Goal: Information Seeking & Learning: Learn about a topic

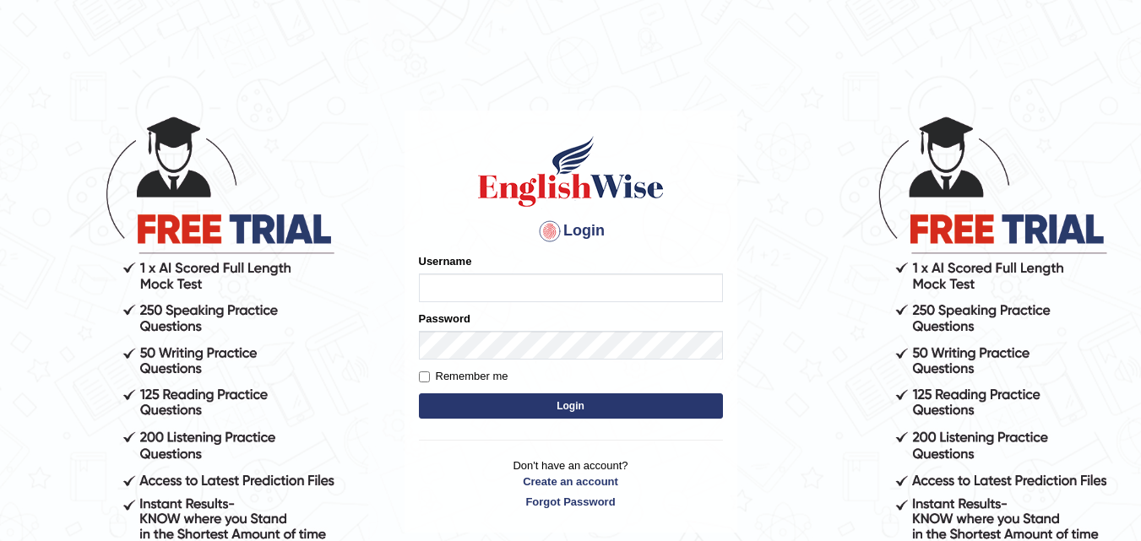
type input "Kashish19"
click at [577, 409] on button "Login" at bounding box center [571, 405] width 304 height 25
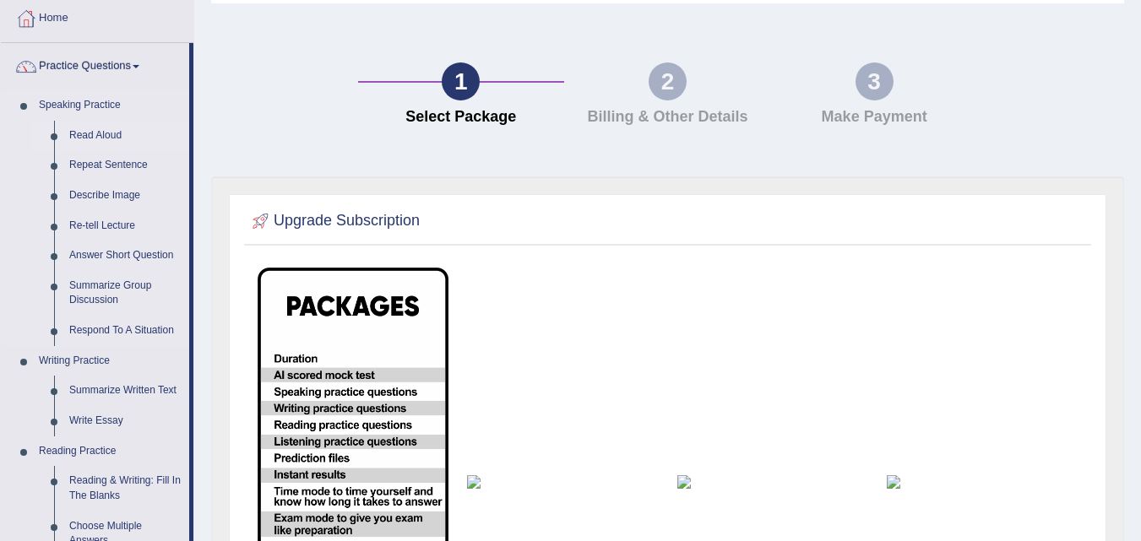
click at [93, 142] on link "Read Aloud" at bounding box center [125, 136] width 127 height 30
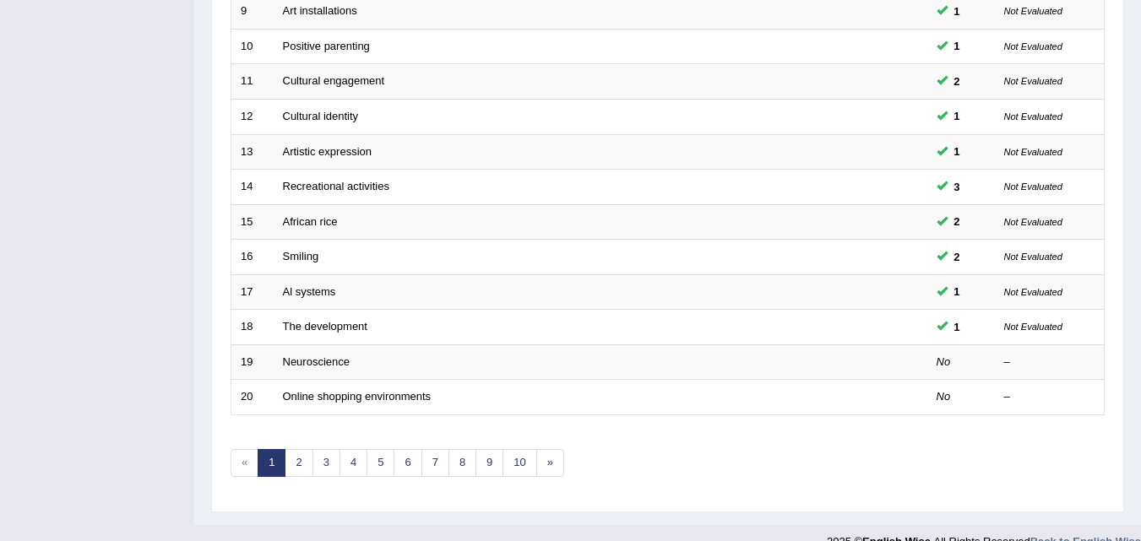
scroll to position [571, 0]
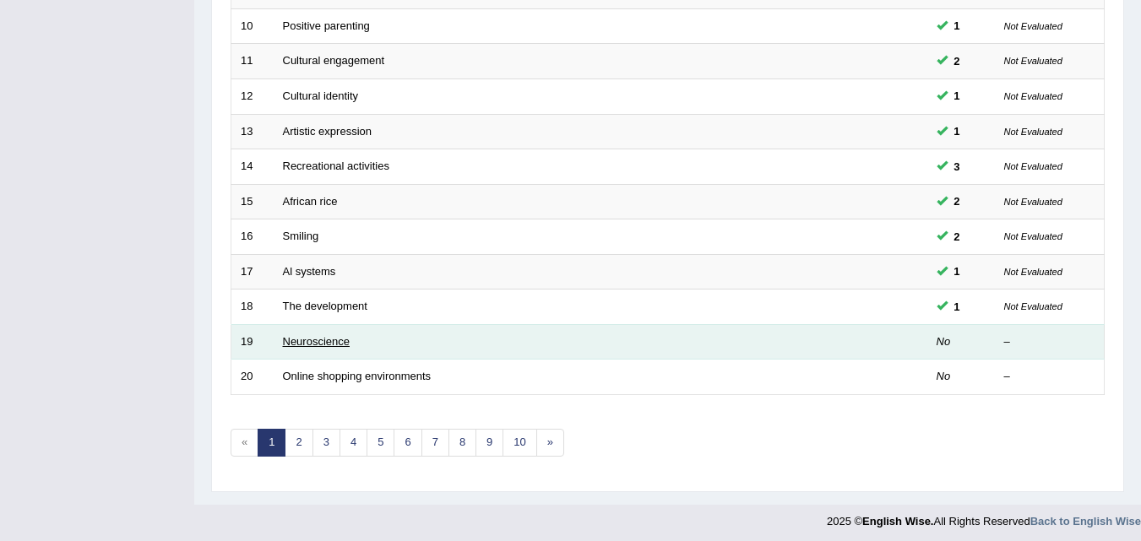
click at [333, 344] on link "Neuroscience" at bounding box center [317, 341] width 68 height 13
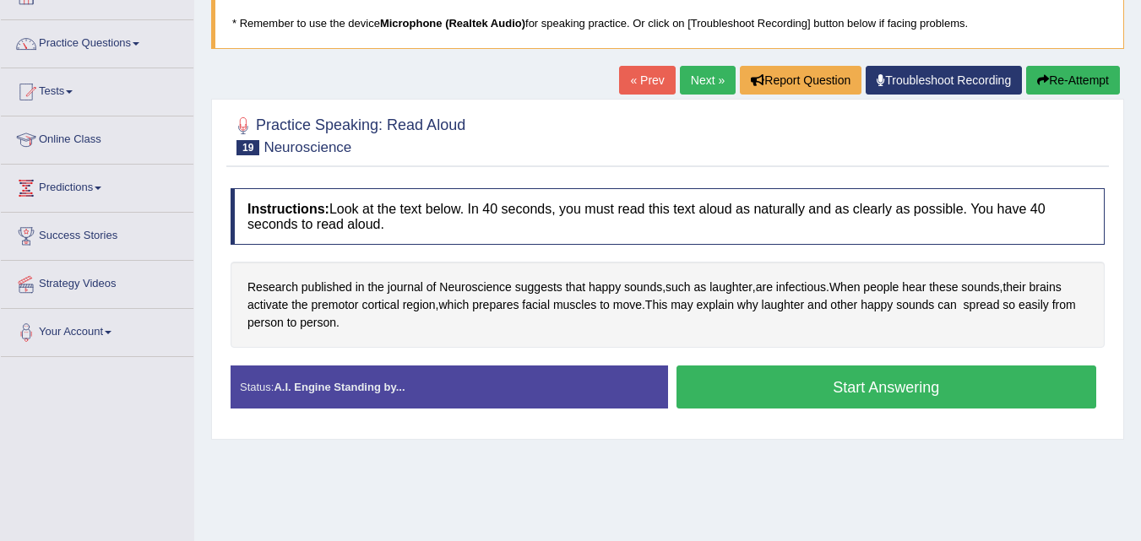
scroll to position [116, 0]
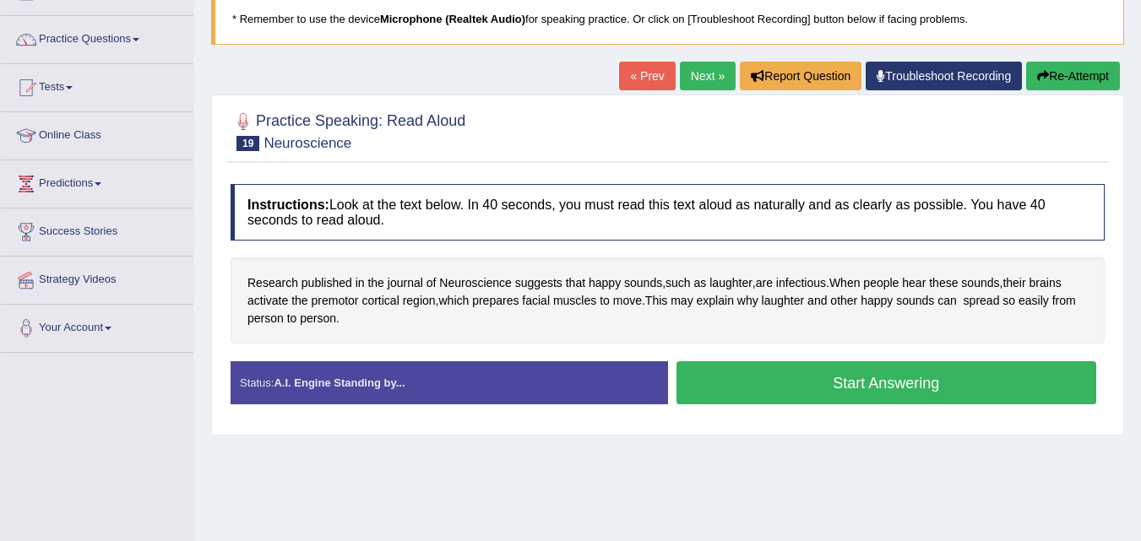
click at [985, 400] on button "Start Answering" at bounding box center [886, 382] width 420 height 43
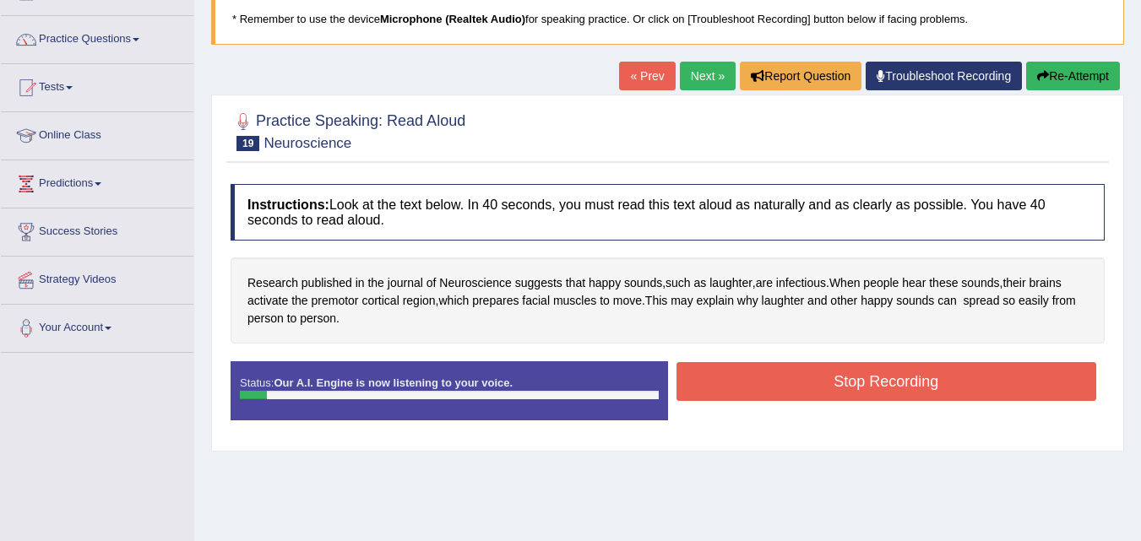
click at [934, 386] on button "Stop Recording" at bounding box center [886, 381] width 420 height 39
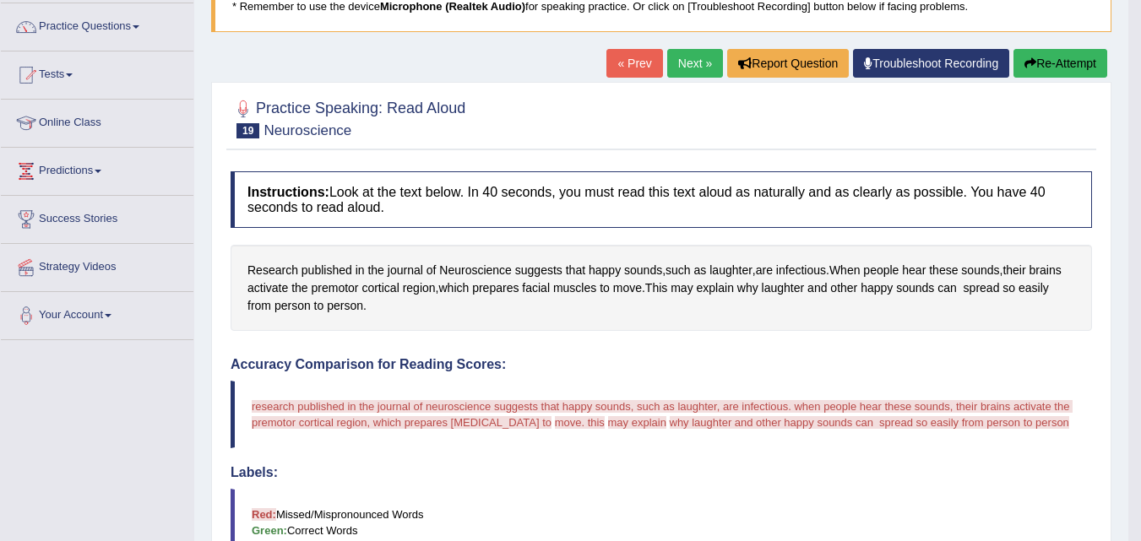
scroll to position [0, 0]
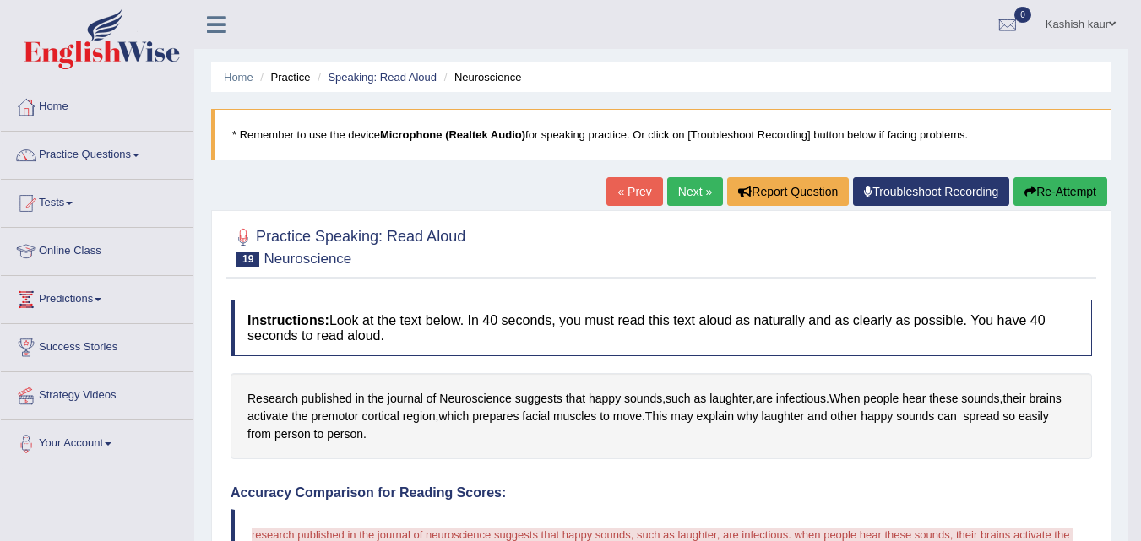
click at [1048, 203] on button "Re-Attempt" at bounding box center [1060, 191] width 94 height 29
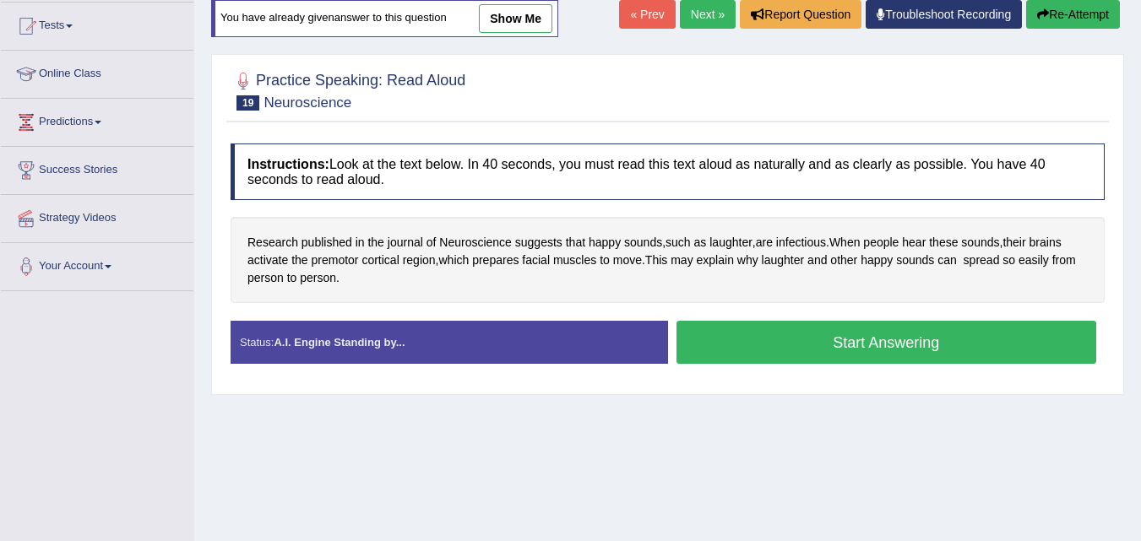
click at [891, 207] on div "Instructions: Look at the text below. In 40 seconds, you must read this text al…" at bounding box center [667, 260] width 882 height 251
click at [846, 351] on button "Start Answering" at bounding box center [886, 342] width 420 height 43
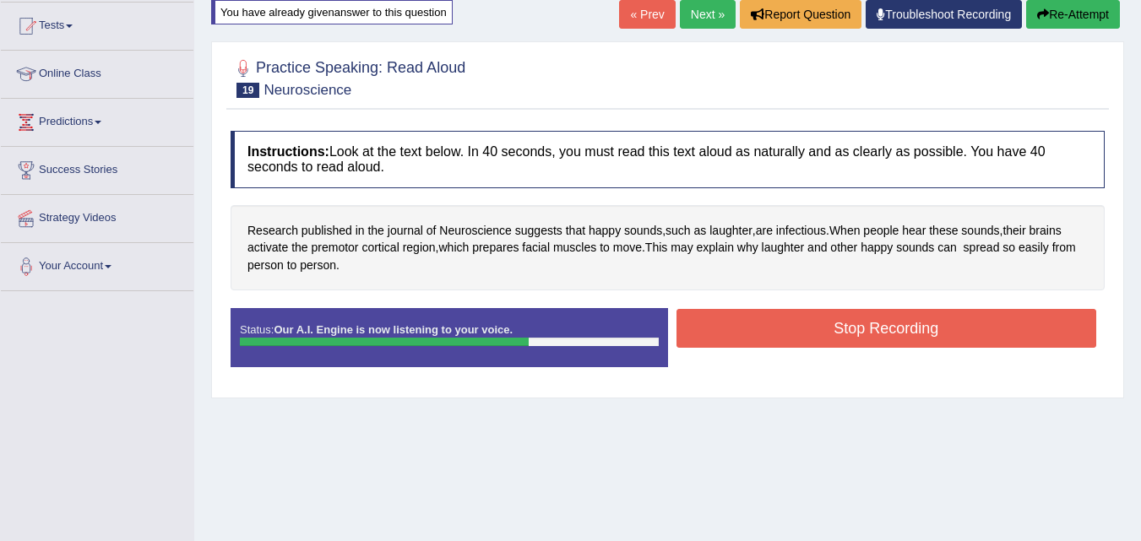
click at [860, 343] on button "Stop Recording" at bounding box center [886, 328] width 420 height 39
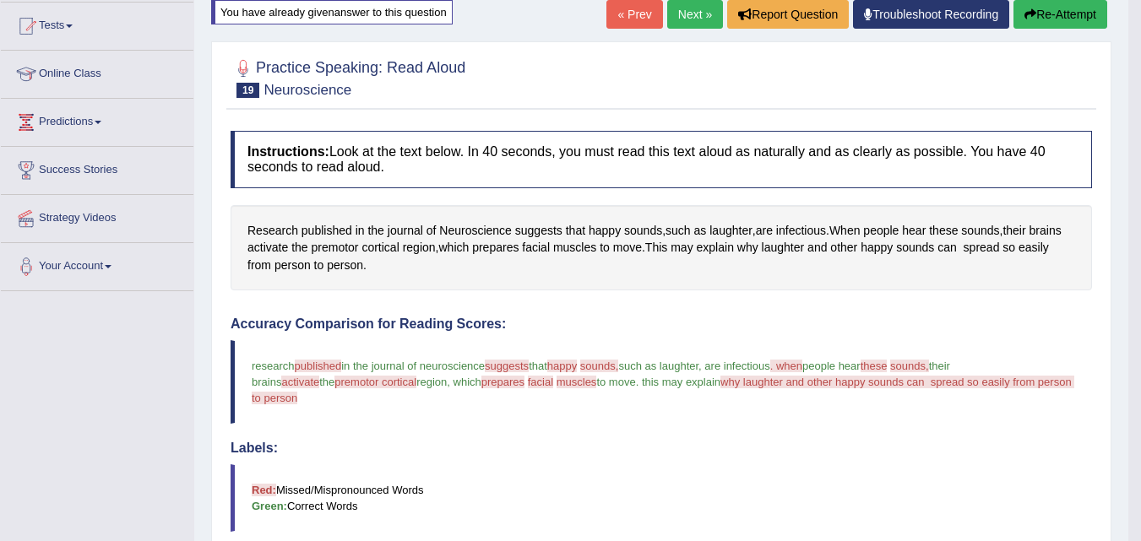
click at [700, 20] on link "Next »" at bounding box center [695, 14] width 56 height 29
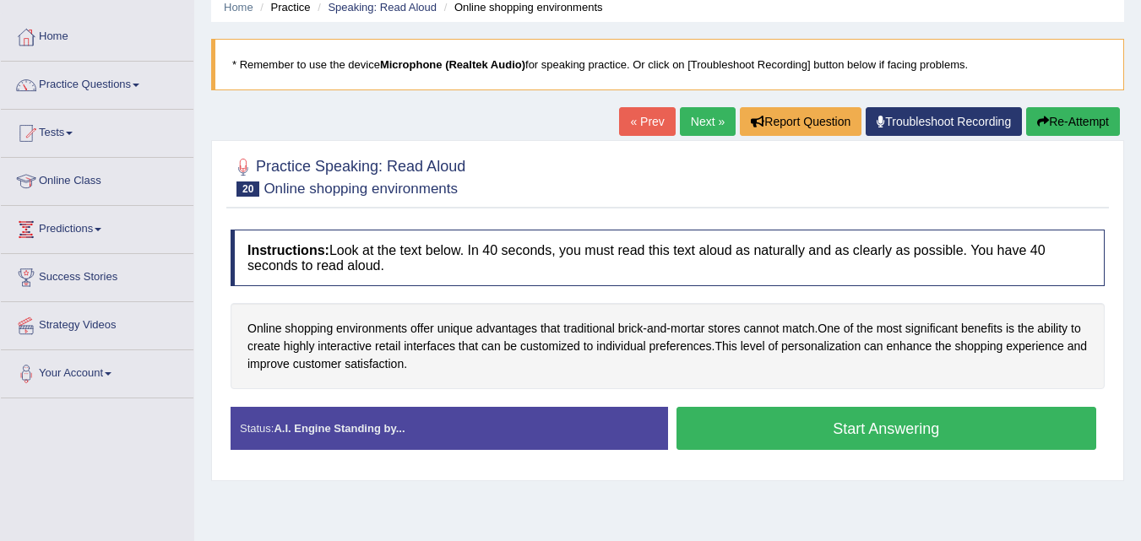
scroll to position [165, 0]
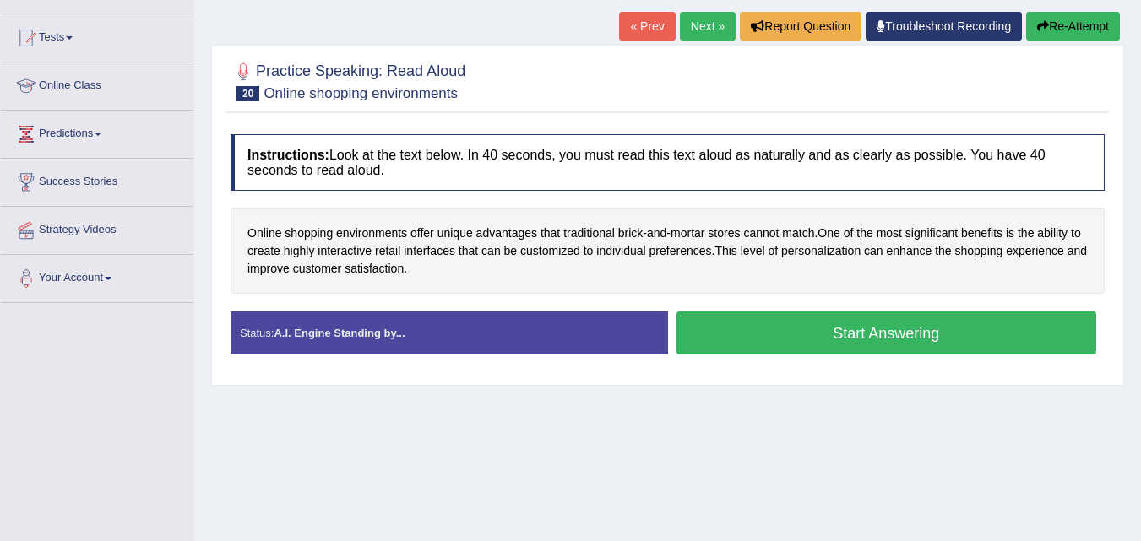
click at [946, 333] on button "Start Answering" at bounding box center [886, 333] width 420 height 43
click at [889, 337] on button "Start Answering" at bounding box center [886, 333] width 420 height 43
click at [854, 339] on button "Start Answering" at bounding box center [886, 333] width 420 height 43
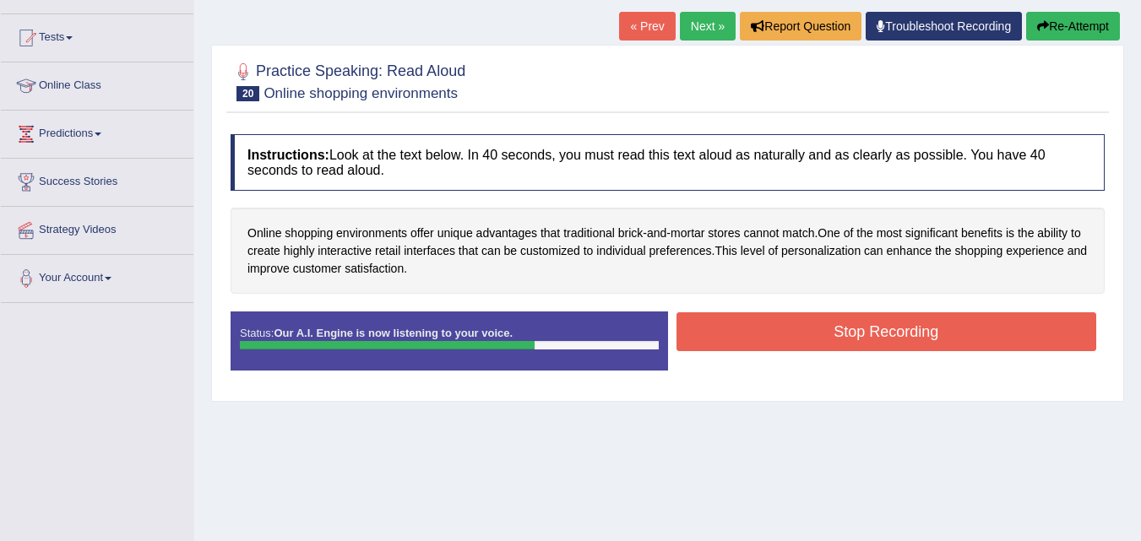
click at [843, 346] on button "Stop Recording" at bounding box center [886, 331] width 420 height 39
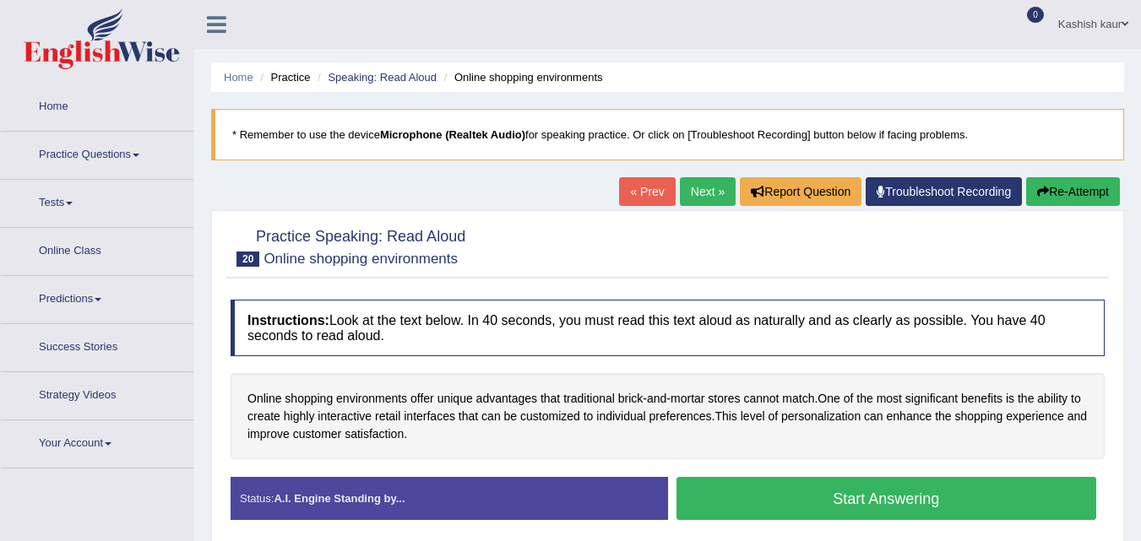
scroll to position [187, 0]
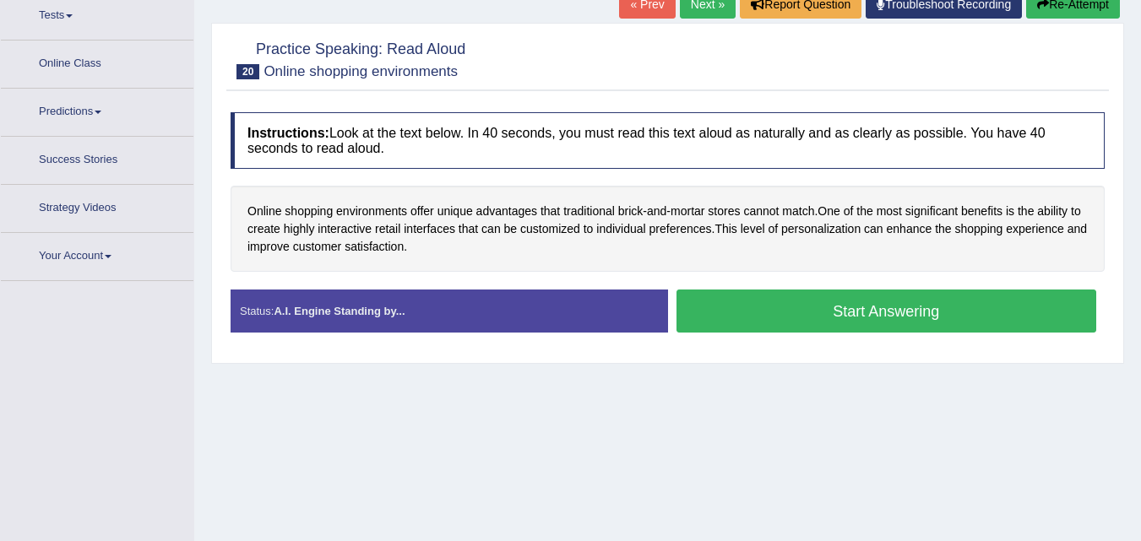
click at [836, 327] on button "Start Answering" at bounding box center [886, 311] width 420 height 43
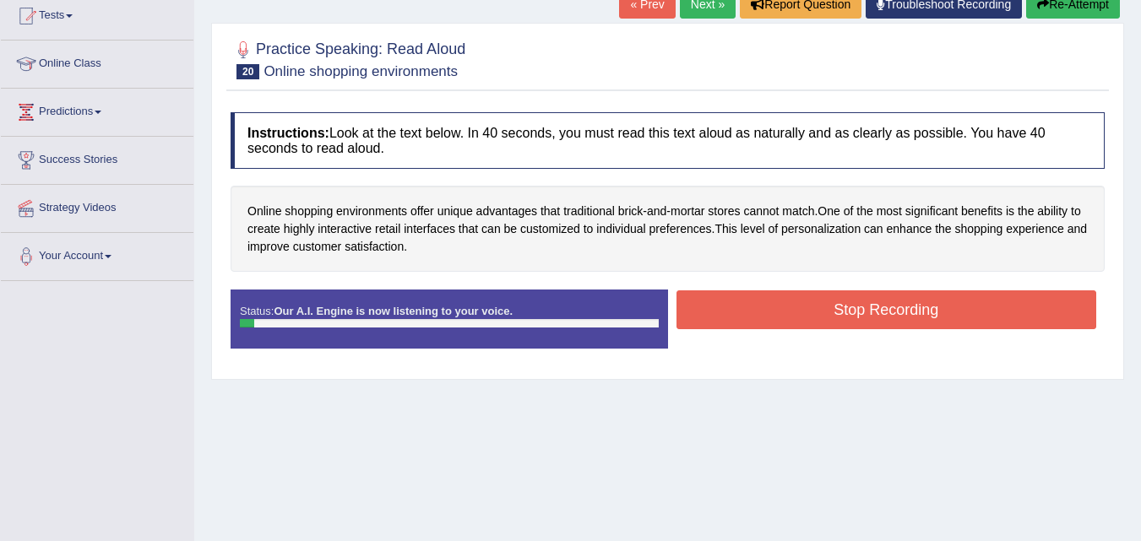
scroll to position [165, 0]
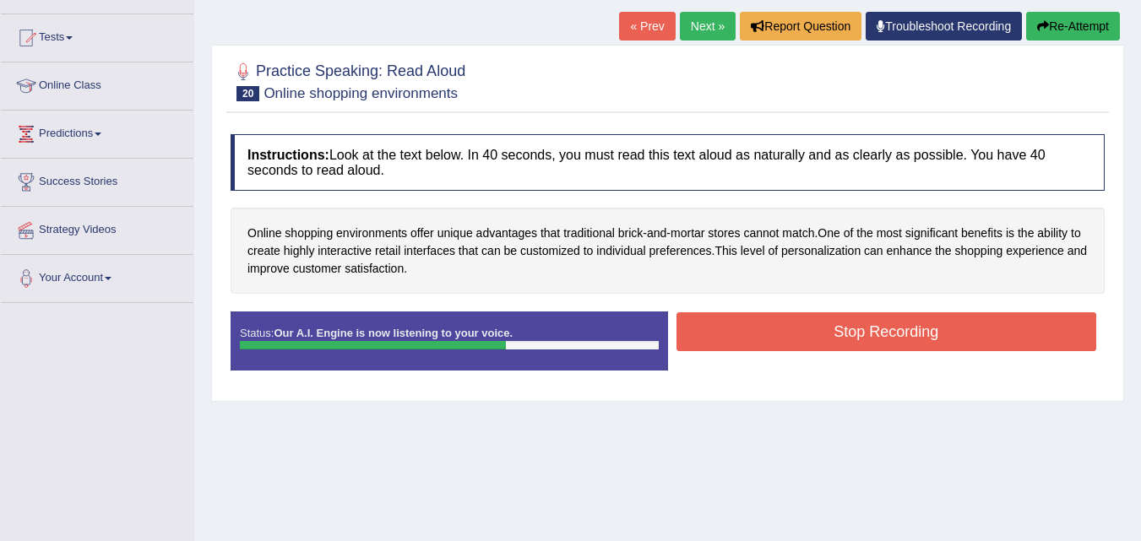
click at [836, 327] on button "Stop Recording" at bounding box center [886, 331] width 420 height 39
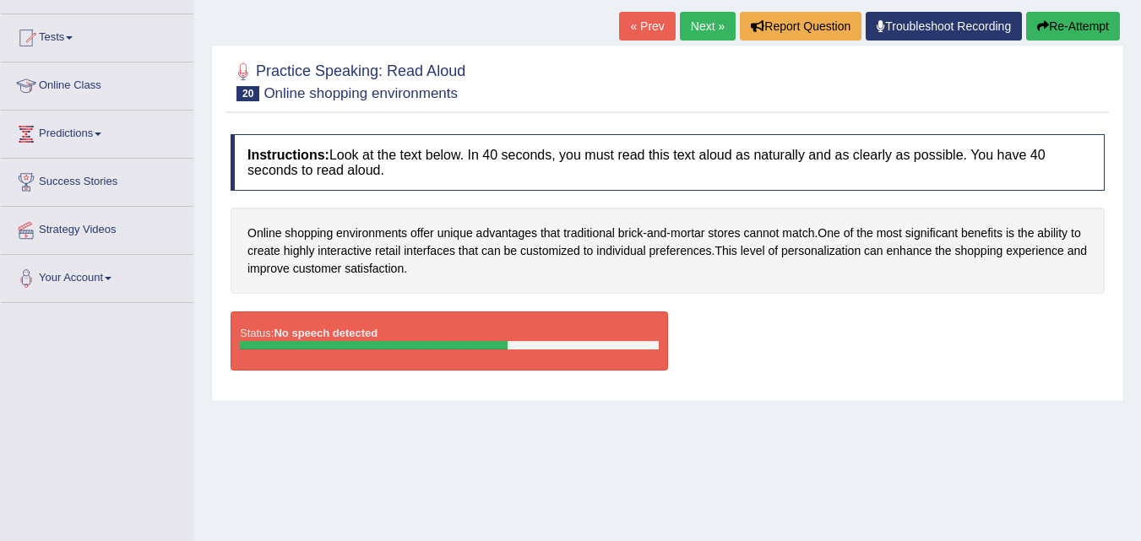
click at [702, 36] on link "Next »" at bounding box center [708, 26] width 56 height 29
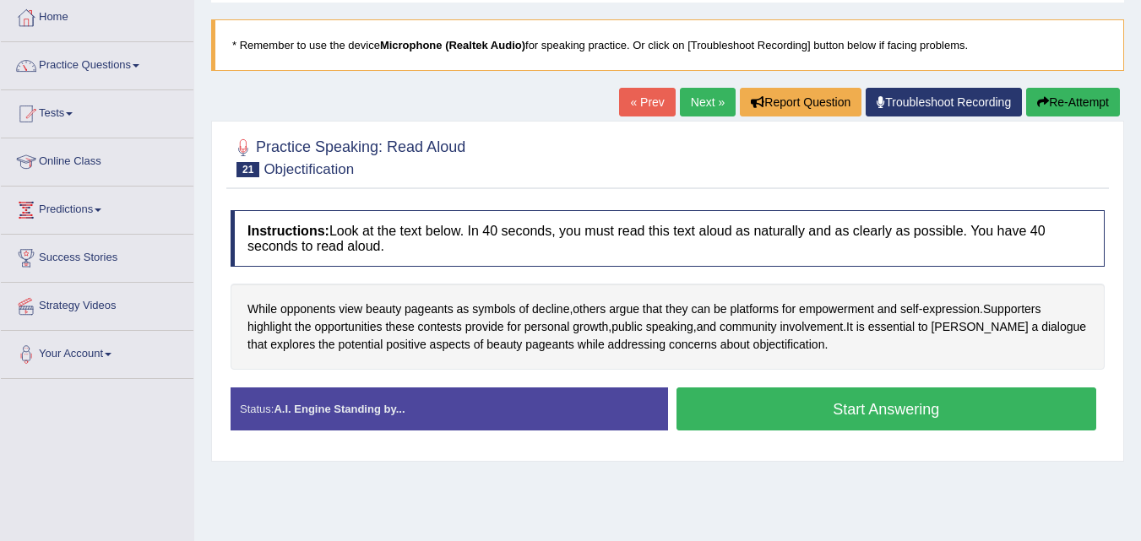
scroll to position [192, 0]
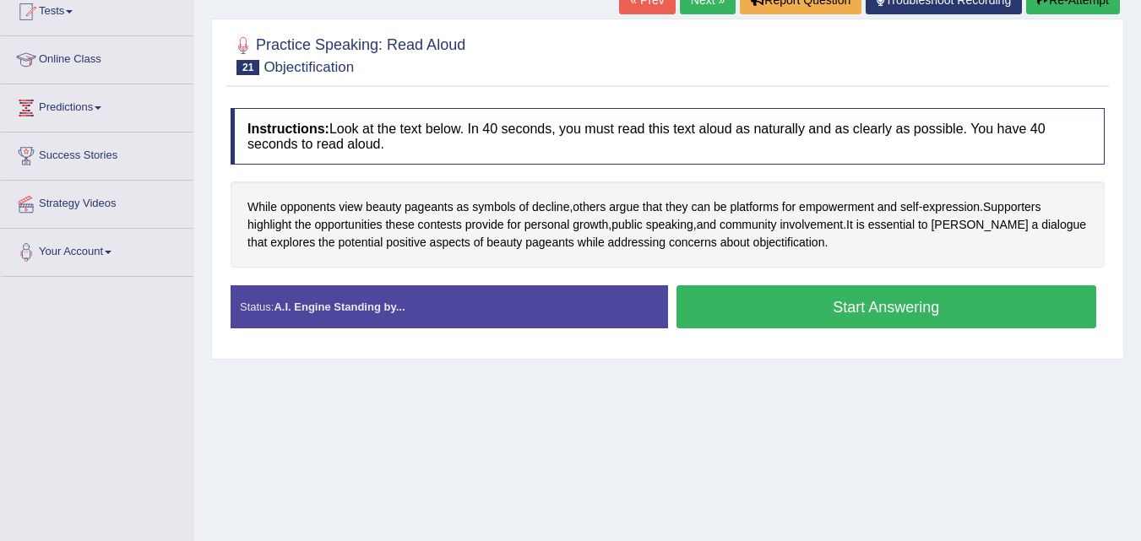
click at [868, 301] on button "Start Answering" at bounding box center [886, 306] width 420 height 43
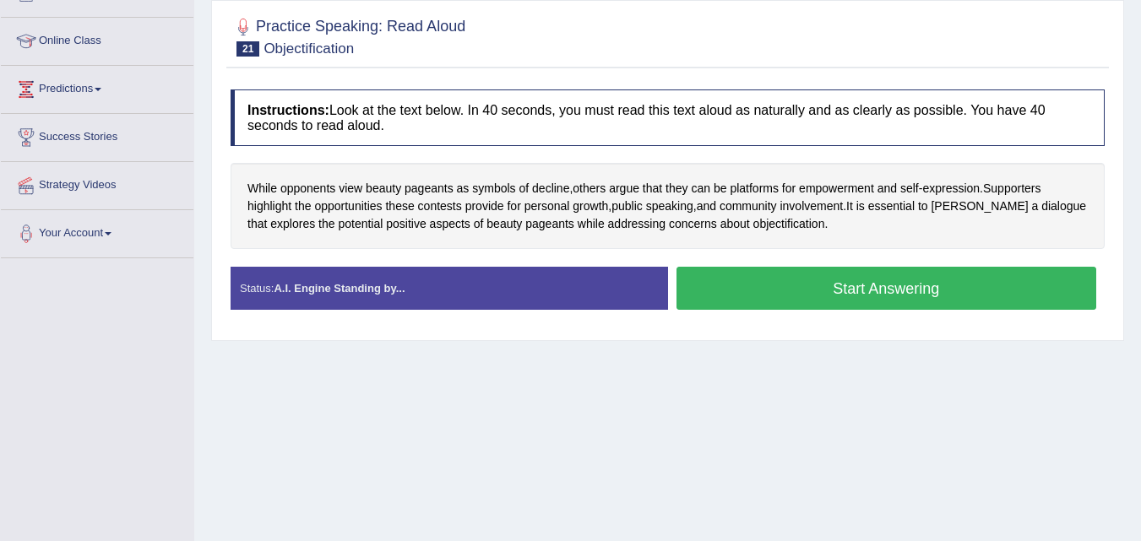
scroll to position [192, 0]
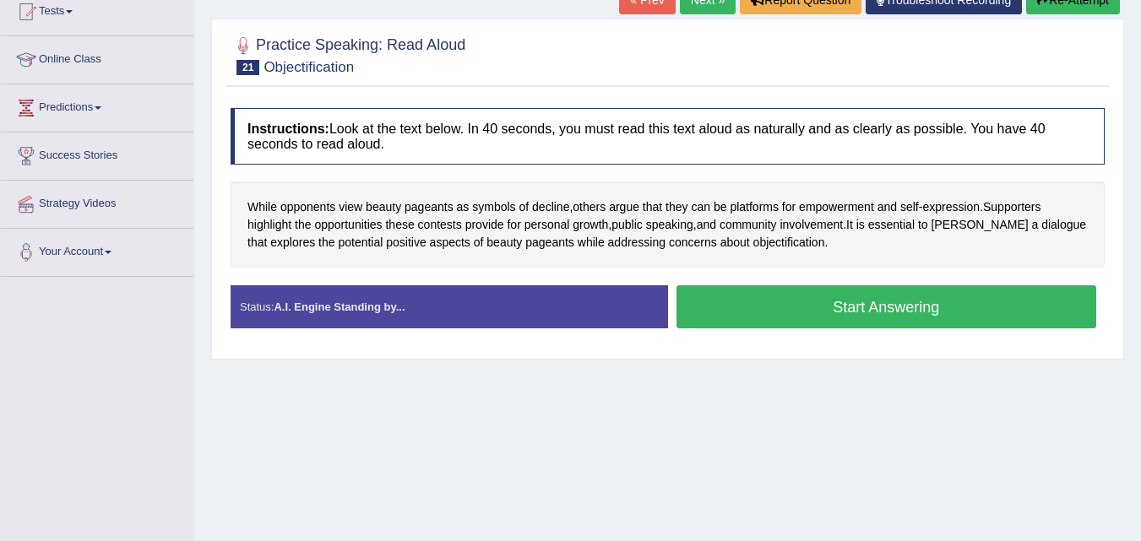
click at [755, 290] on button "Start Answering" at bounding box center [886, 306] width 420 height 43
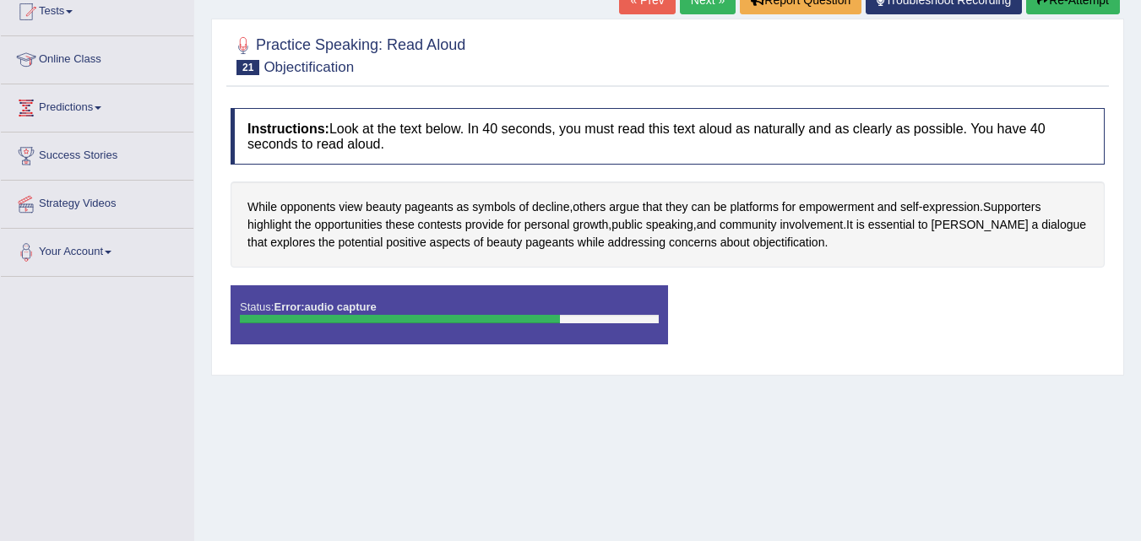
click at [1130, 157] on div "Home Practice Speaking: Read Aloud Objectification * Remember to use the device…" at bounding box center [667, 230] width 946 height 844
click at [689, 8] on link "Next »" at bounding box center [708, 0] width 56 height 29
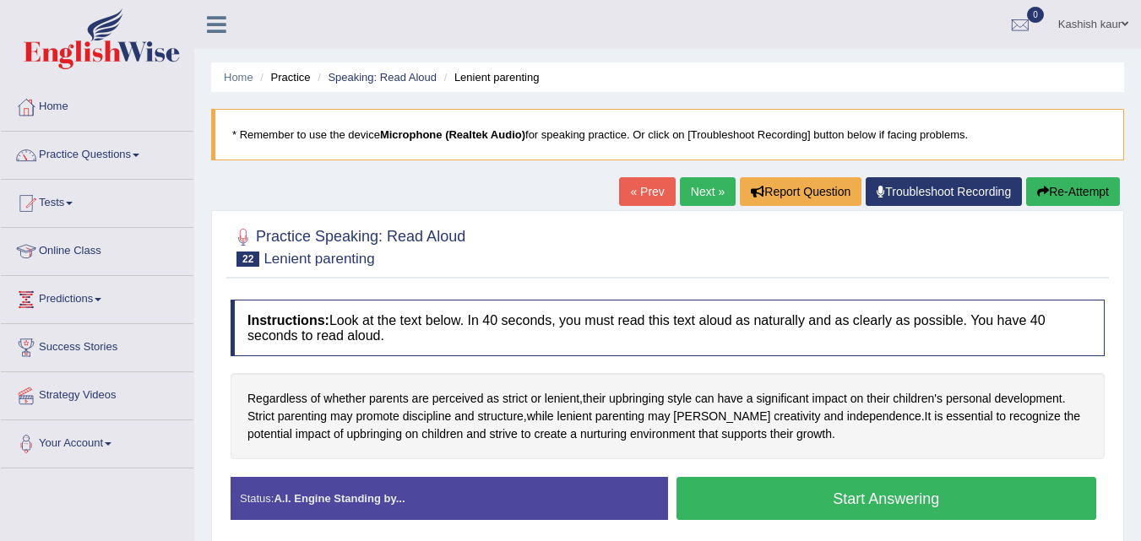
click at [851, 444] on div "Regardless of whether parents are perceived as strict or lenient , their upbrin…" at bounding box center [667, 416] width 874 height 86
click at [914, 504] on button "Start Answering" at bounding box center [886, 498] width 420 height 43
click at [133, 147] on link "Practice Questions" at bounding box center [97, 153] width 193 height 42
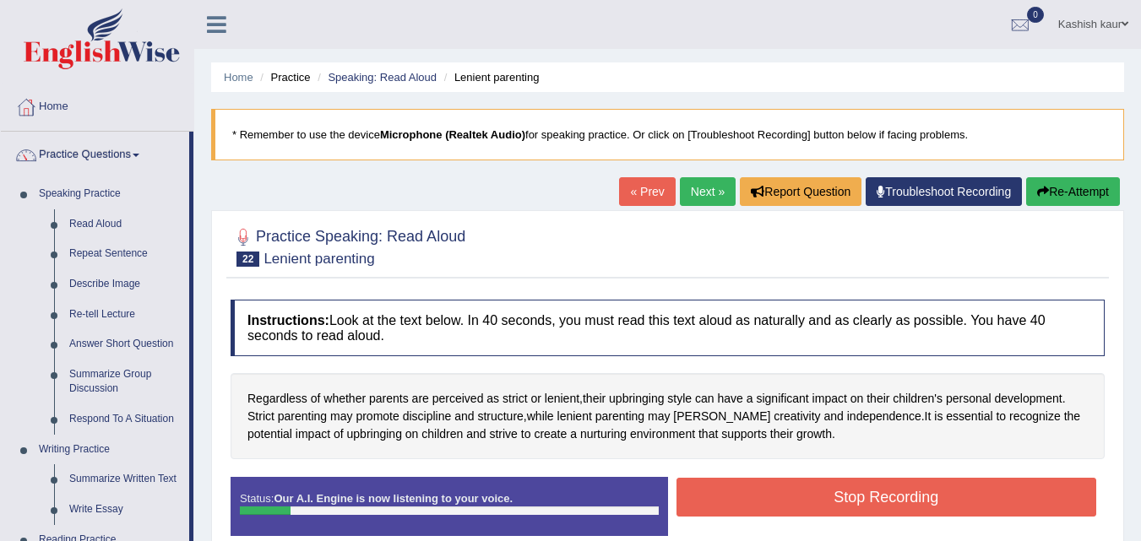
click at [861, 512] on button "Stop Recording" at bounding box center [886, 497] width 420 height 39
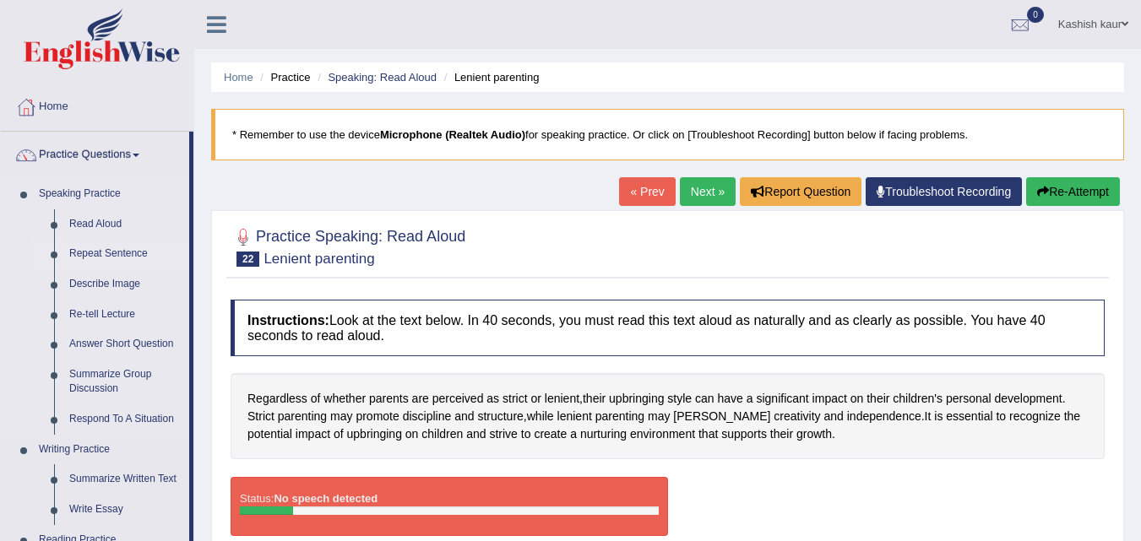
click at [104, 248] on link "Repeat Sentence" at bounding box center [125, 254] width 127 height 30
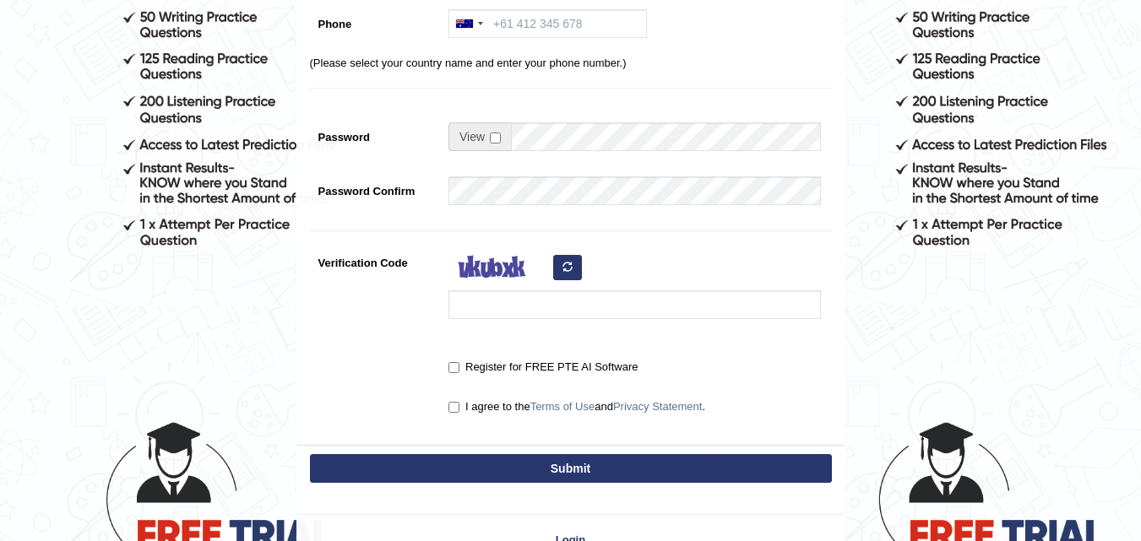
scroll to position [343, 0]
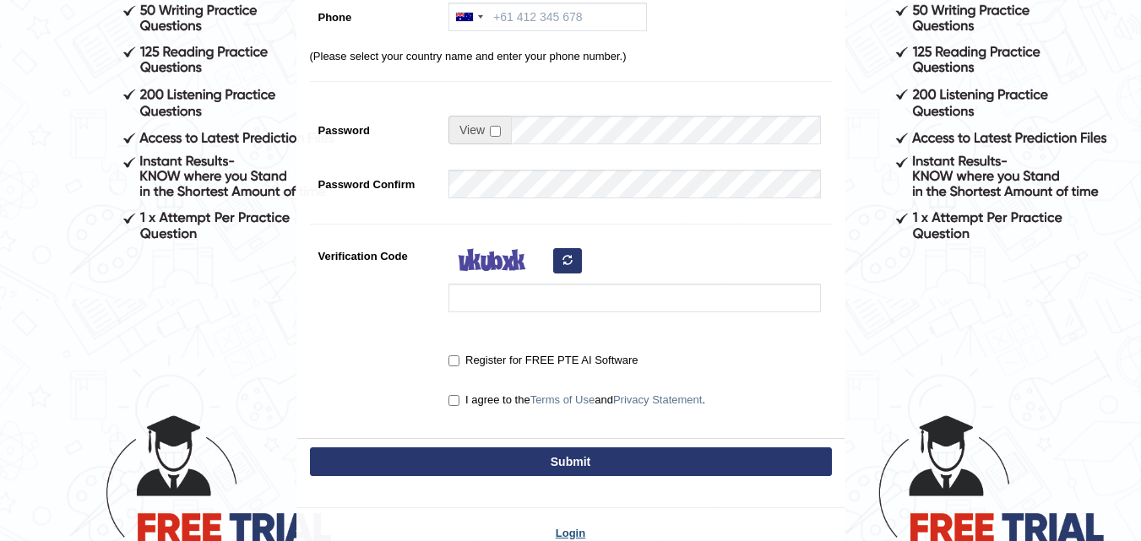
click at [571, 535] on link "Login" at bounding box center [570, 533] width 547 height 16
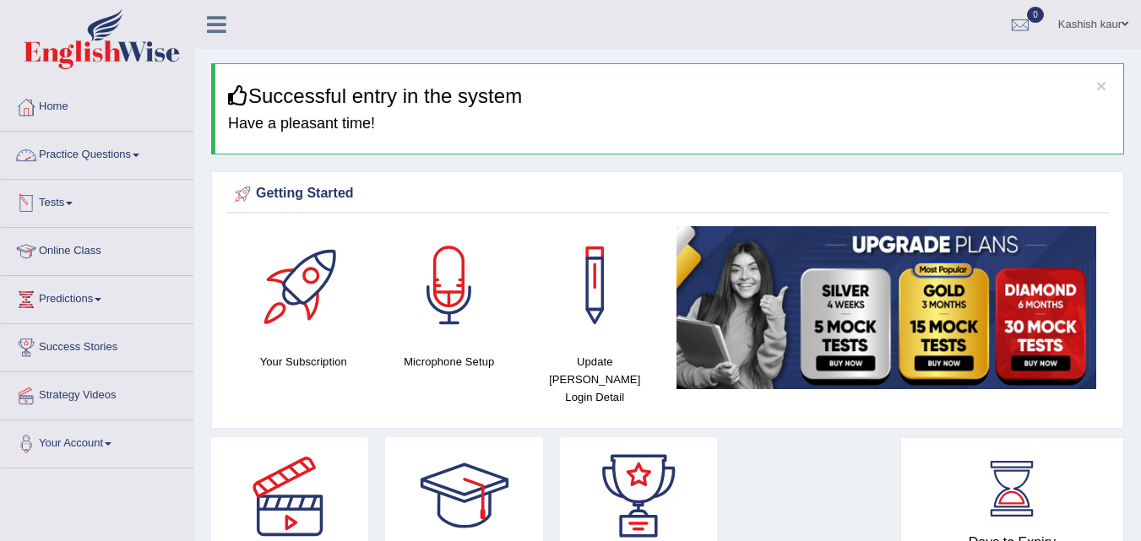
click at [138, 149] on link "Practice Questions" at bounding box center [97, 153] width 193 height 42
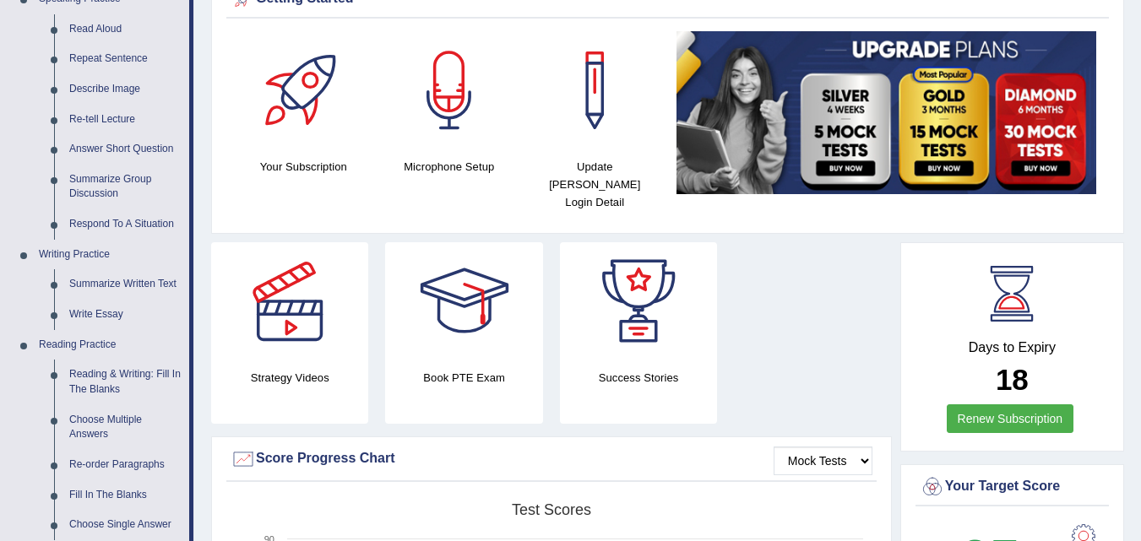
scroll to position [128, 0]
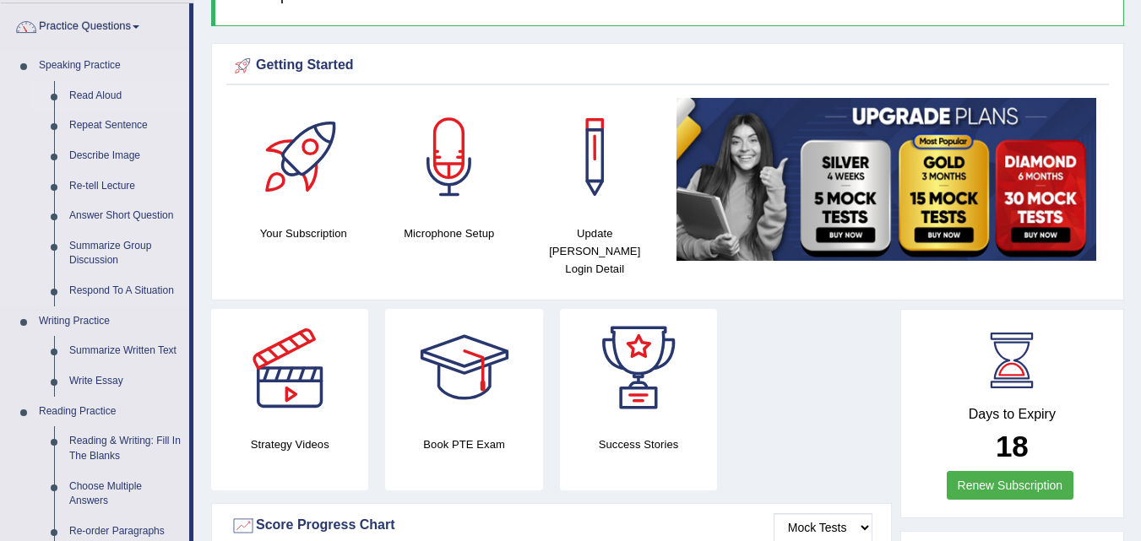
click at [112, 90] on link "Read Aloud" at bounding box center [125, 96] width 127 height 30
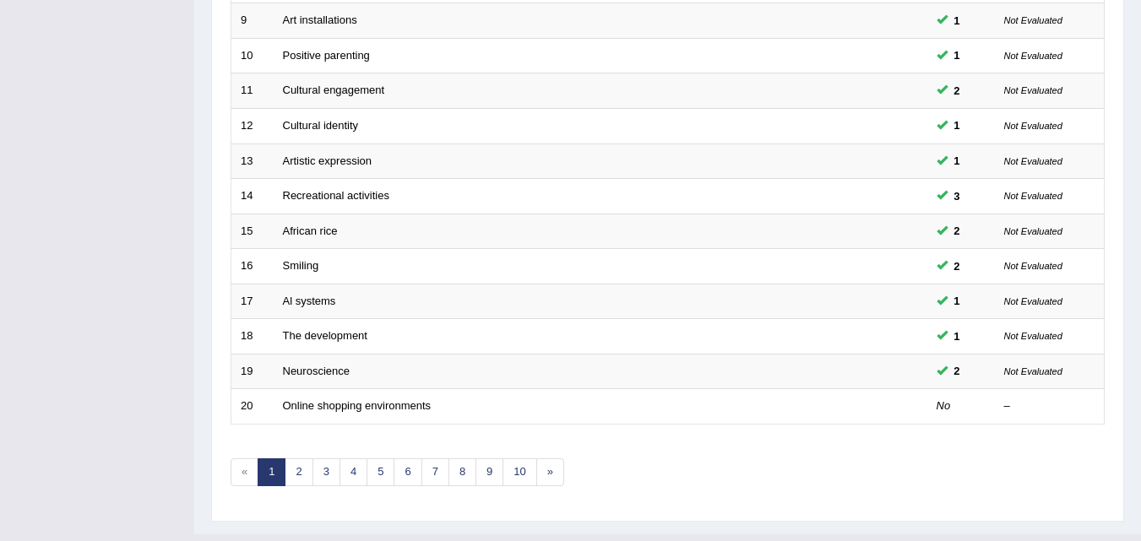
scroll to position [577, 0]
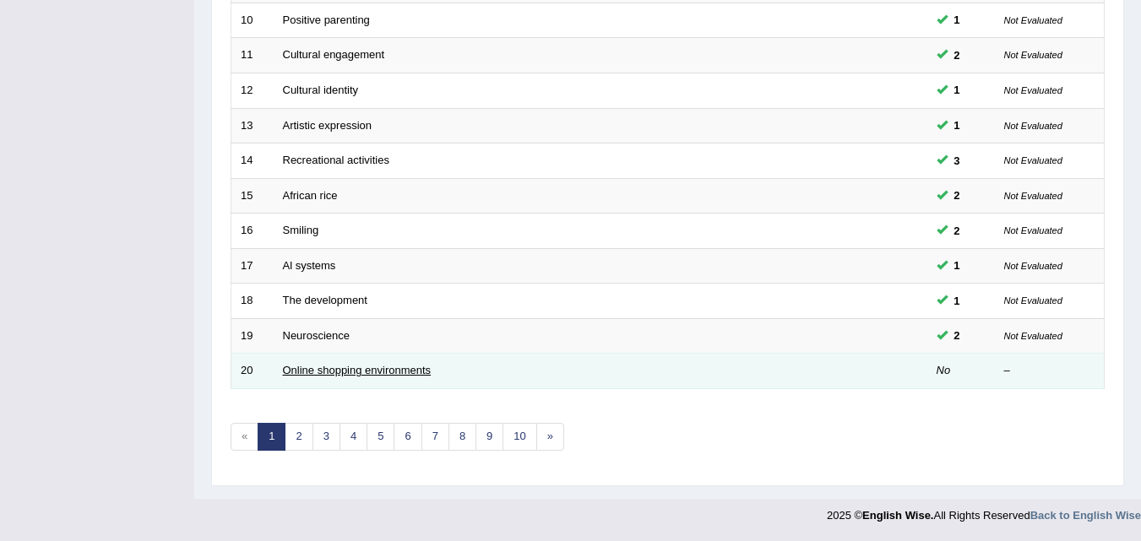
click at [363, 374] on link "Online shopping environments" at bounding box center [357, 370] width 149 height 13
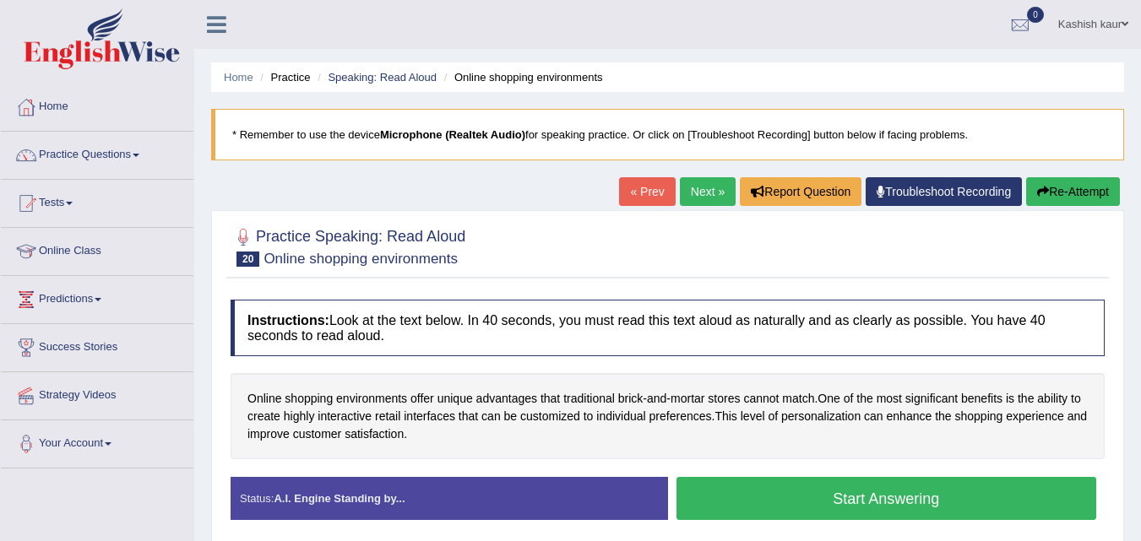
click at [946, 508] on button "Start Answering" at bounding box center [886, 498] width 420 height 43
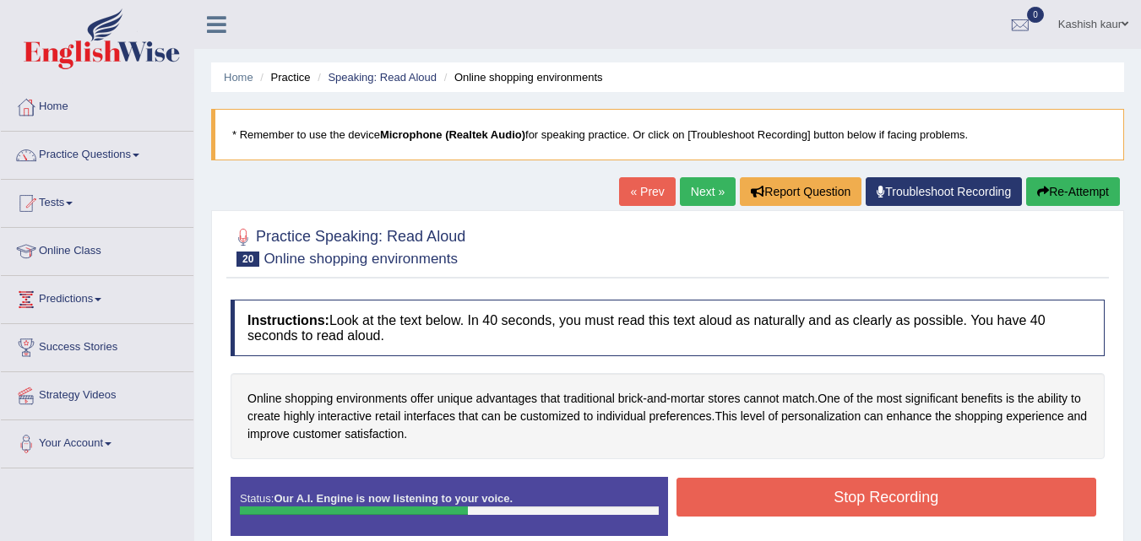
click at [946, 508] on button "Stop Recording" at bounding box center [886, 497] width 420 height 39
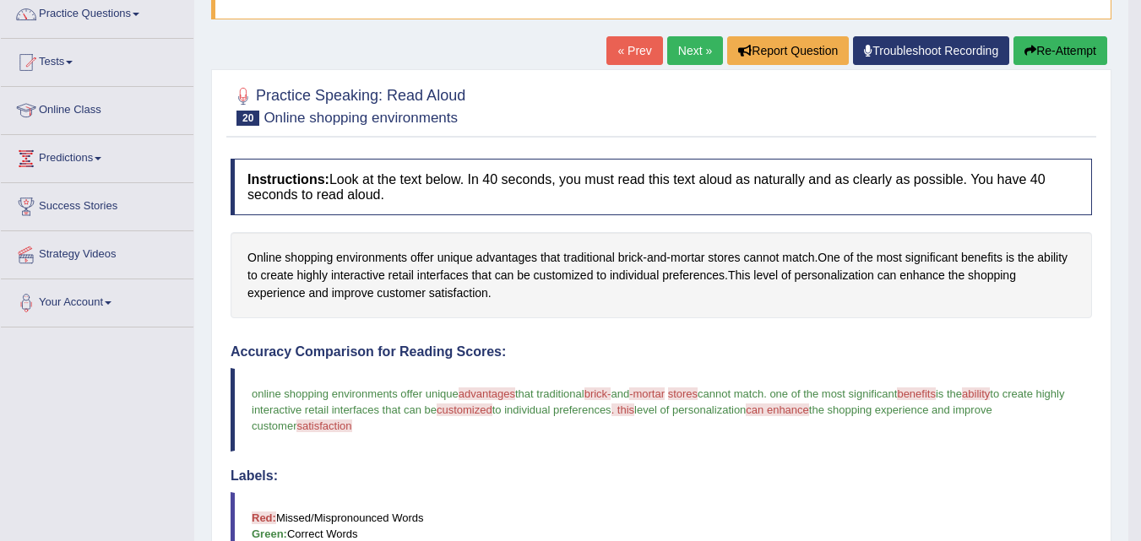
scroll to position [117, 0]
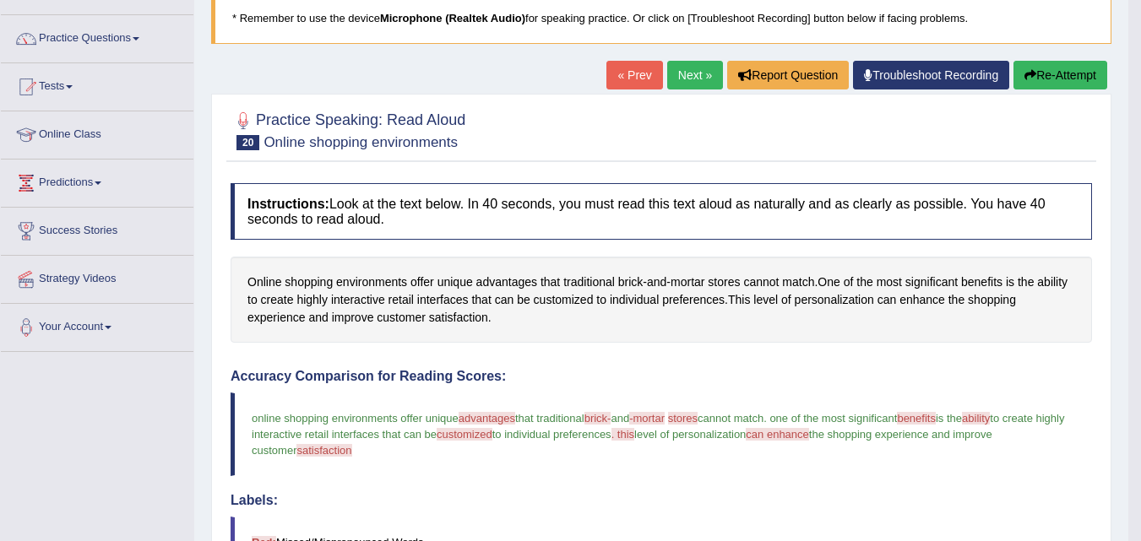
click at [683, 78] on link "Next »" at bounding box center [695, 75] width 56 height 29
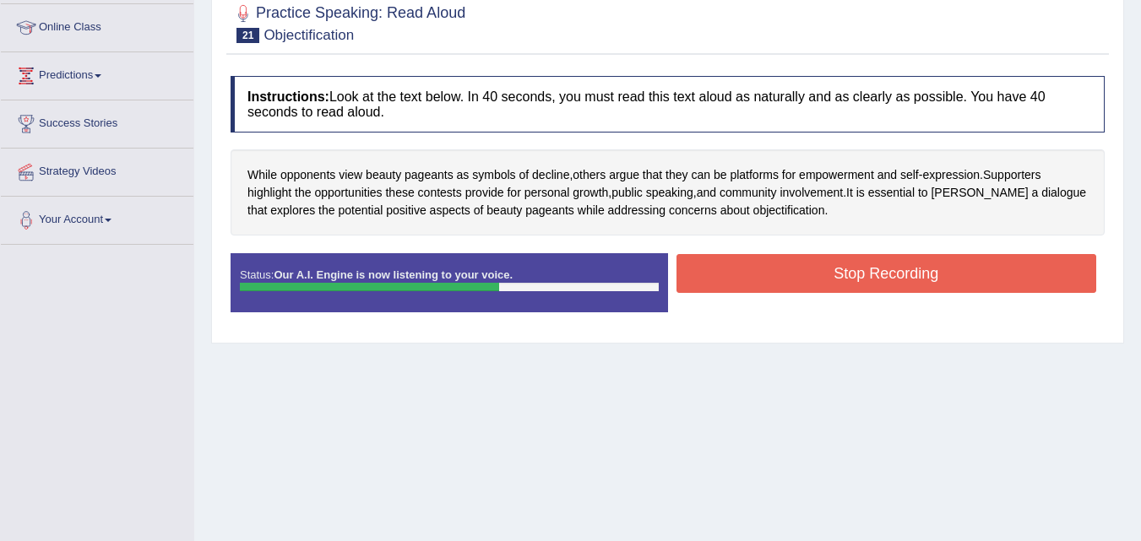
click at [904, 263] on button "Stop Recording" at bounding box center [886, 273] width 420 height 39
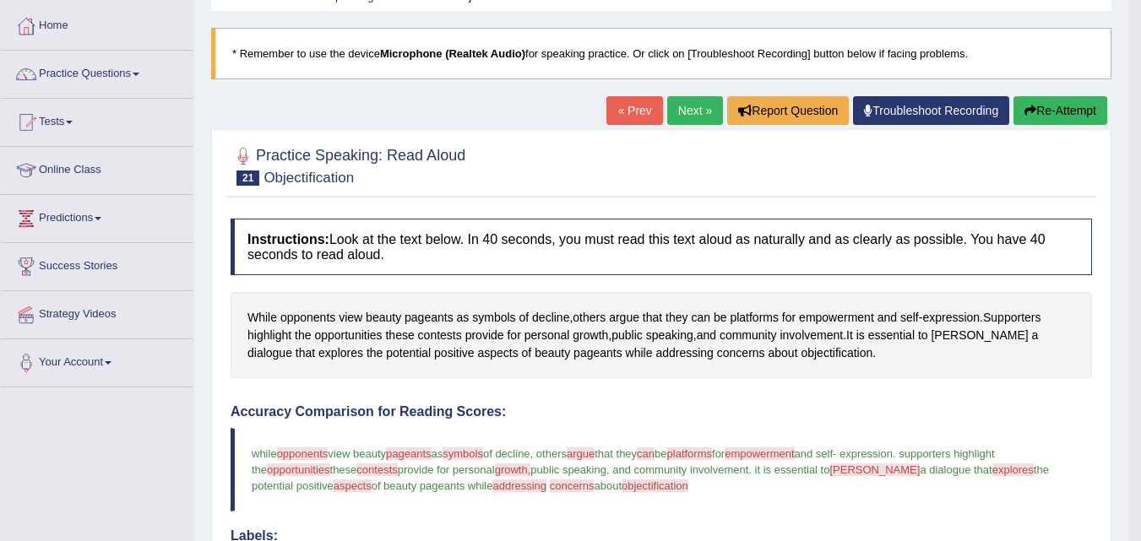
scroll to position [39, 0]
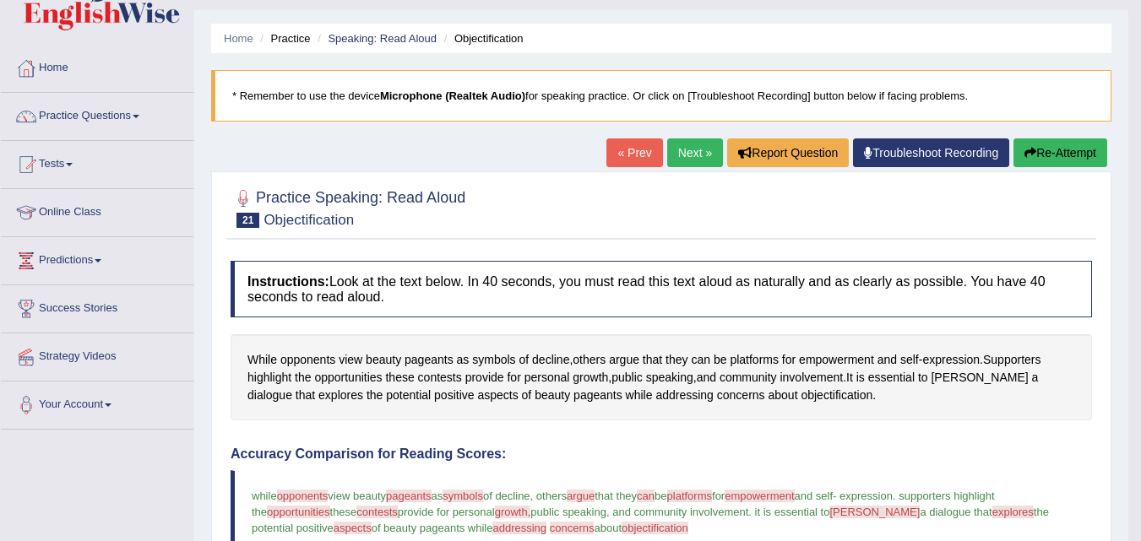
click at [675, 142] on link "Next »" at bounding box center [695, 152] width 56 height 29
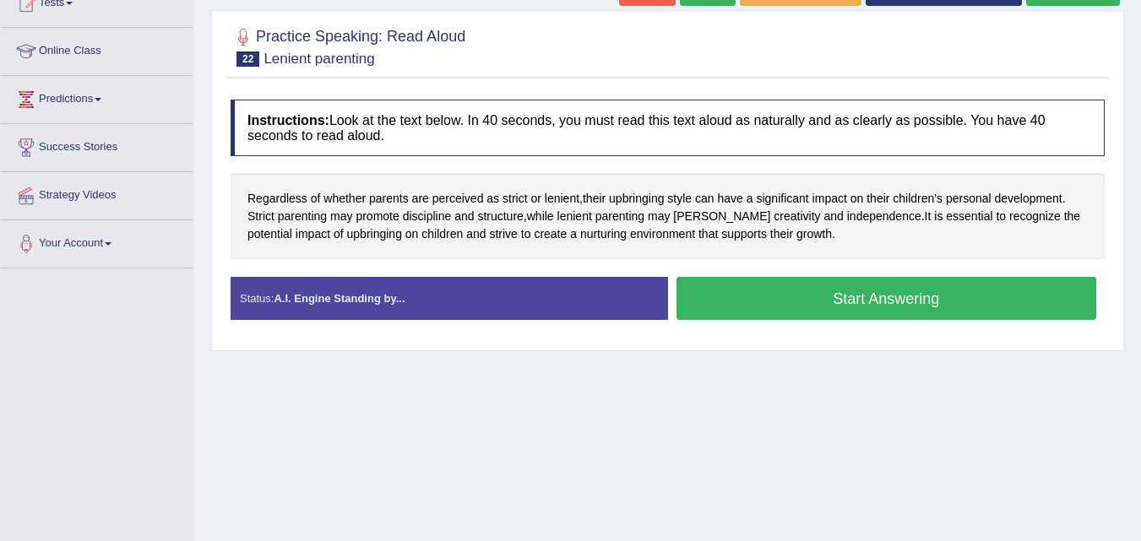
click at [876, 279] on button "Start Answering" at bounding box center [886, 298] width 420 height 43
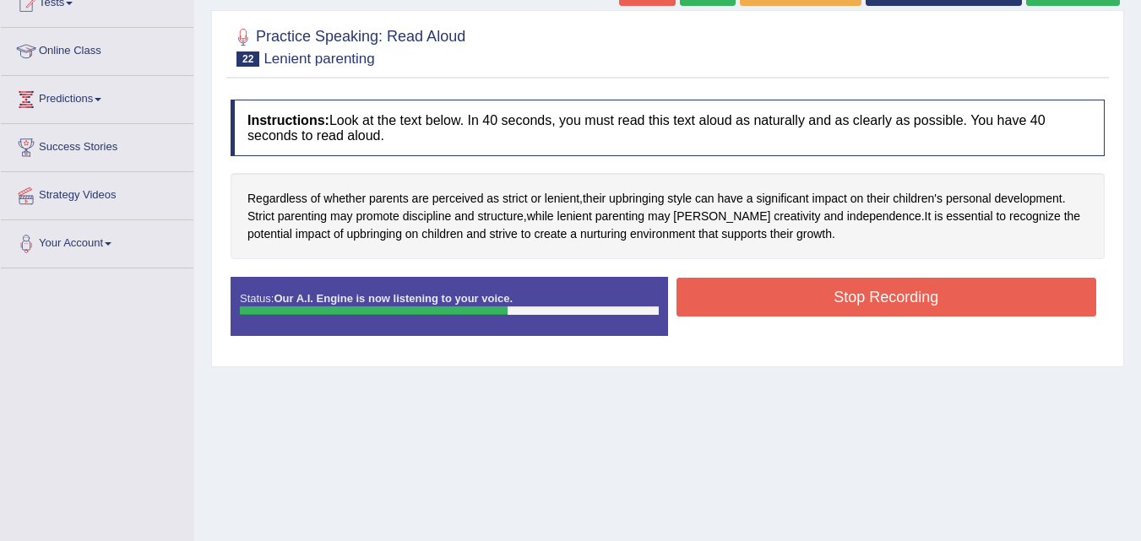
click at [898, 312] on button "Stop Recording" at bounding box center [886, 297] width 420 height 39
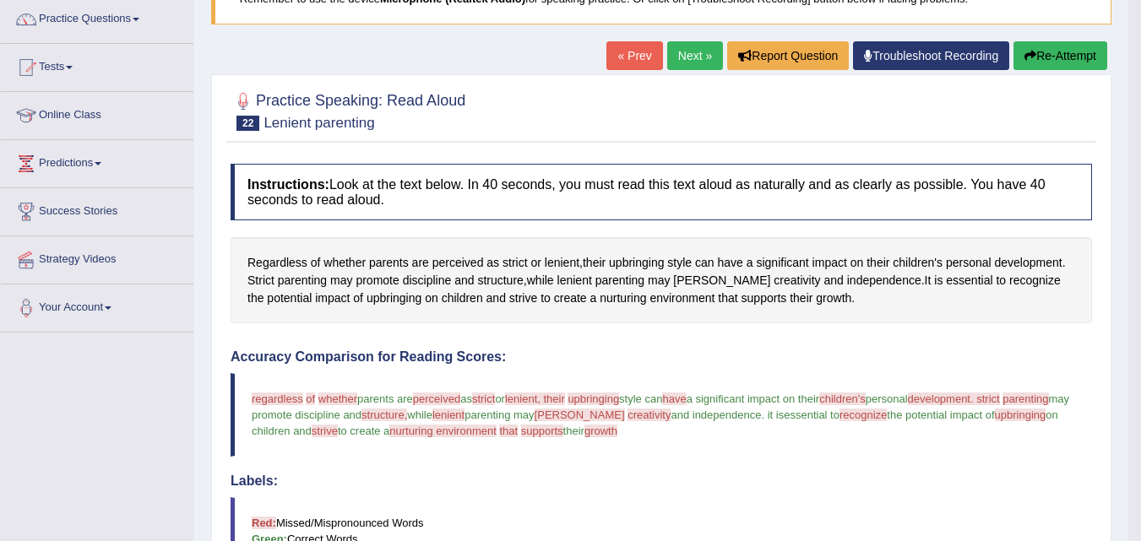
scroll to position [133, 0]
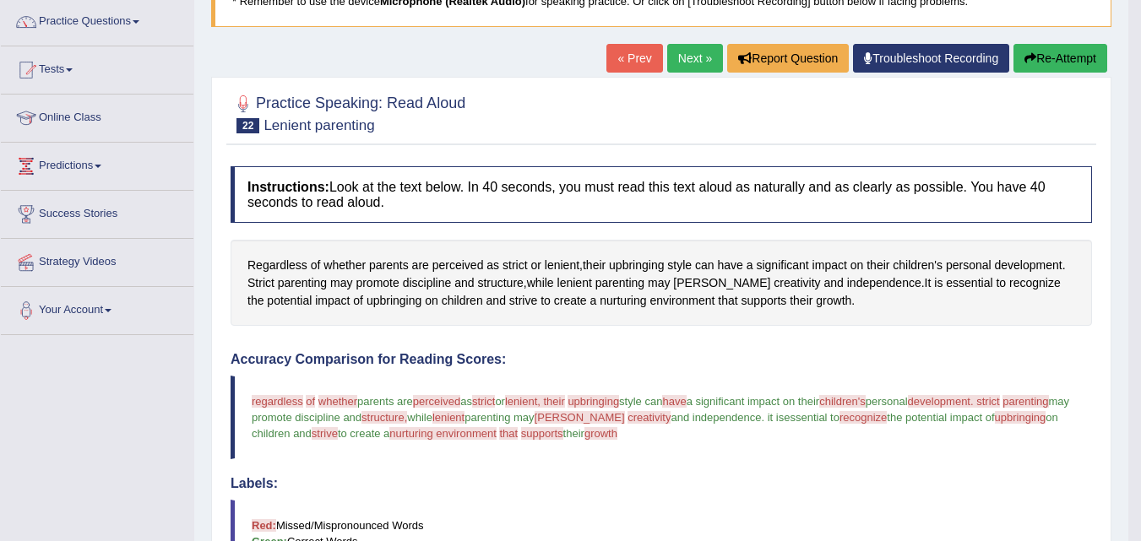
click at [686, 65] on link "Next »" at bounding box center [695, 58] width 56 height 29
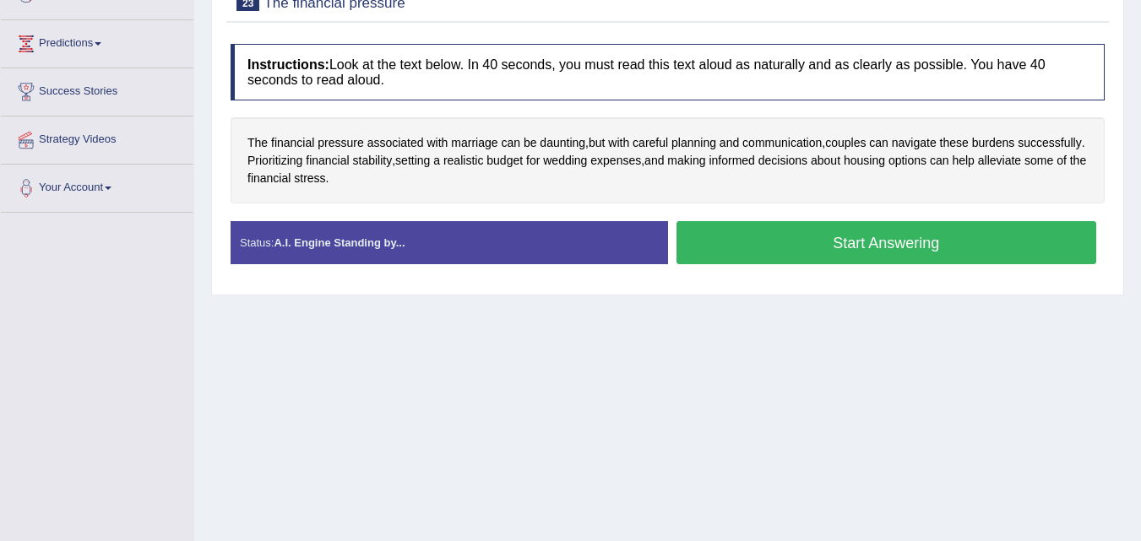
click at [875, 263] on button "Start Answering" at bounding box center [886, 242] width 420 height 43
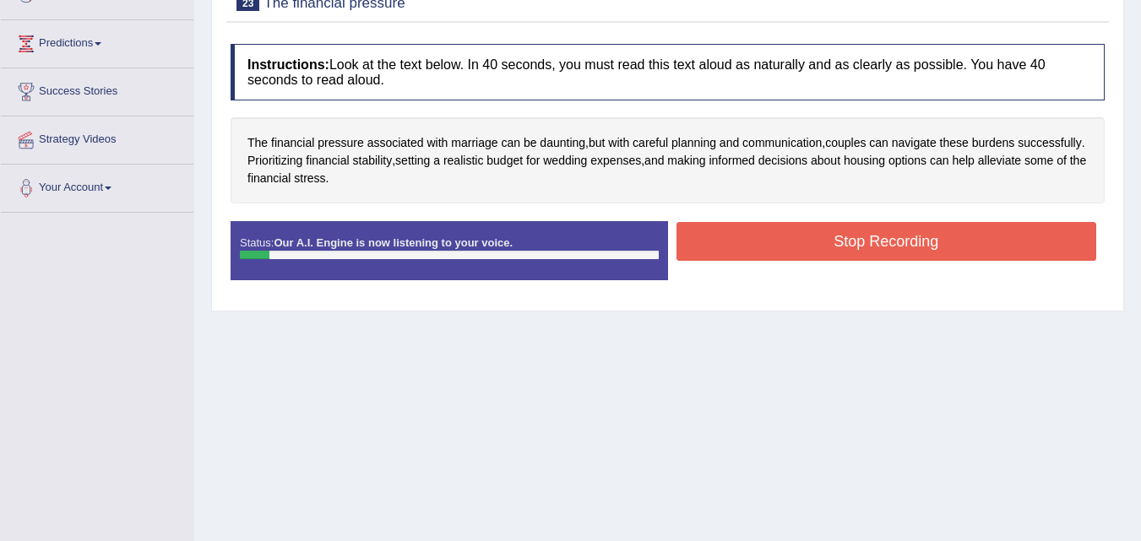
click at [981, 267] on div "Status: Our A.I. Engine is now listening to your voice. Start Answering Stop Re…" at bounding box center [667, 259] width 874 height 76
click at [1003, 235] on button "Stop Recording" at bounding box center [886, 241] width 420 height 39
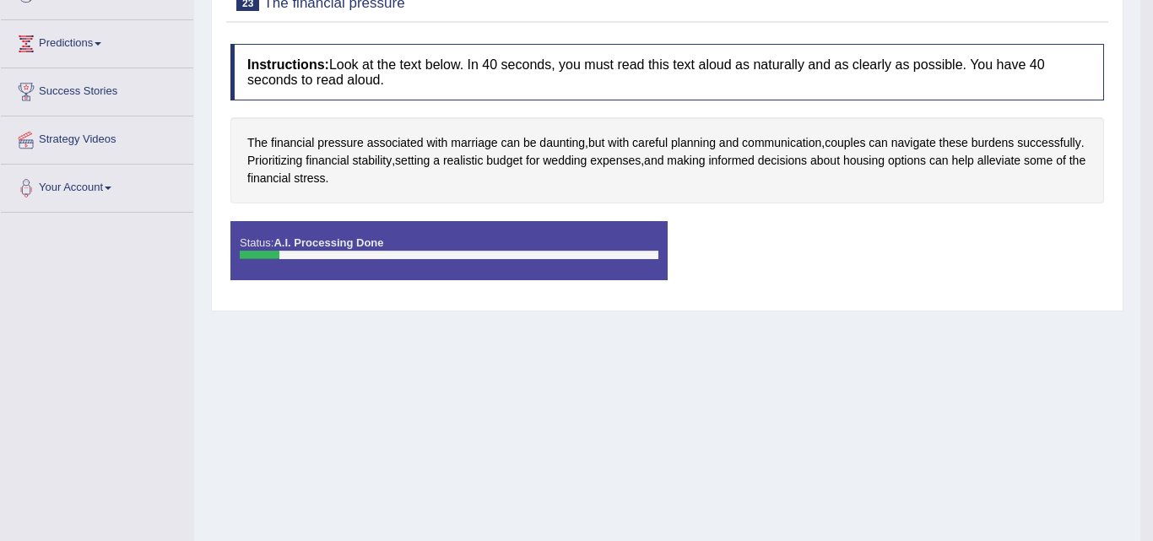
click at [0, 0] on div "Saving your answer..." at bounding box center [0, 0] width 0 height 0
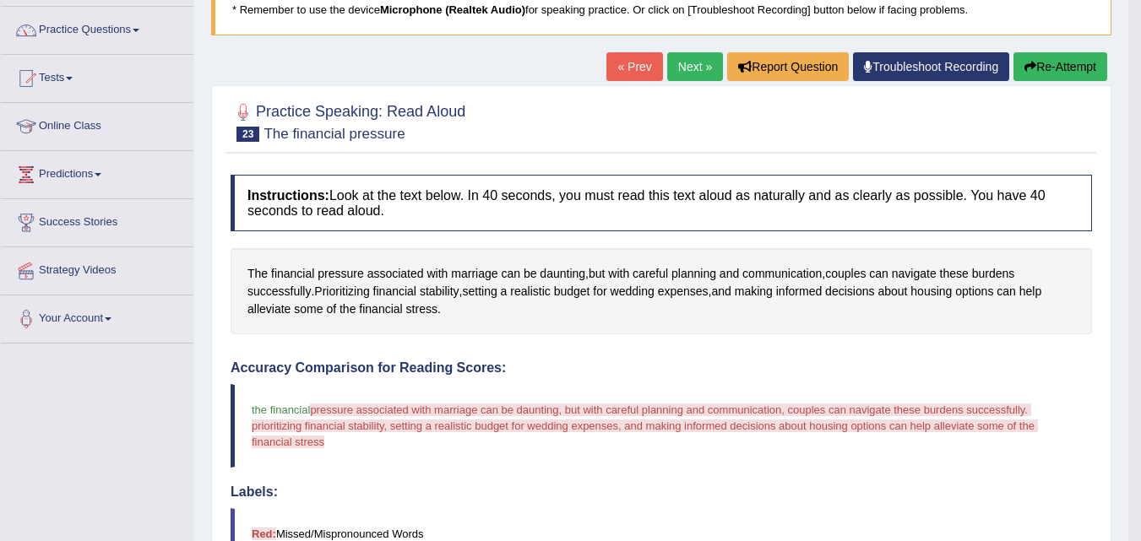
scroll to position [90, 0]
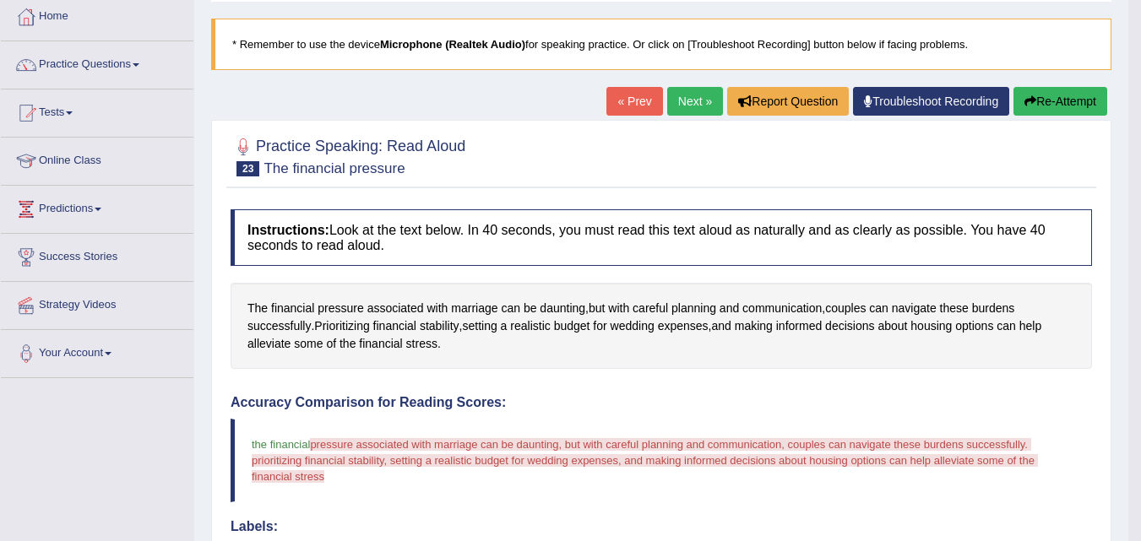
click at [1074, 113] on button "Re-Attempt" at bounding box center [1060, 101] width 94 height 29
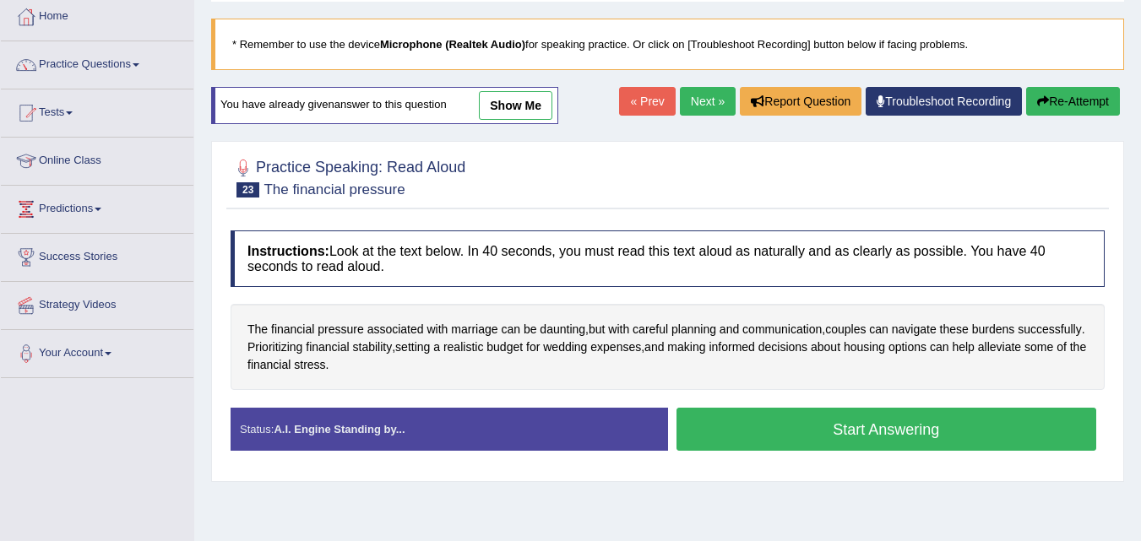
click at [858, 432] on button "Start Answering" at bounding box center [886, 429] width 420 height 43
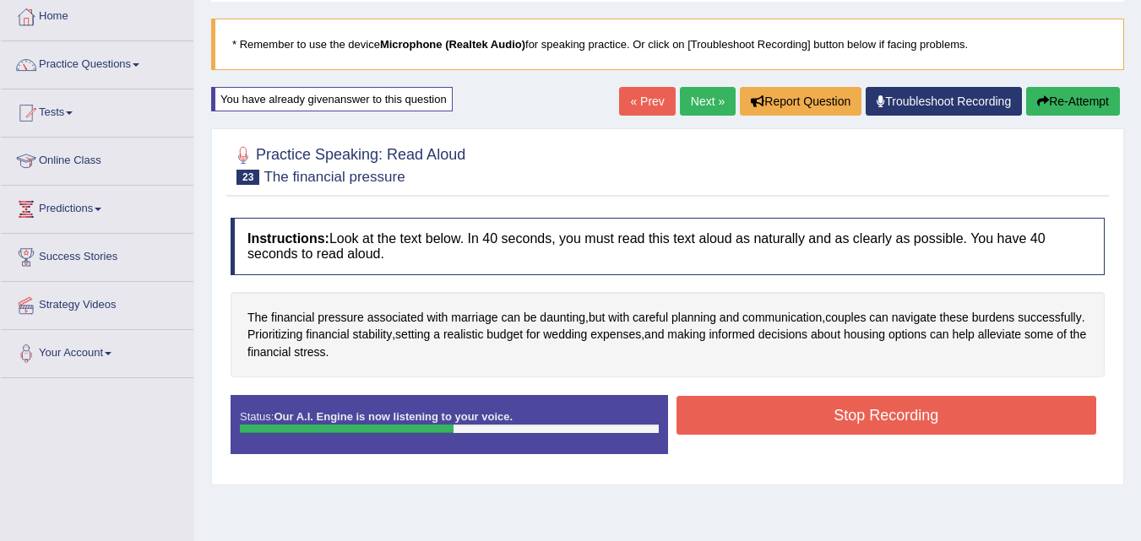
click at [1090, 98] on button "Re-Attempt" at bounding box center [1073, 101] width 94 height 29
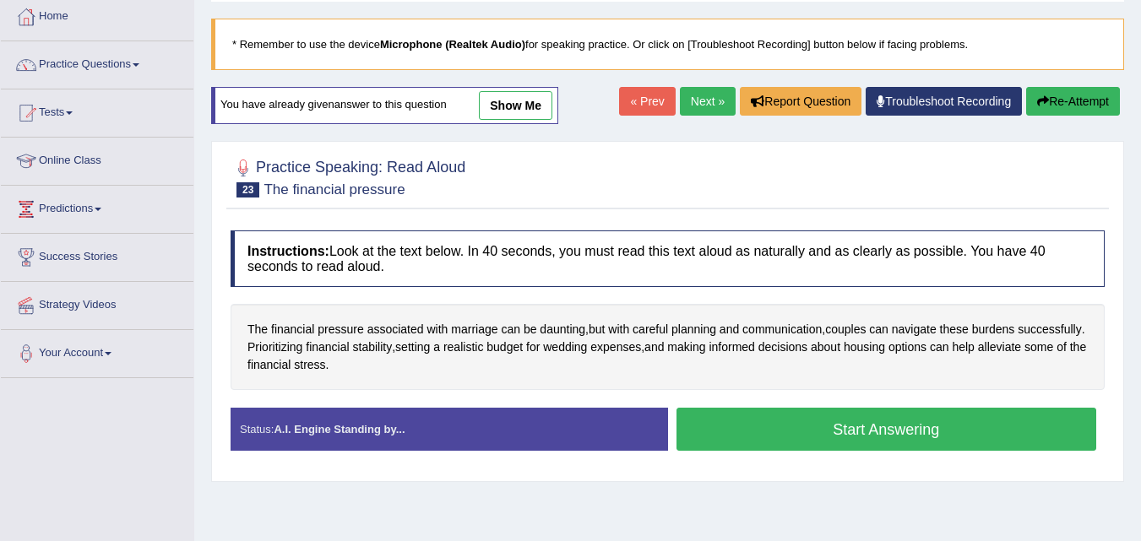
click at [892, 432] on button "Start Answering" at bounding box center [886, 429] width 420 height 43
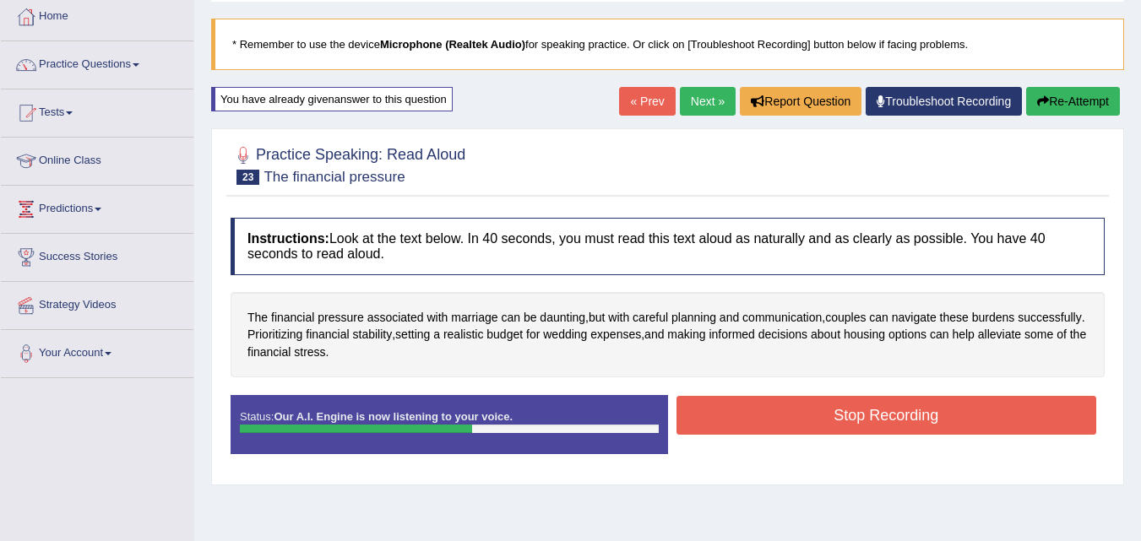
click at [906, 409] on button "Stop Recording" at bounding box center [886, 415] width 420 height 39
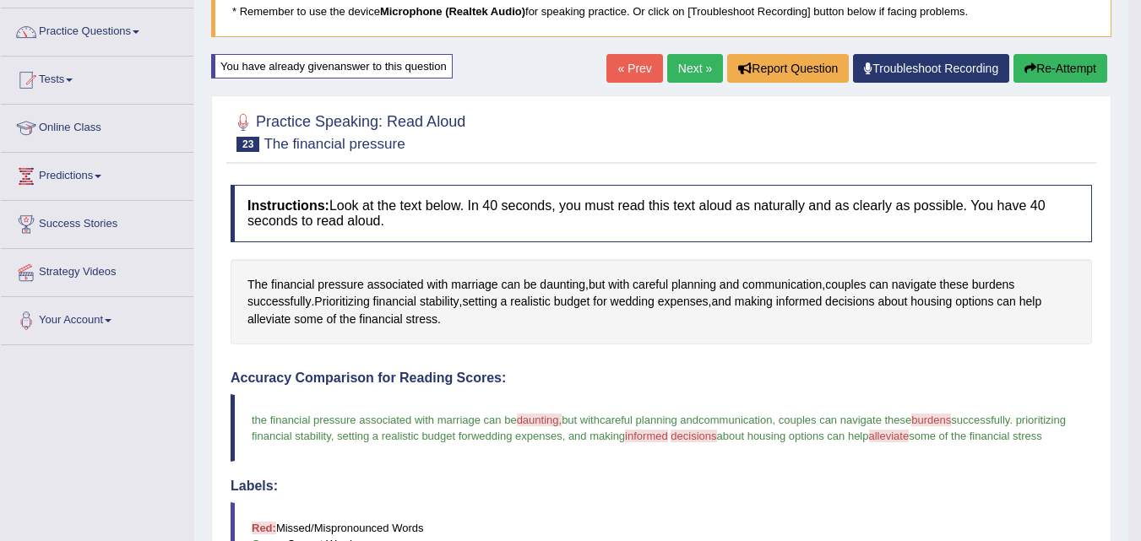
scroll to position [106, 0]
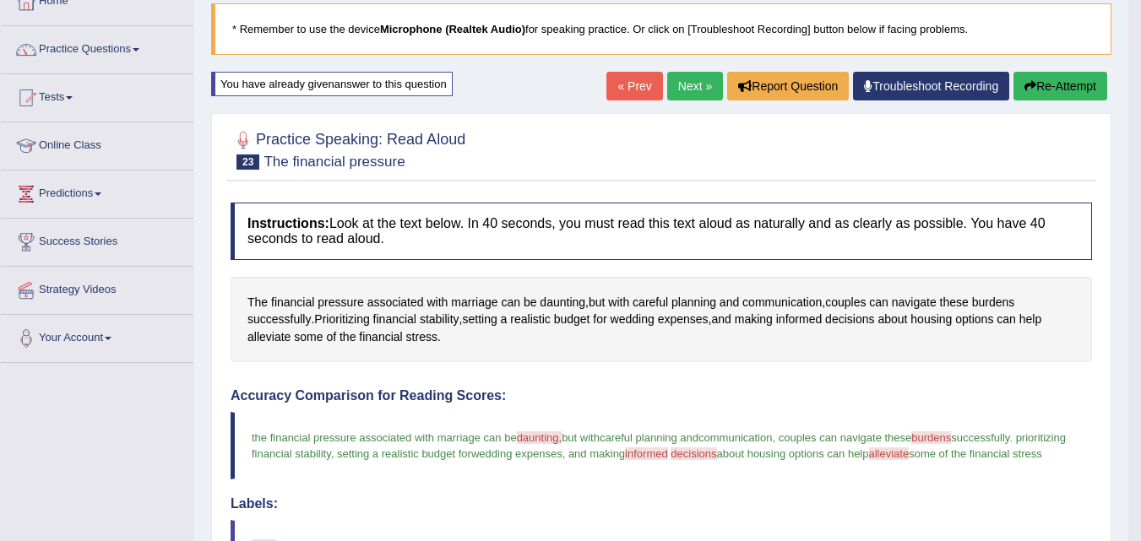
click at [678, 73] on link "Next »" at bounding box center [695, 86] width 56 height 29
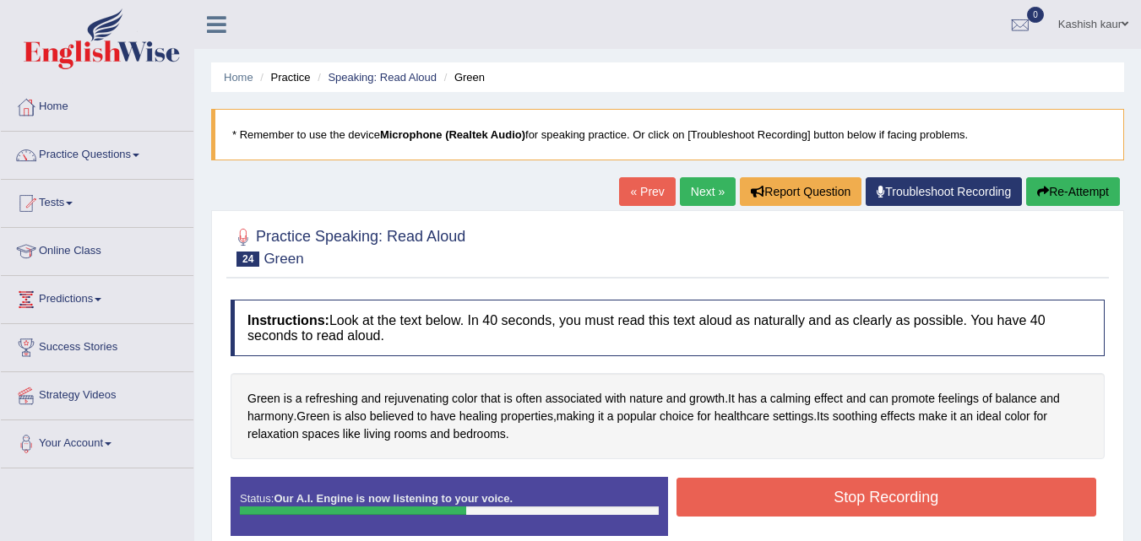
click at [828, 489] on button "Stop Recording" at bounding box center [886, 497] width 420 height 39
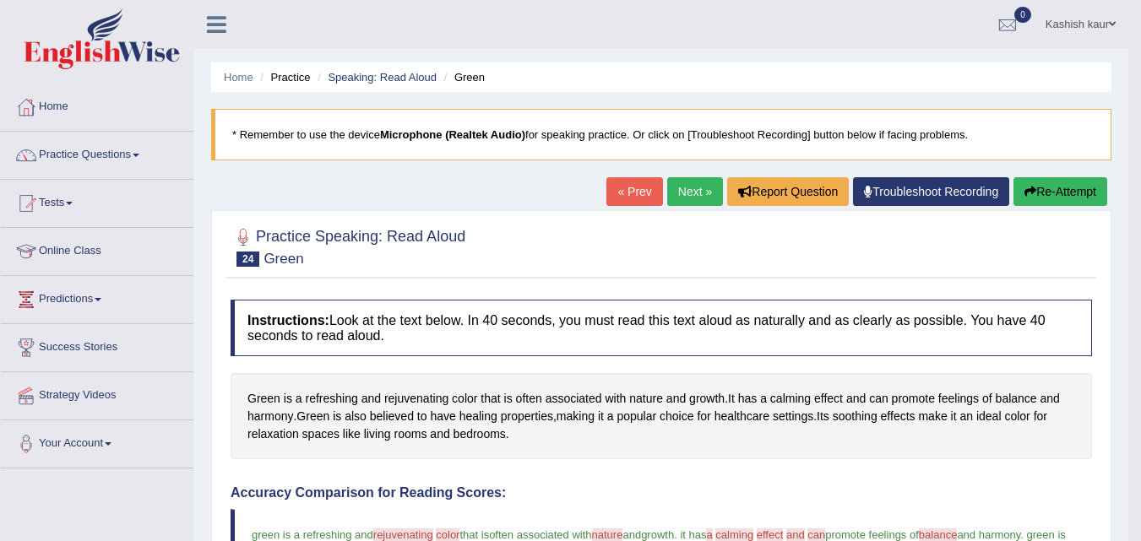
click at [691, 184] on link "Next »" at bounding box center [695, 191] width 56 height 29
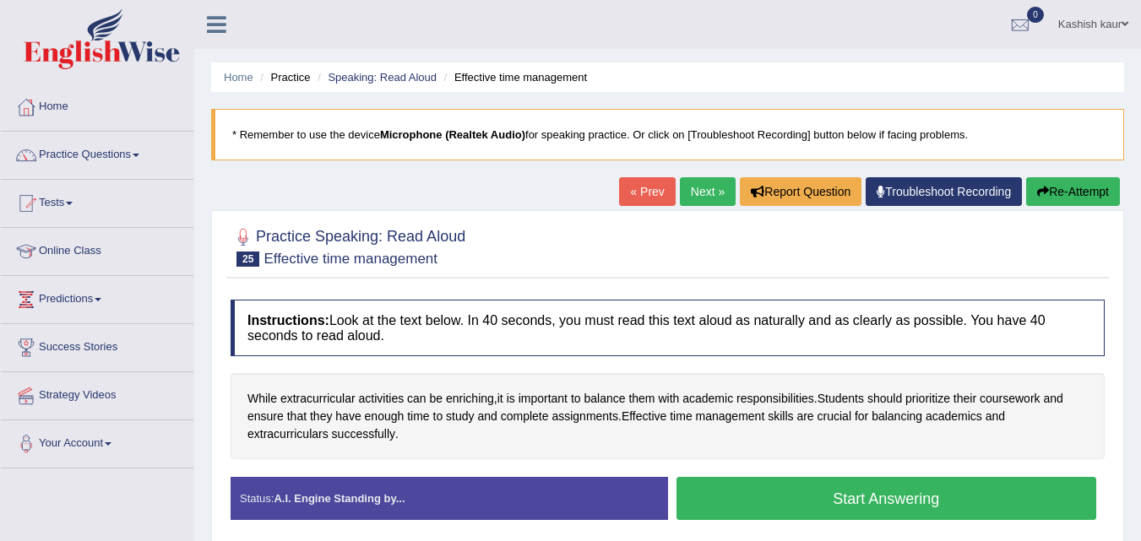
click at [889, 477] on button "Start Answering" at bounding box center [886, 498] width 420 height 43
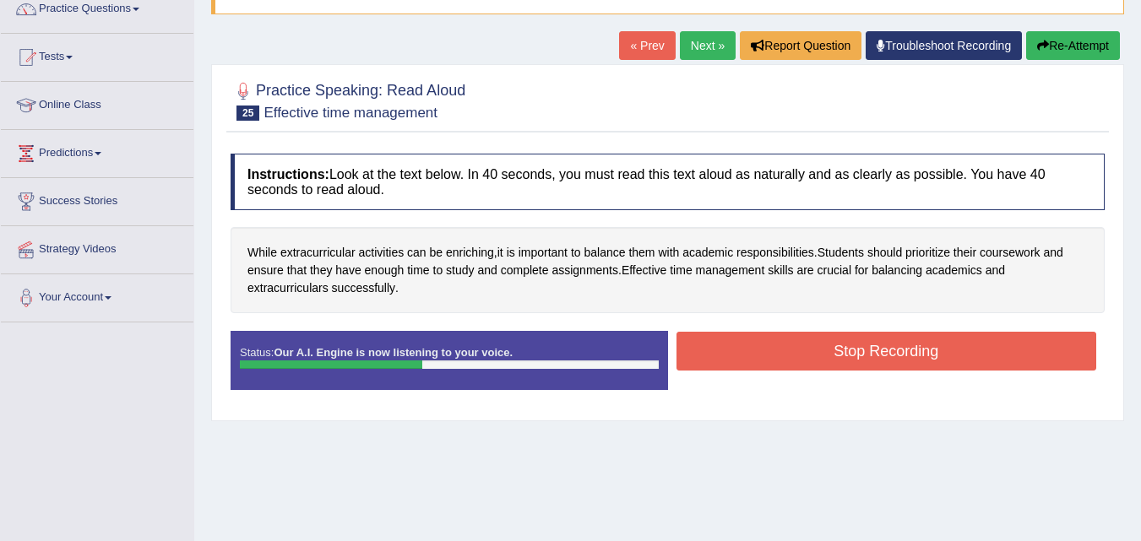
click at [889, 336] on button "Stop Recording" at bounding box center [886, 351] width 420 height 39
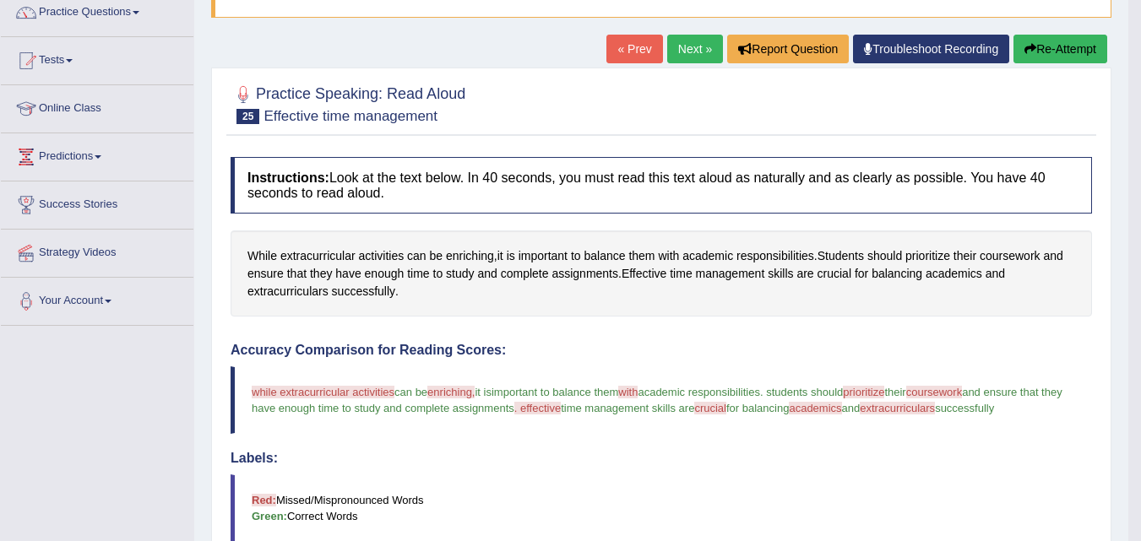
scroll to position [141, 0]
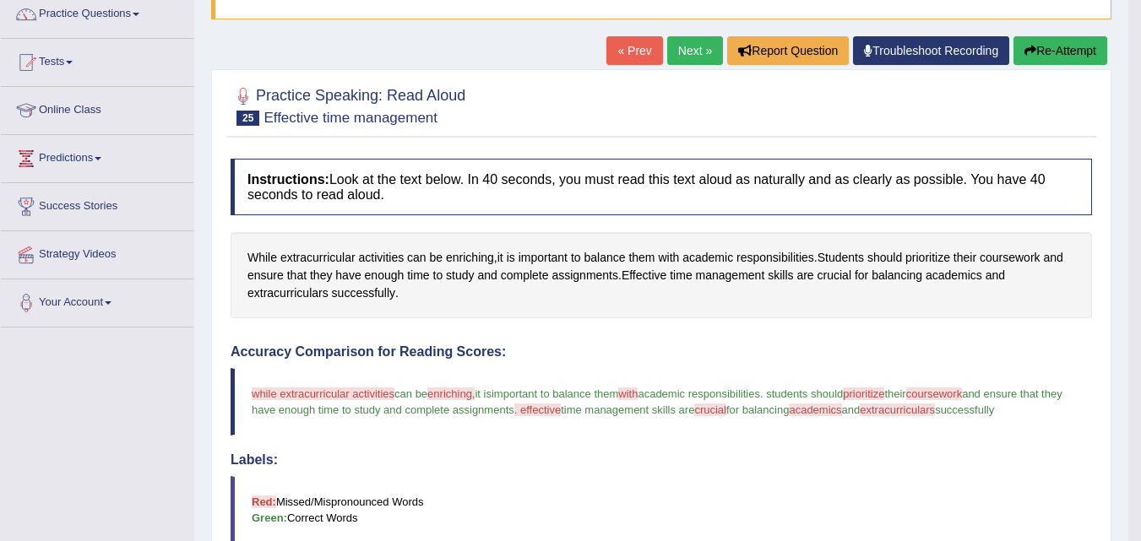
click at [688, 53] on link "Next »" at bounding box center [695, 50] width 56 height 29
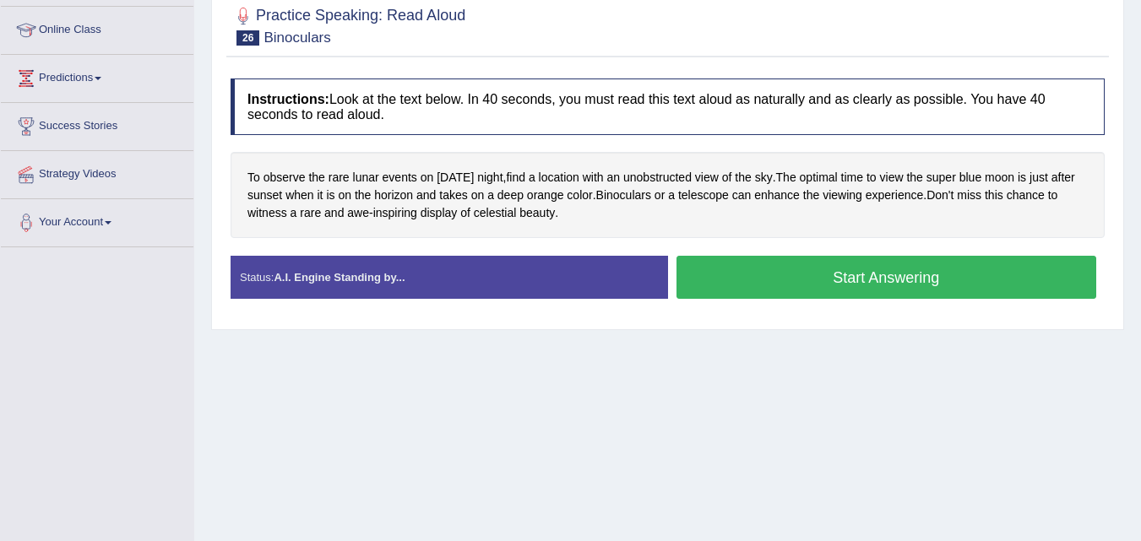
click at [845, 268] on button "Start Answering" at bounding box center [886, 277] width 420 height 43
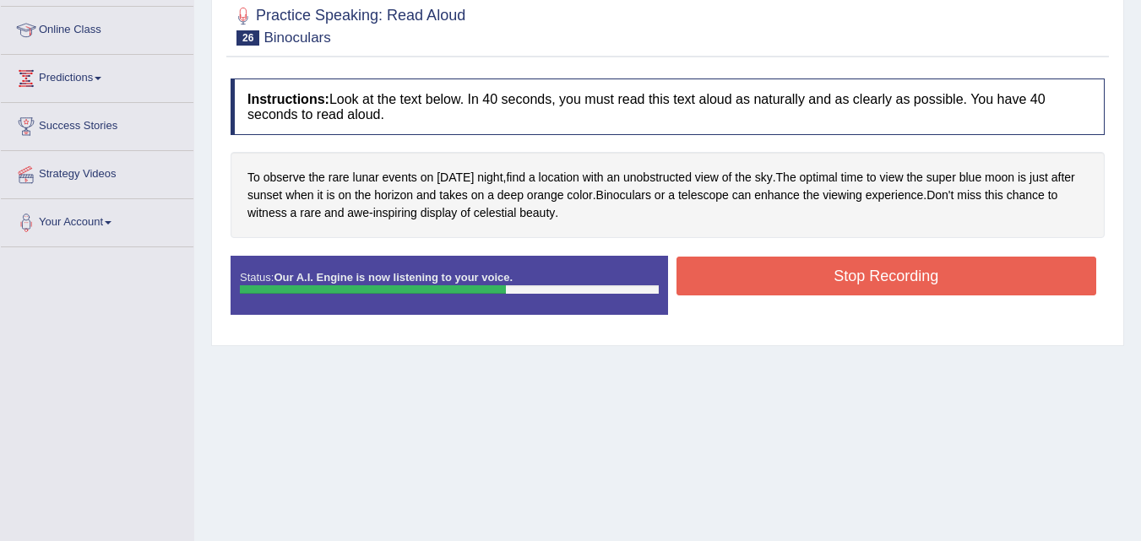
click at [845, 268] on button "Stop Recording" at bounding box center [886, 276] width 420 height 39
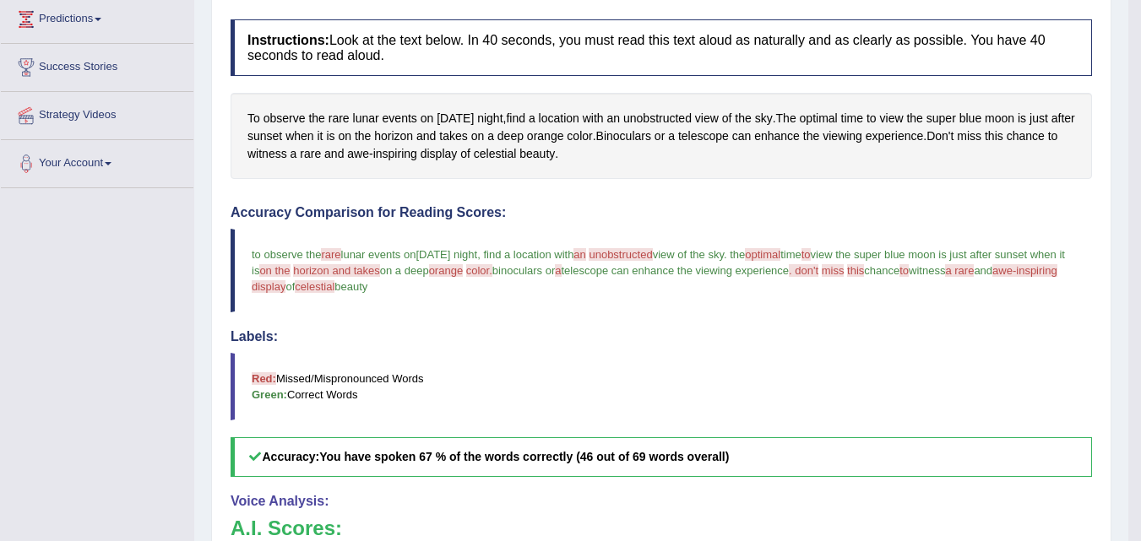
scroll to position [101, 0]
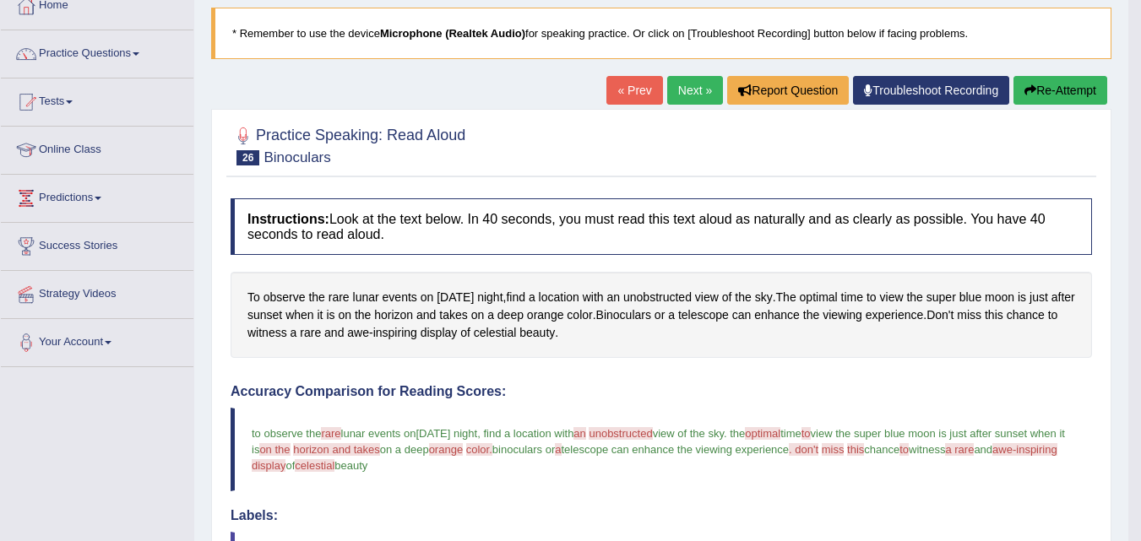
click at [689, 99] on link "Next »" at bounding box center [695, 90] width 56 height 29
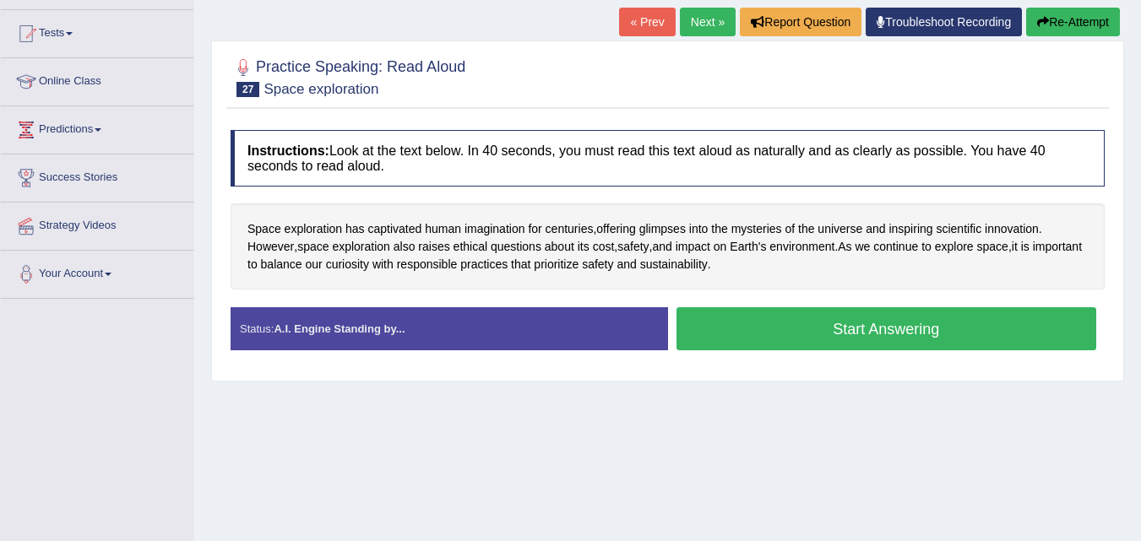
click at [883, 333] on button "Start Answering" at bounding box center [886, 328] width 420 height 43
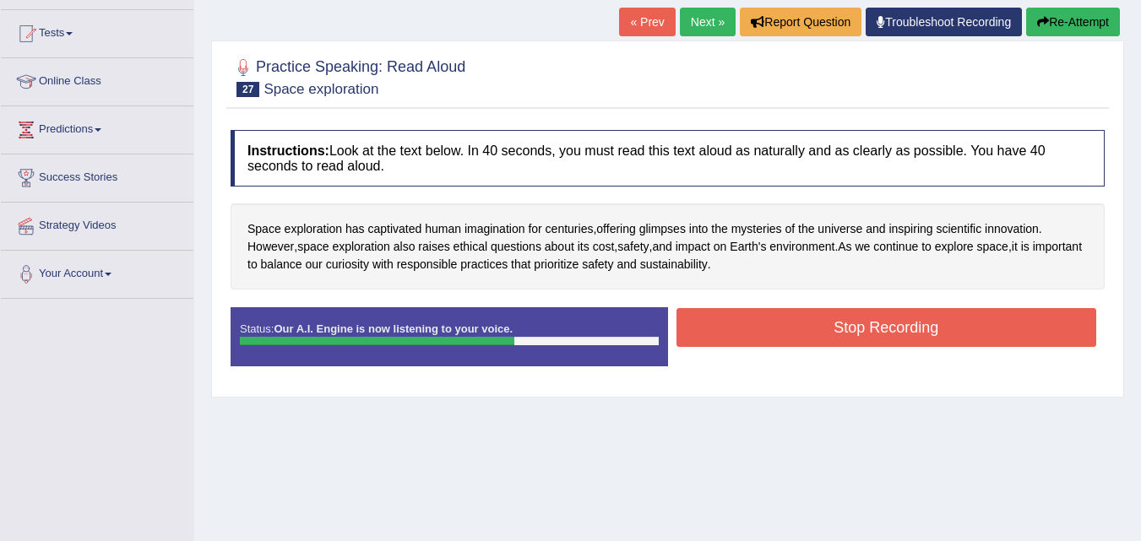
click at [883, 333] on button "Stop Recording" at bounding box center [886, 327] width 420 height 39
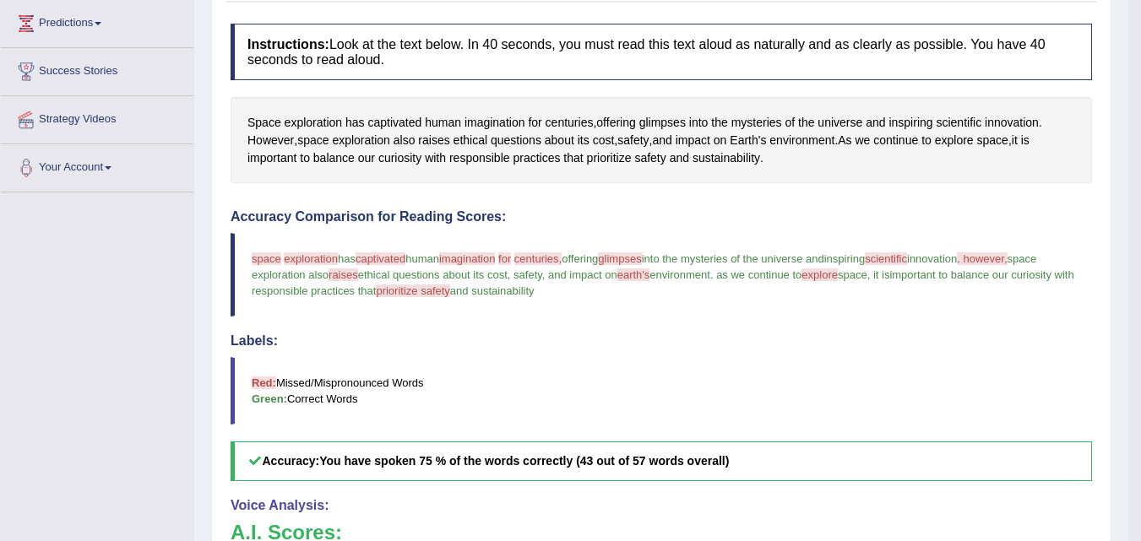
scroll to position [141, 0]
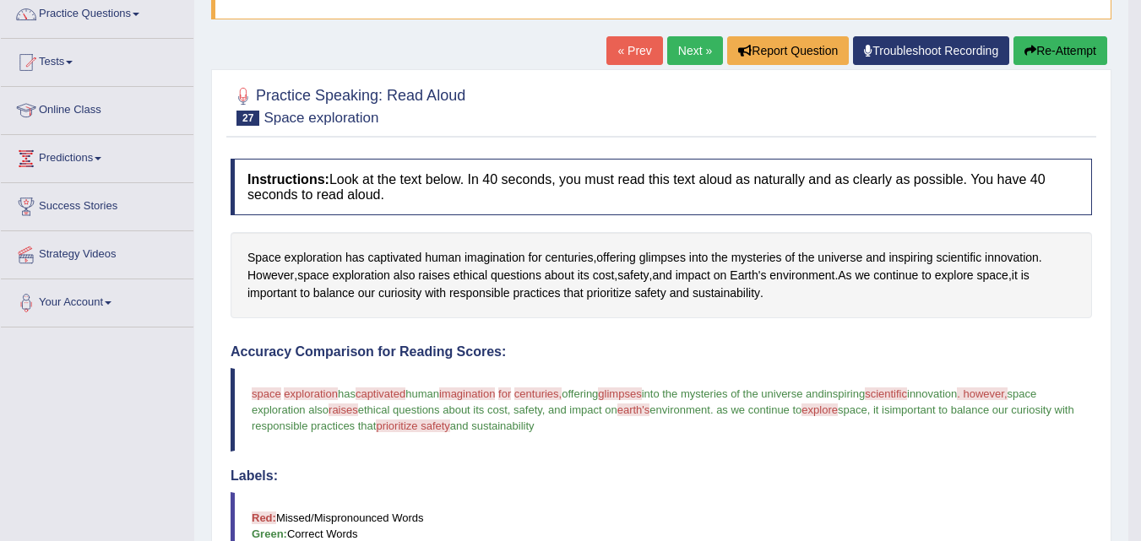
click at [683, 60] on link "Next »" at bounding box center [695, 50] width 56 height 29
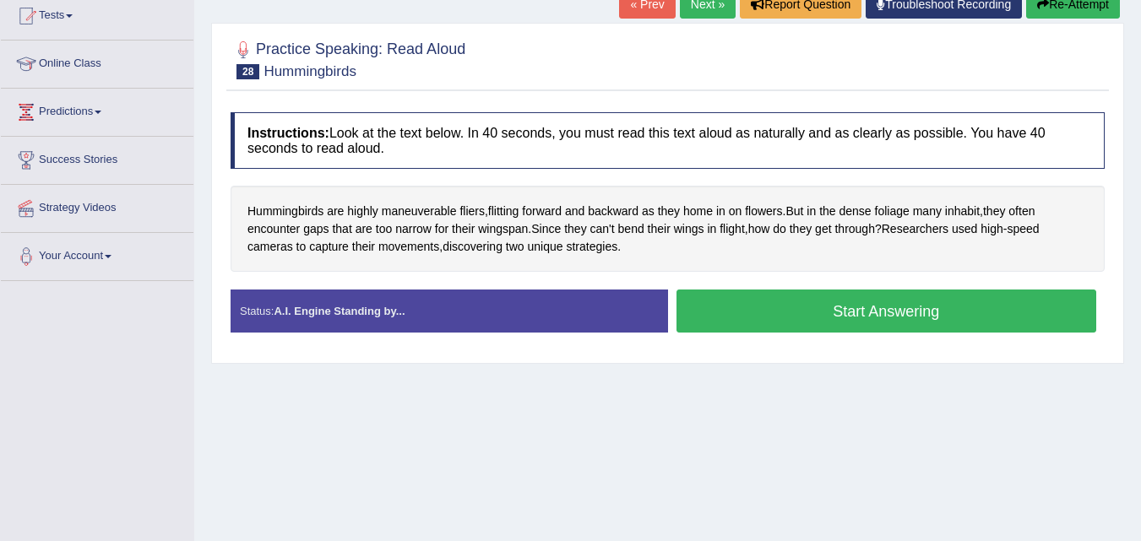
click at [842, 303] on button "Start Answering" at bounding box center [886, 311] width 420 height 43
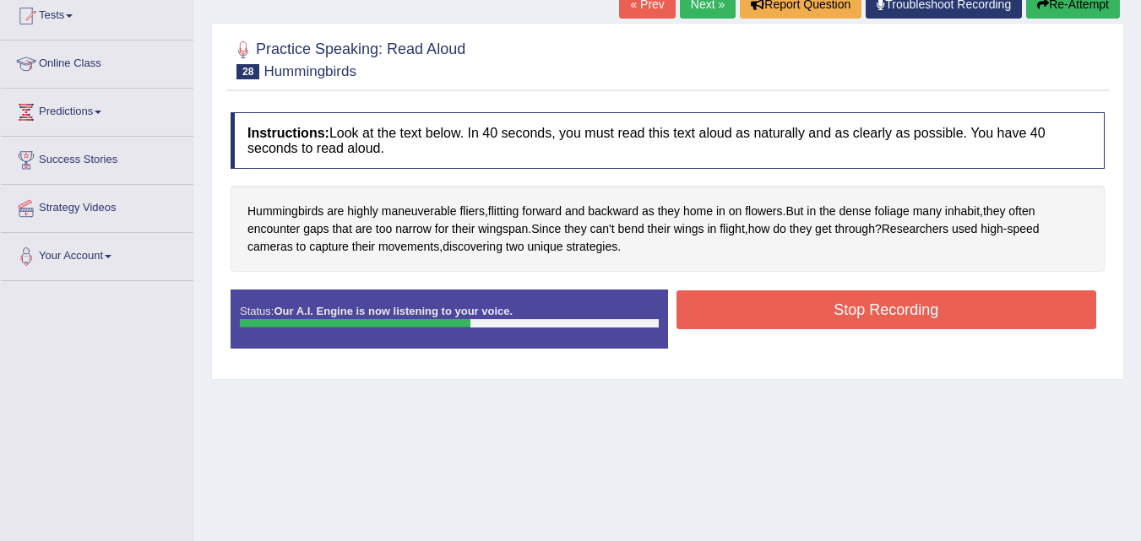
click at [842, 303] on button "Stop Recording" at bounding box center [886, 309] width 420 height 39
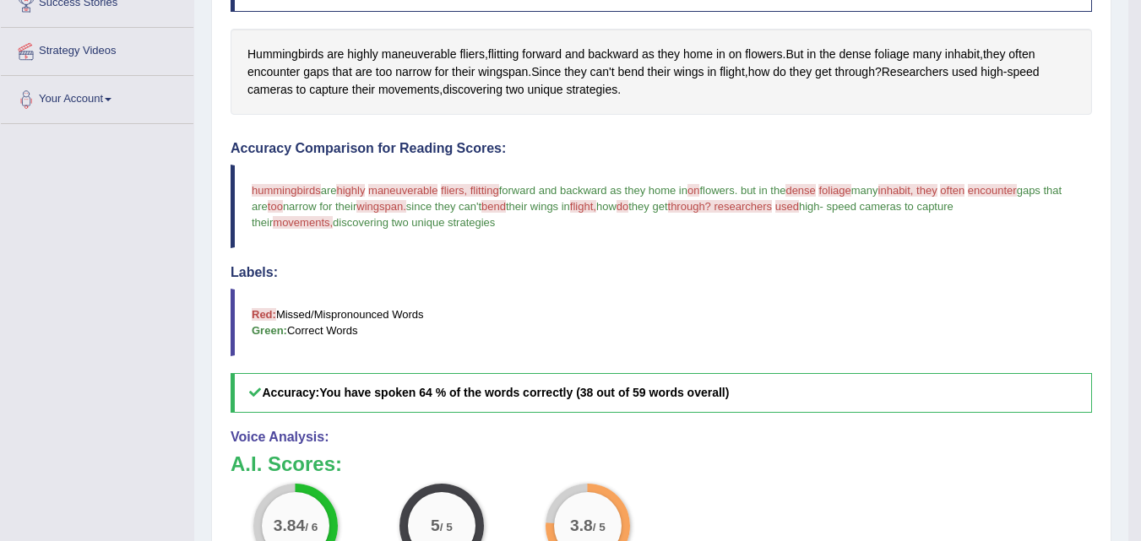
scroll to position [8, 0]
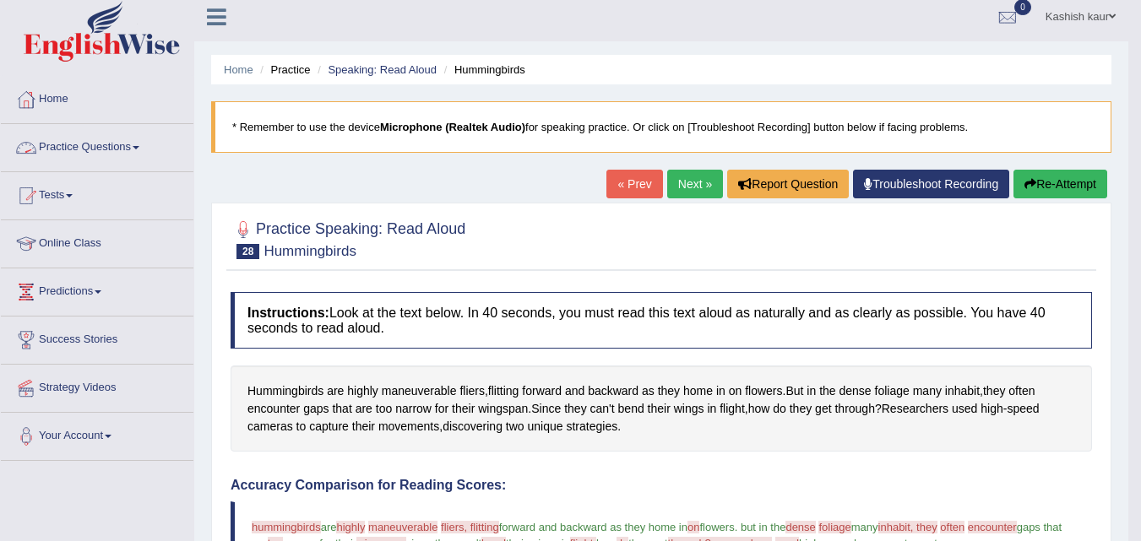
click at [150, 144] on link "Practice Questions" at bounding box center [97, 145] width 193 height 42
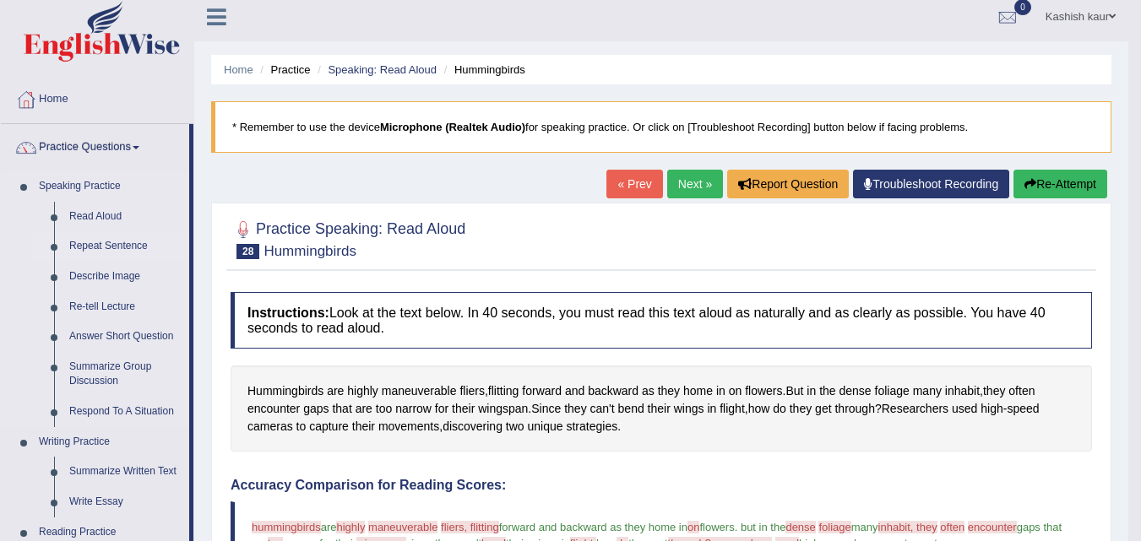
click at [129, 236] on link "Repeat Sentence" at bounding box center [125, 246] width 127 height 30
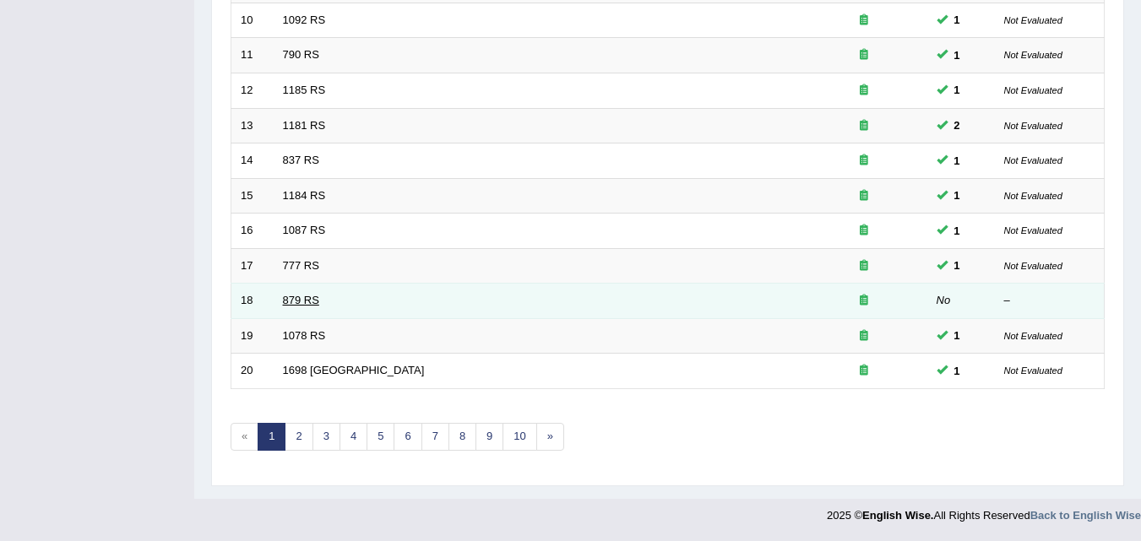
click at [298, 295] on link "879 RS" at bounding box center [301, 300] width 36 height 13
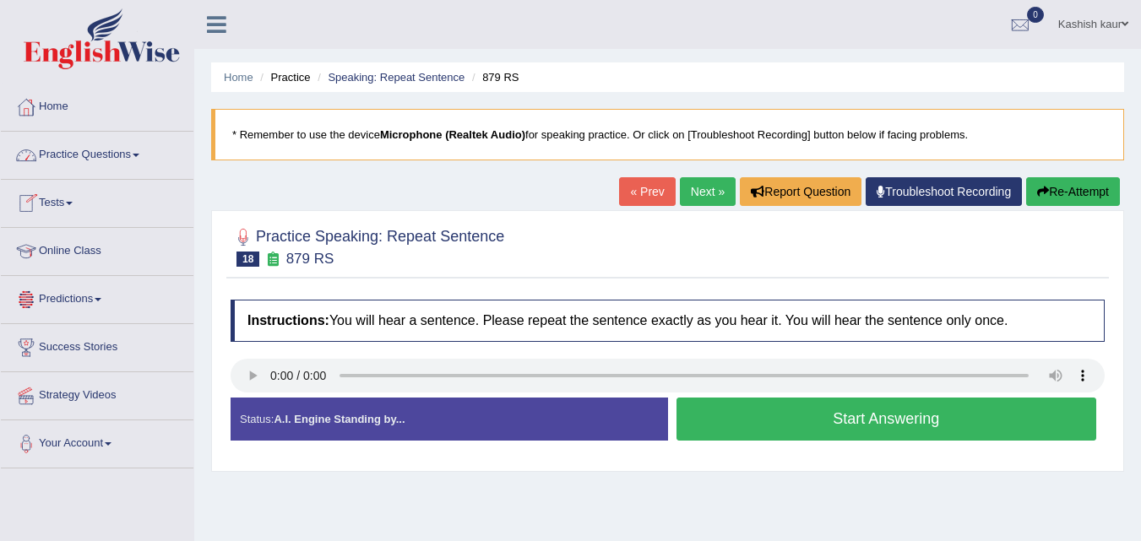
click at [137, 163] on link "Practice Questions" at bounding box center [97, 153] width 193 height 42
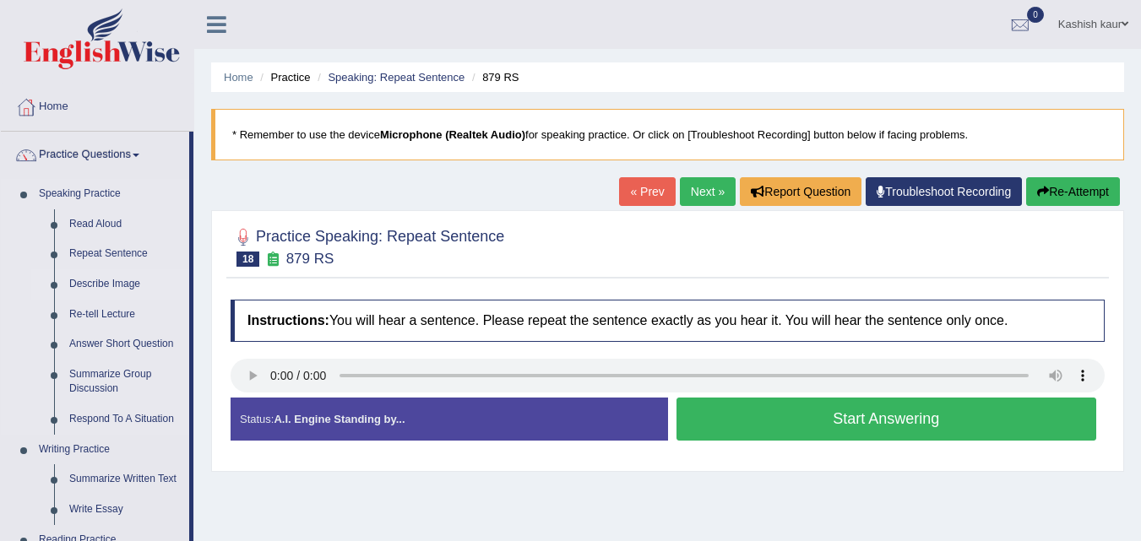
click at [116, 272] on link "Describe Image" at bounding box center [125, 284] width 127 height 30
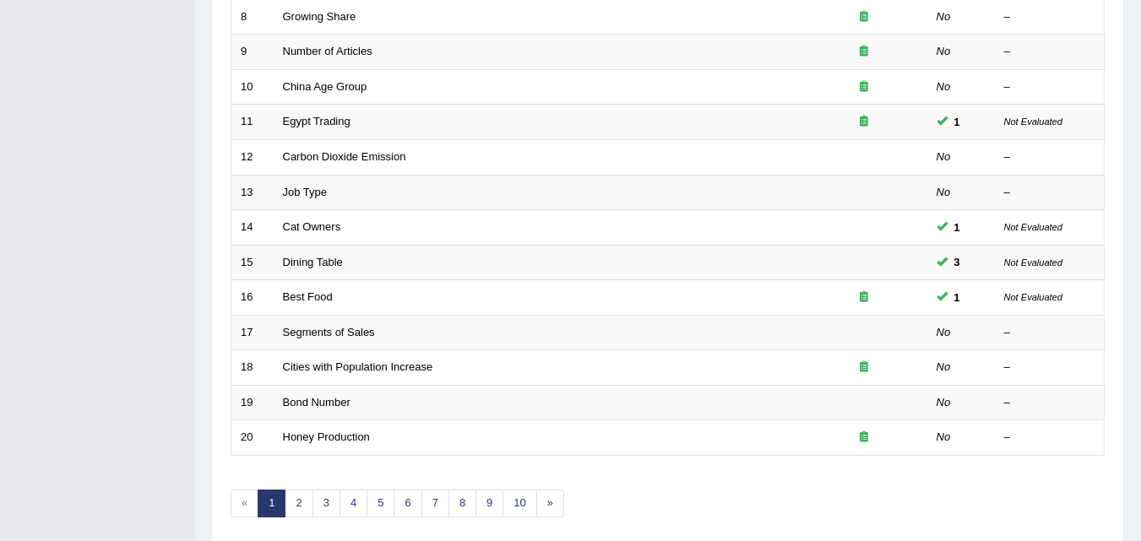
scroll to position [516, 0]
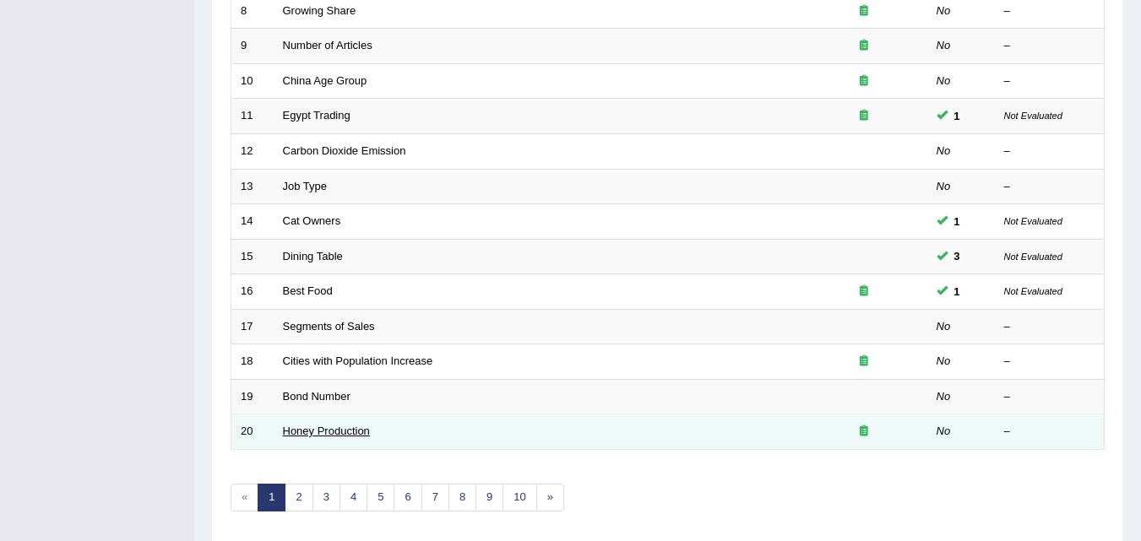
click at [318, 431] on link "Honey Production" at bounding box center [326, 431] width 87 height 13
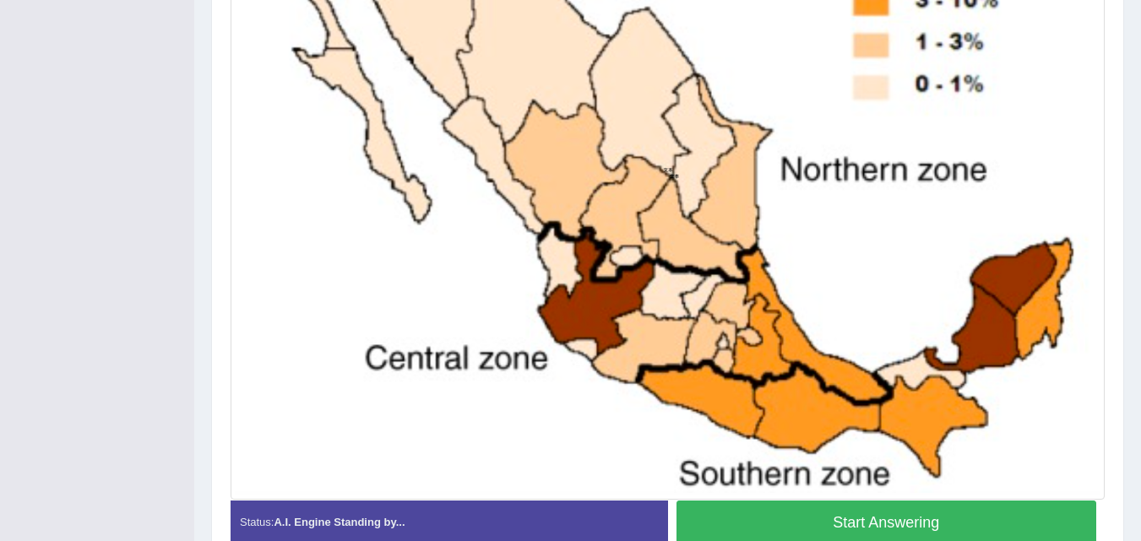
scroll to position [538, 0]
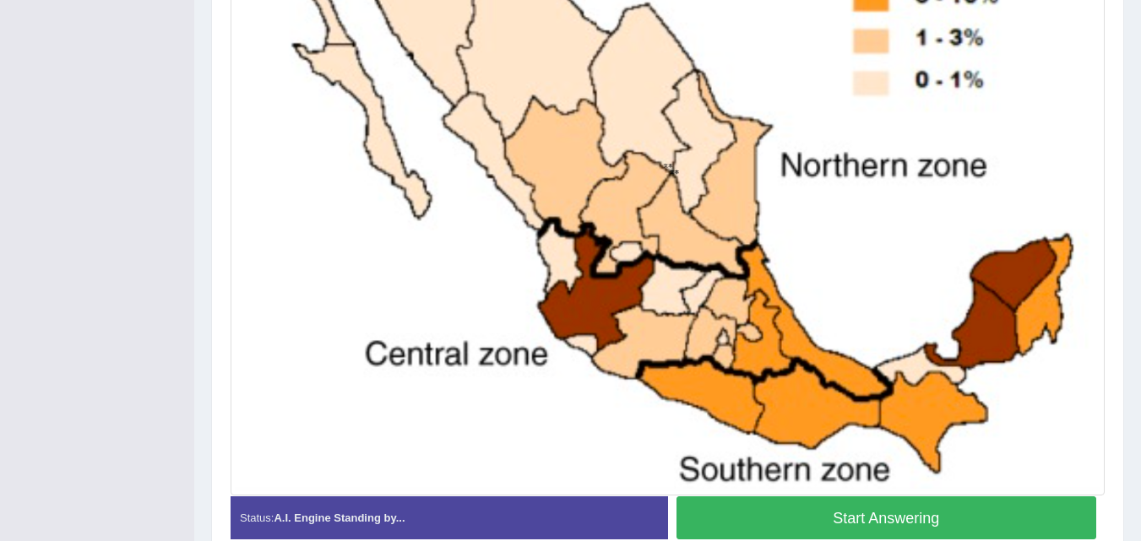
click at [948, 513] on button "Start Answering" at bounding box center [886, 517] width 420 height 43
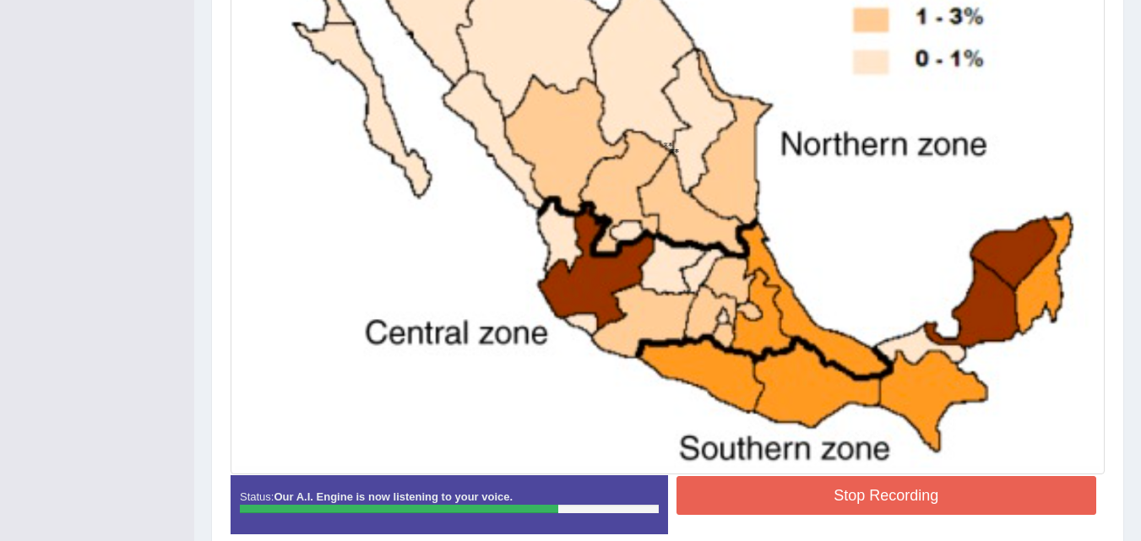
scroll to position [561, 0]
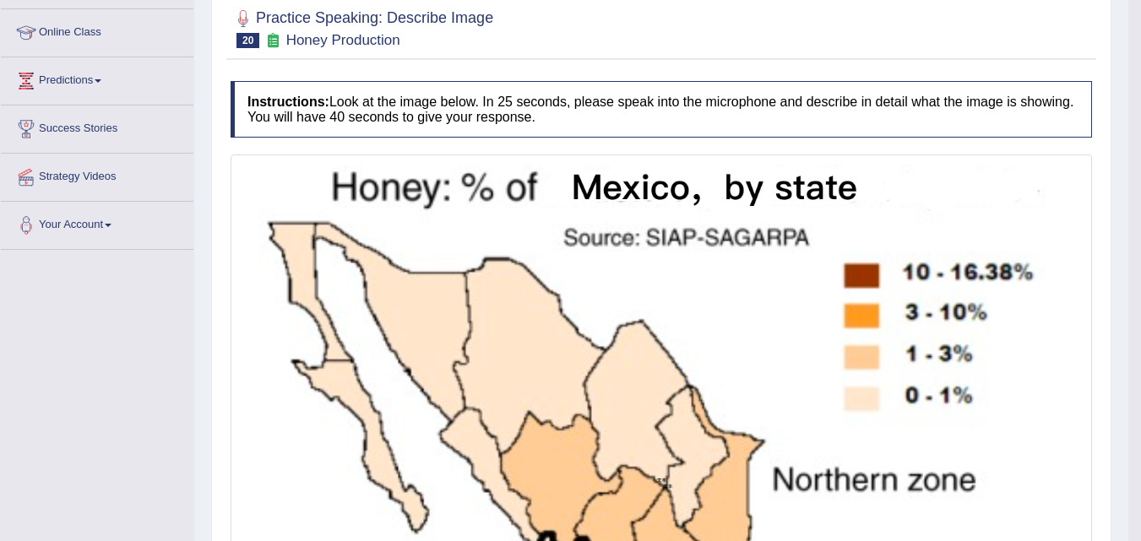
scroll to position [111, 0]
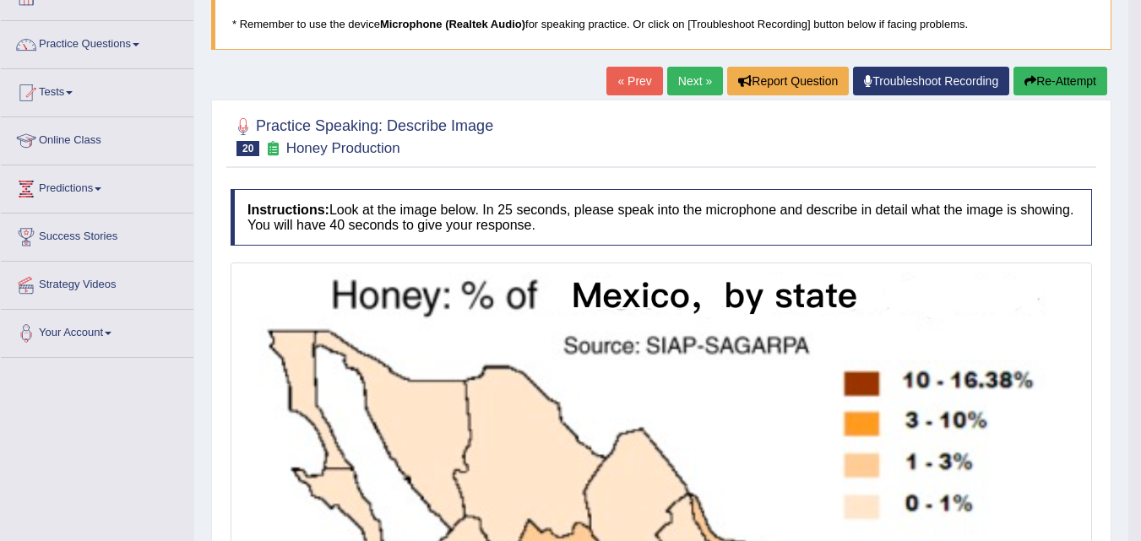
click at [683, 78] on link "Next »" at bounding box center [695, 81] width 56 height 29
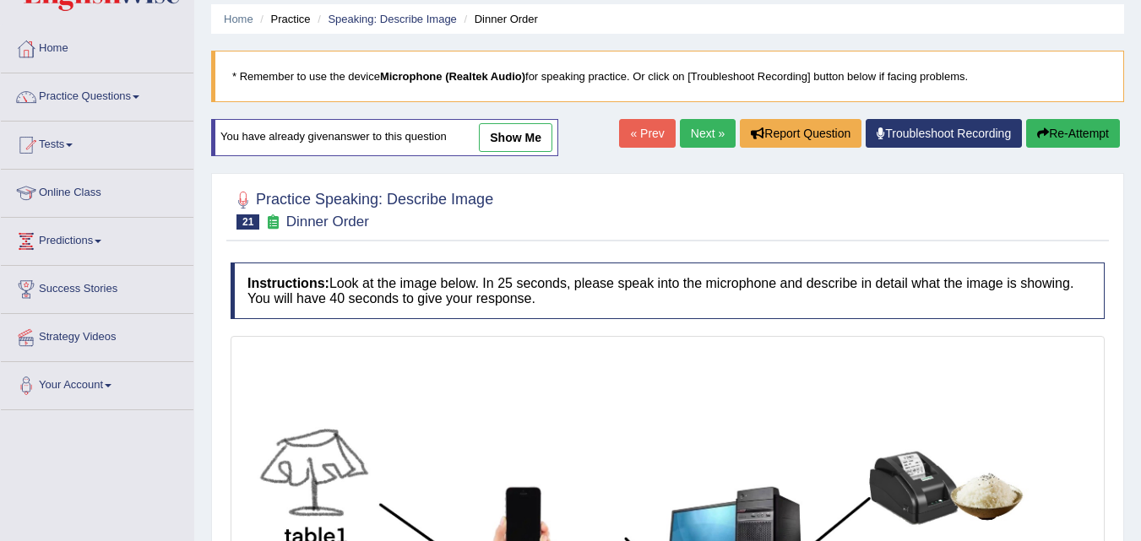
drag, startPoint x: 0, startPoint y: 0, endPoint x: 1136, endPoint y: 199, distance: 1153.8
click at [1136, 199] on html "Toggle navigation Home Practice Questions Speaking Practice Read Aloud Repeat S…" at bounding box center [570, 212] width 1141 height 541
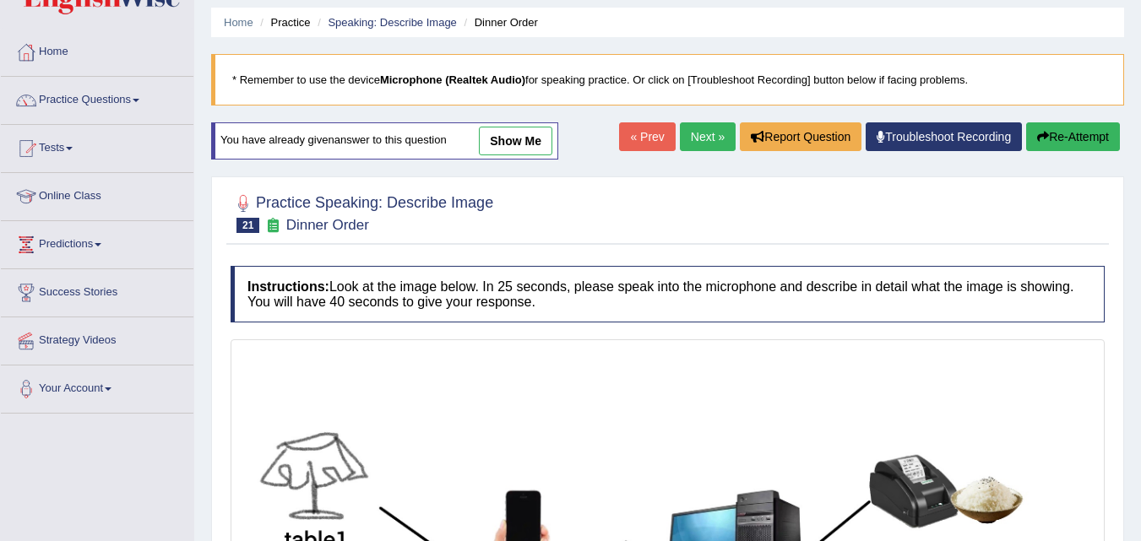
click at [706, 127] on link "Next »" at bounding box center [708, 136] width 56 height 29
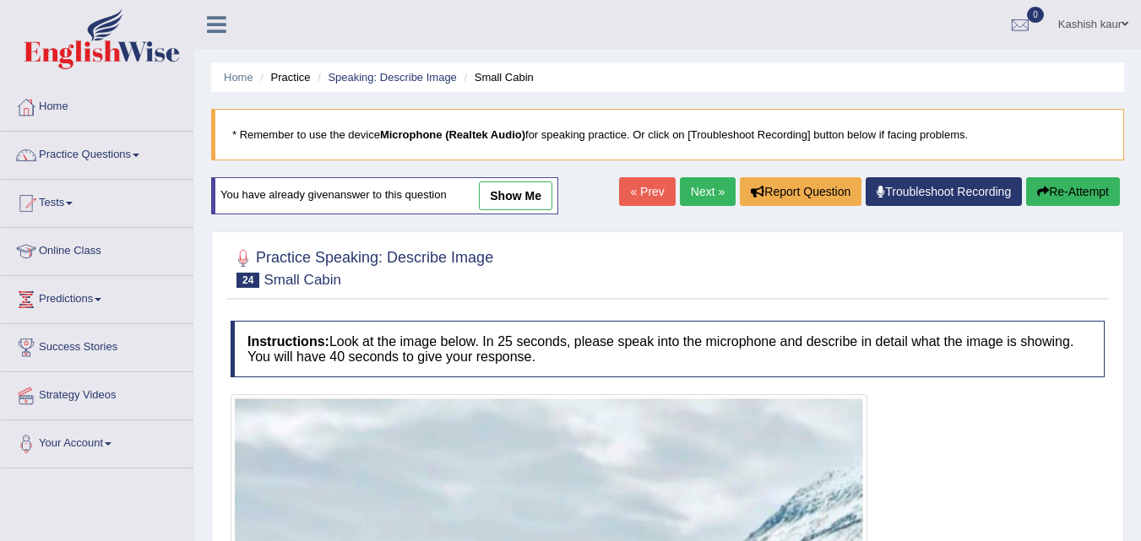
drag, startPoint x: 0, startPoint y: 0, endPoint x: 702, endPoint y: 187, distance: 727.0
click at [702, 187] on link "Next »" at bounding box center [708, 191] width 56 height 29
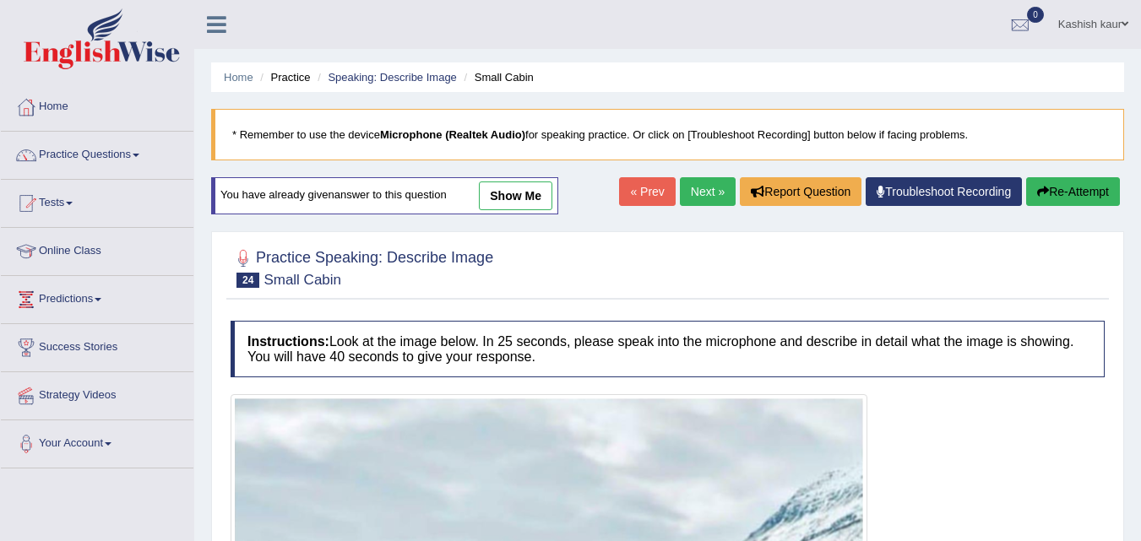
click at [702, 187] on link "Next »" at bounding box center [708, 191] width 56 height 29
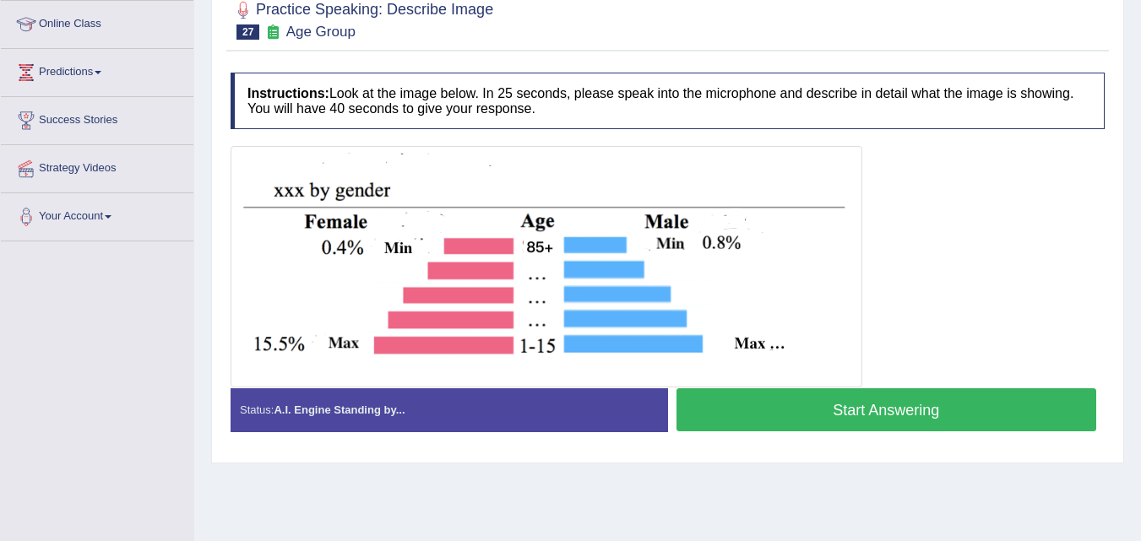
scroll to position [225, 0]
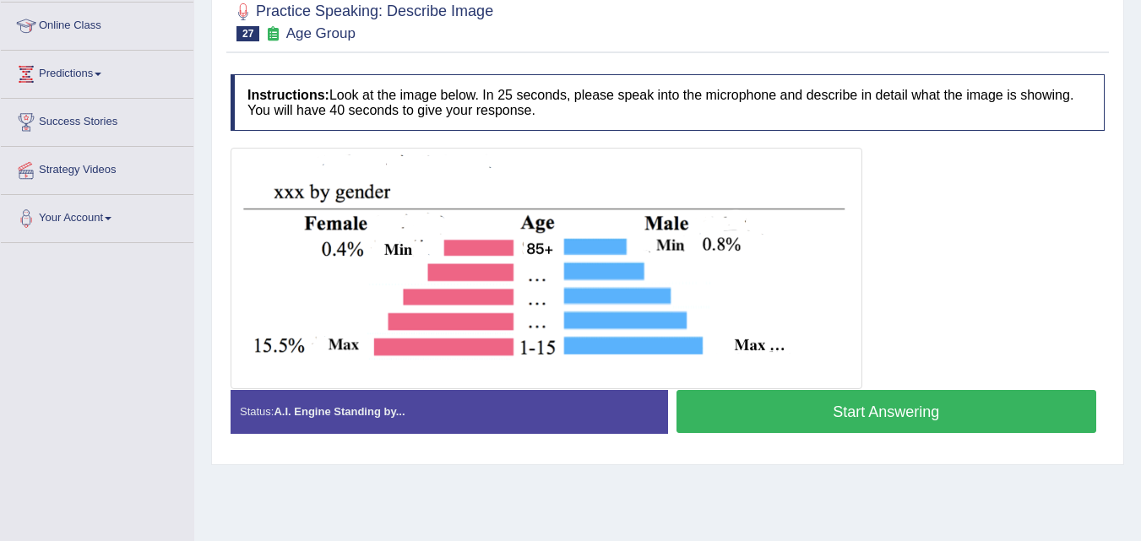
click at [884, 426] on button "Start Answering" at bounding box center [886, 411] width 420 height 43
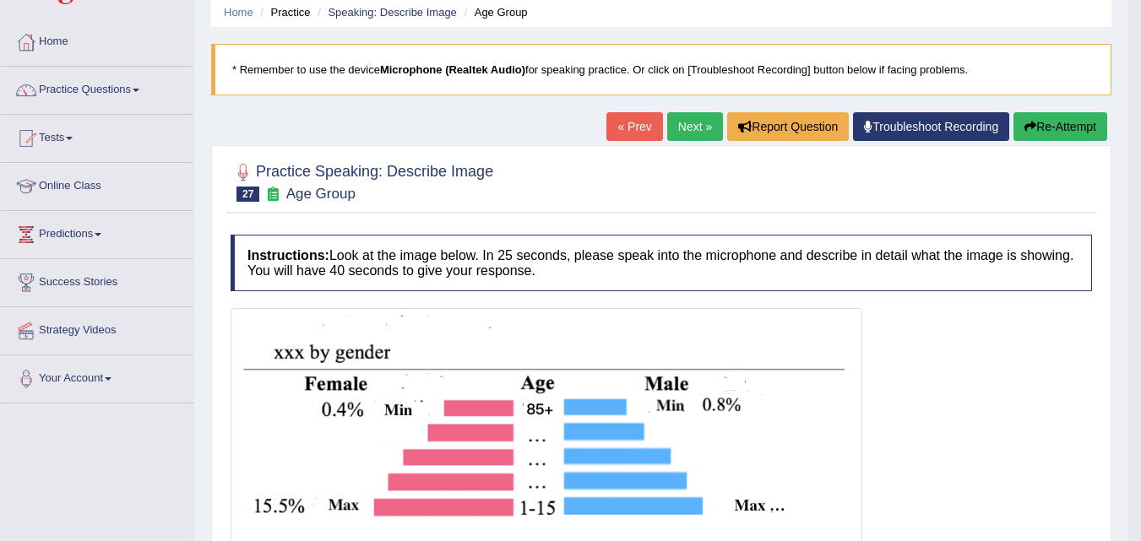
scroll to position [8, 0]
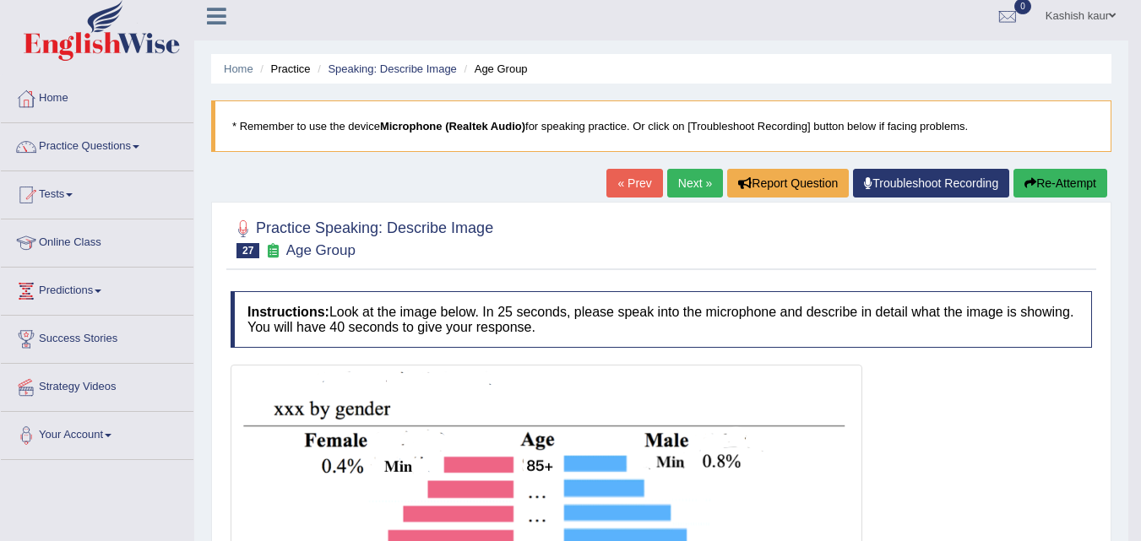
click at [695, 176] on link "Next »" at bounding box center [695, 183] width 56 height 29
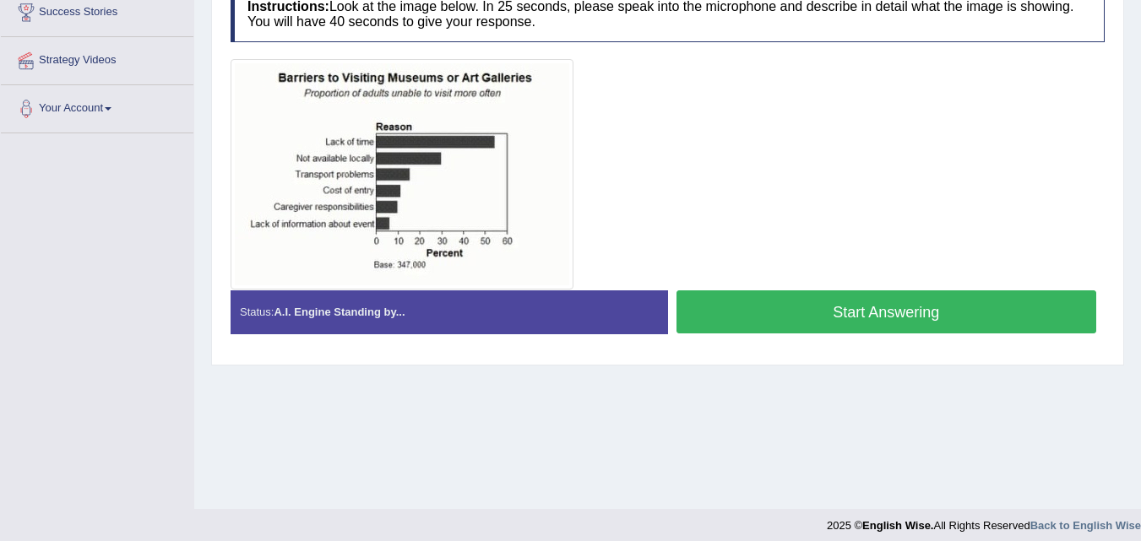
scroll to position [345, 0]
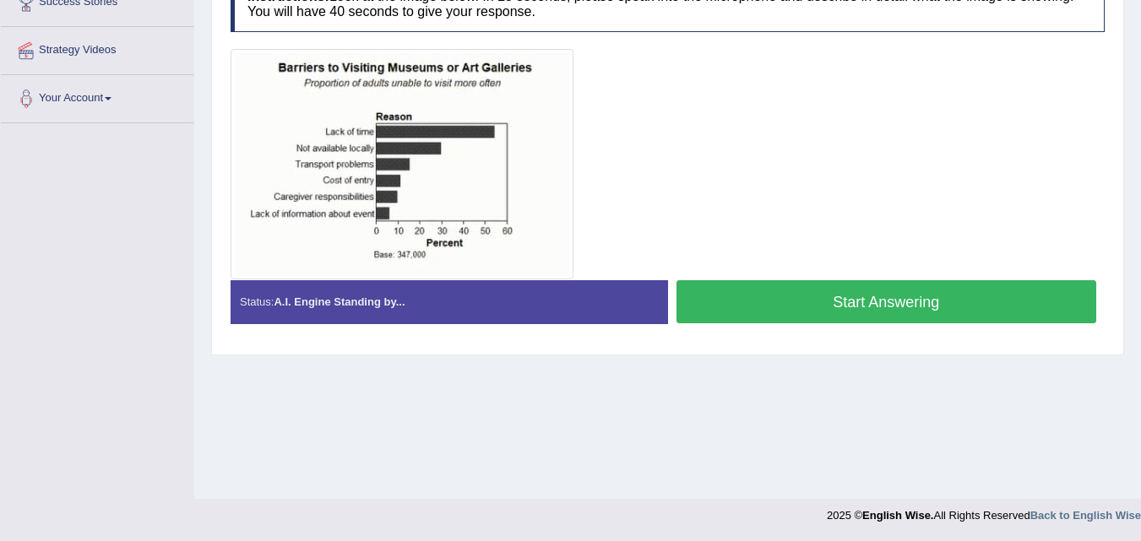
click at [865, 306] on button "Start Answering" at bounding box center [886, 301] width 420 height 43
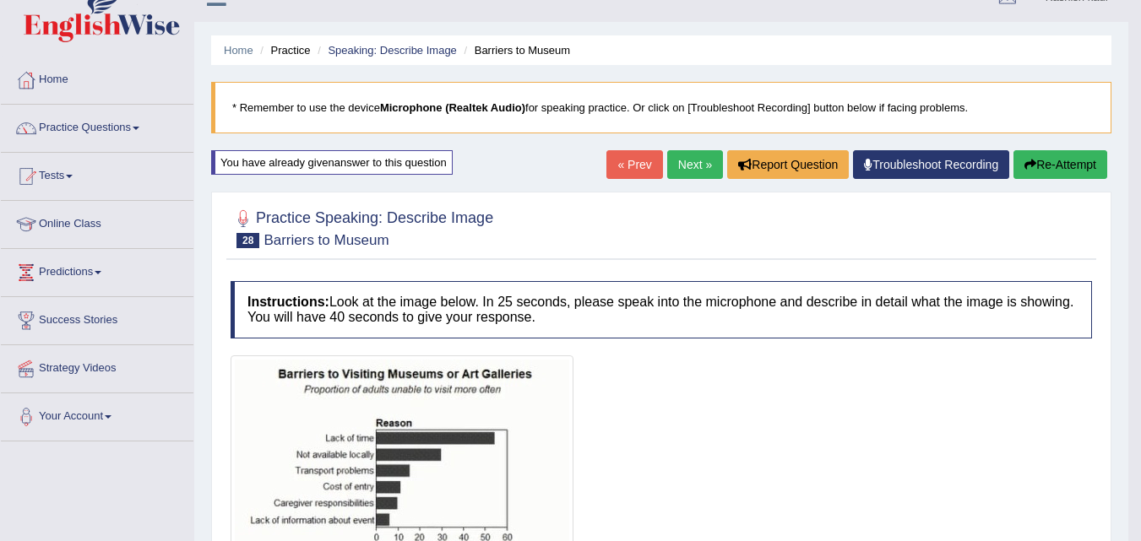
scroll to position [0, 0]
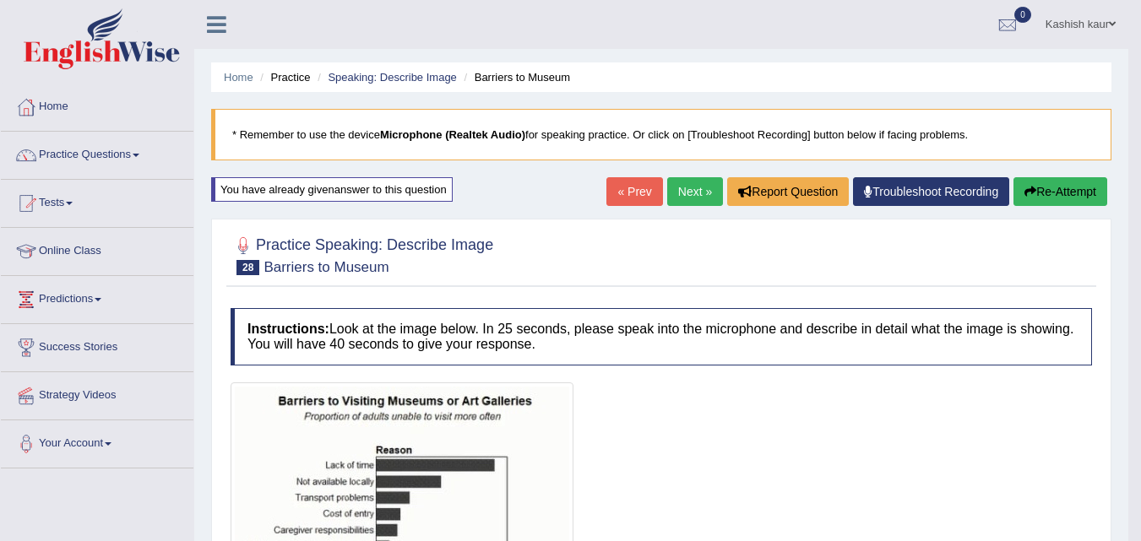
click at [698, 184] on link "Next »" at bounding box center [695, 191] width 56 height 29
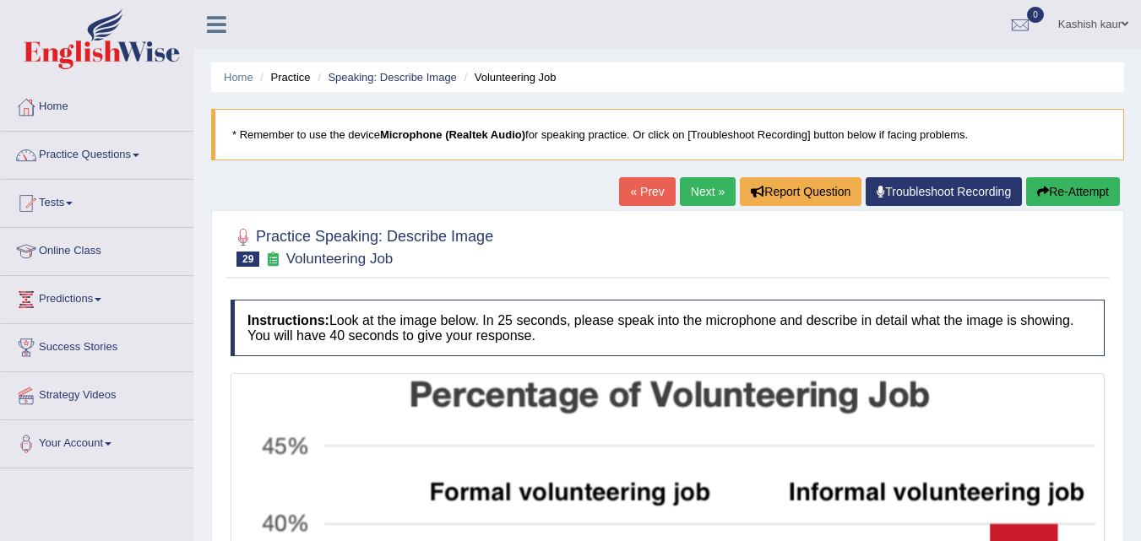
click at [710, 195] on link "Next »" at bounding box center [708, 191] width 56 height 29
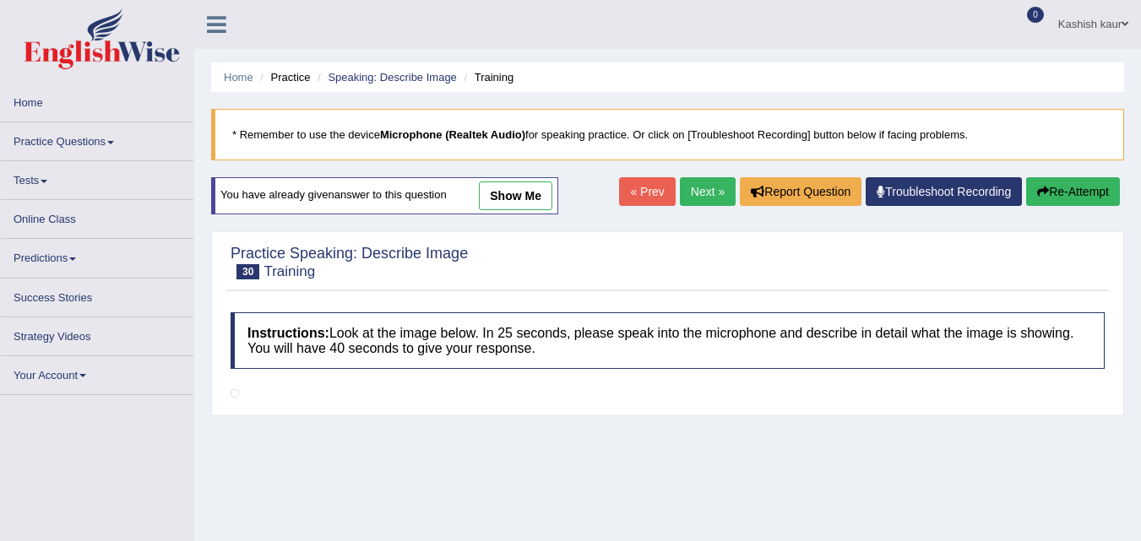
click at [638, 198] on link "« Prev" at bounding box center [647, 191] width 56 height 29
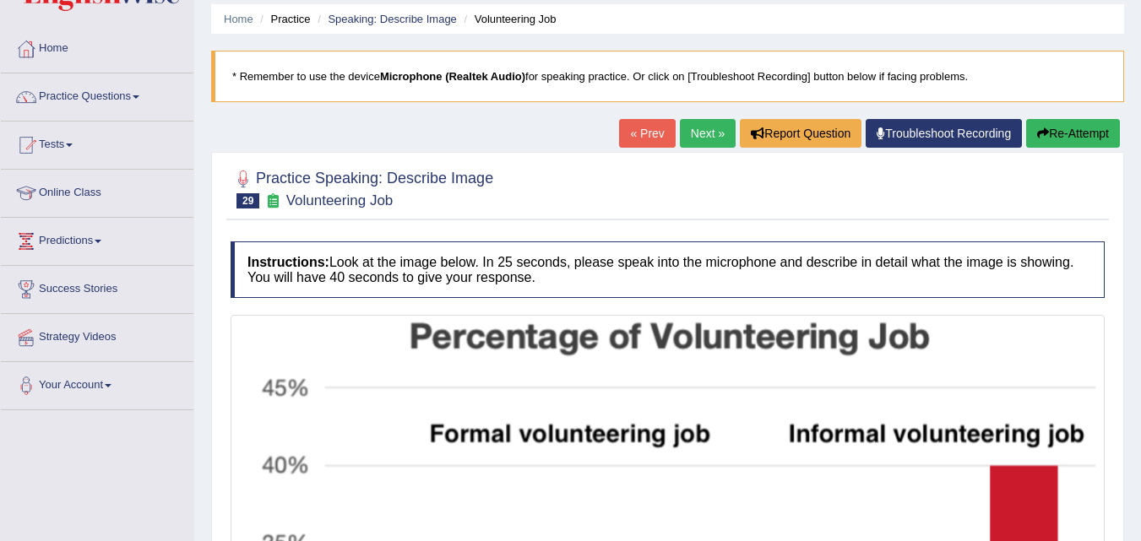
scroll to position [52, 0]
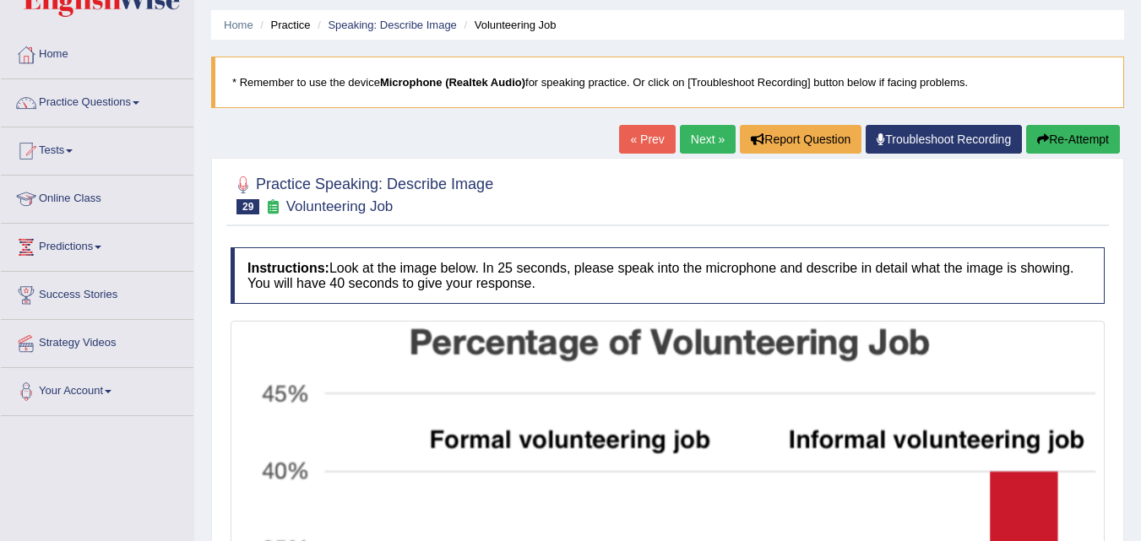
click at [697, 143] on link "Next »" at bounding box center [708, 139] width 56 height 29
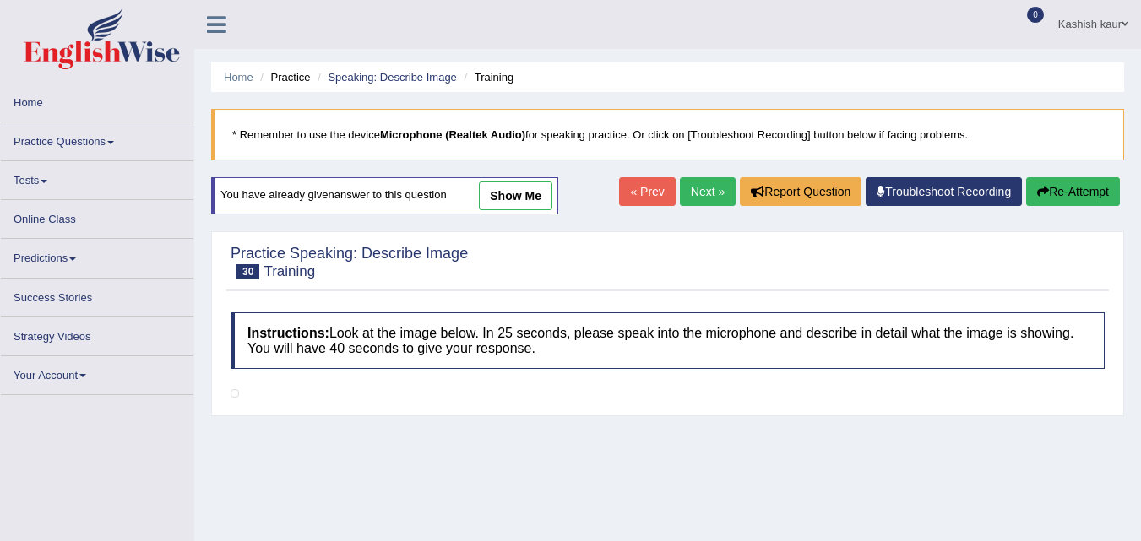
click at [694, 194] on link "Next »" at bounding box center [708, 191] width 56 height 29
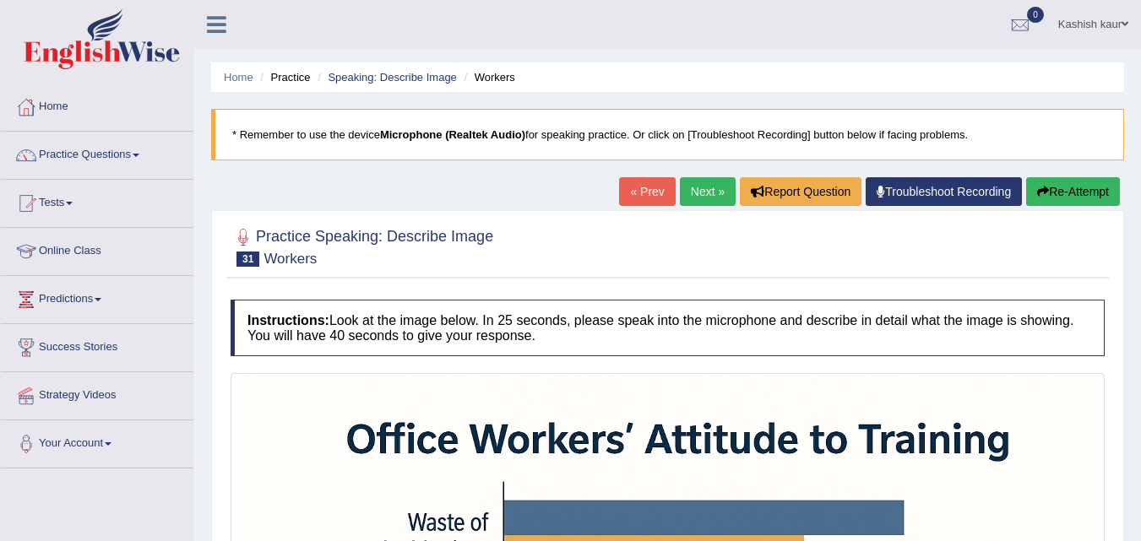
click at [709, 193] on link "Next »" at bounding box center [708, 191] width 56 height 29
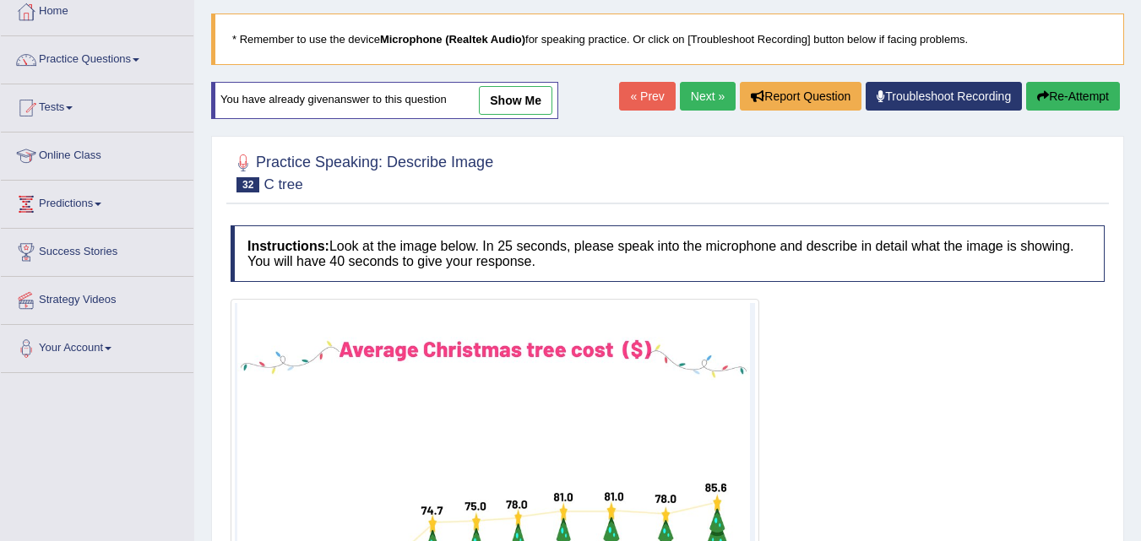
scroll to position [60, 0]
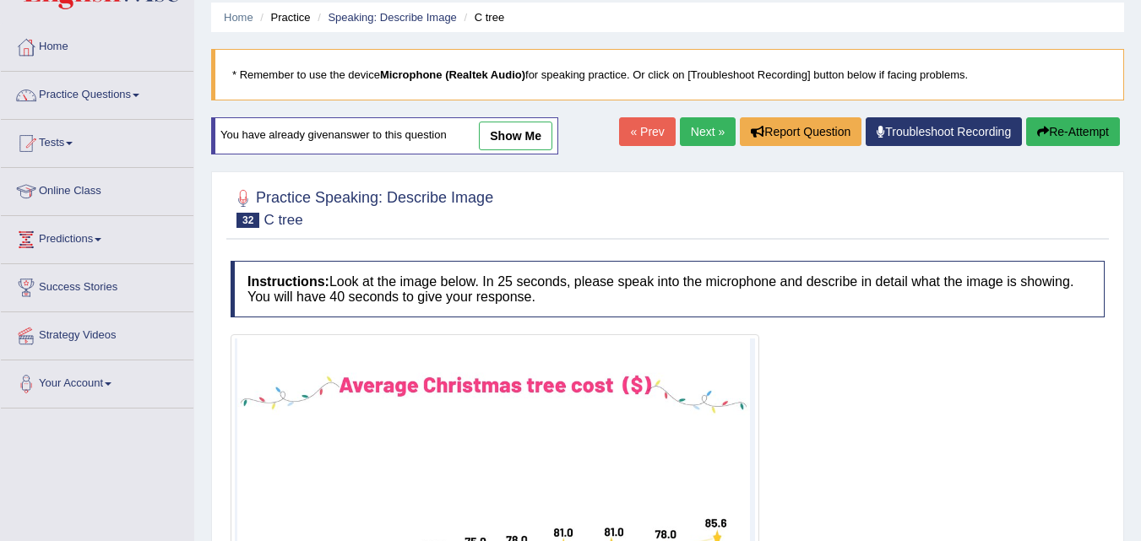
click at [1140, 236] on html "Toggle navigation Home Practice Questions Speaking Practice Read Aloud Repeat S…" at bounding box center [570, 210] width 1141 height 541
click at [702, 122] on link "Next »" at bounding box center [708, 131] width 56 height 29
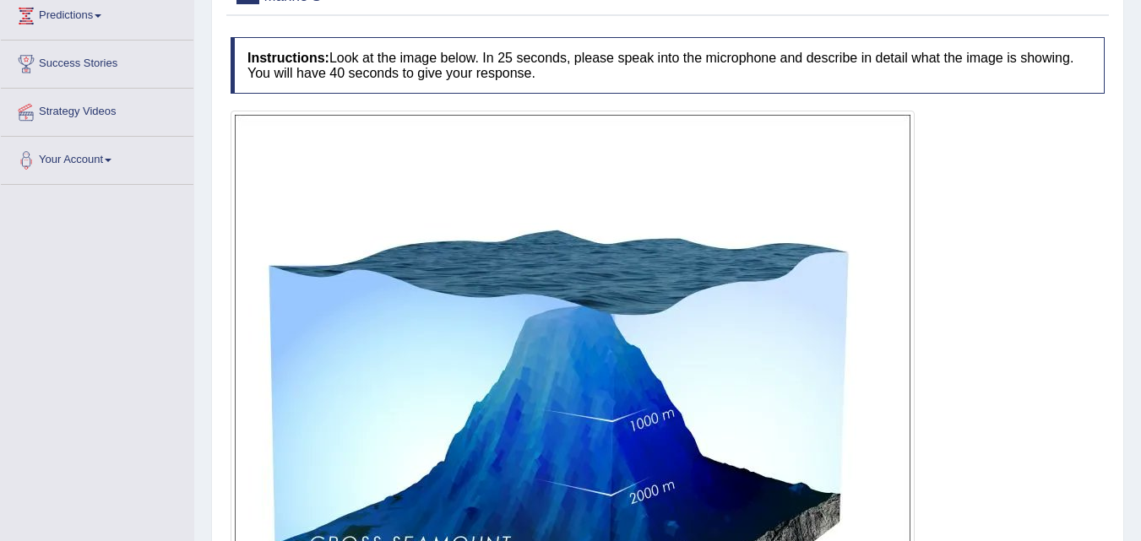
scroll to position [356, 0]
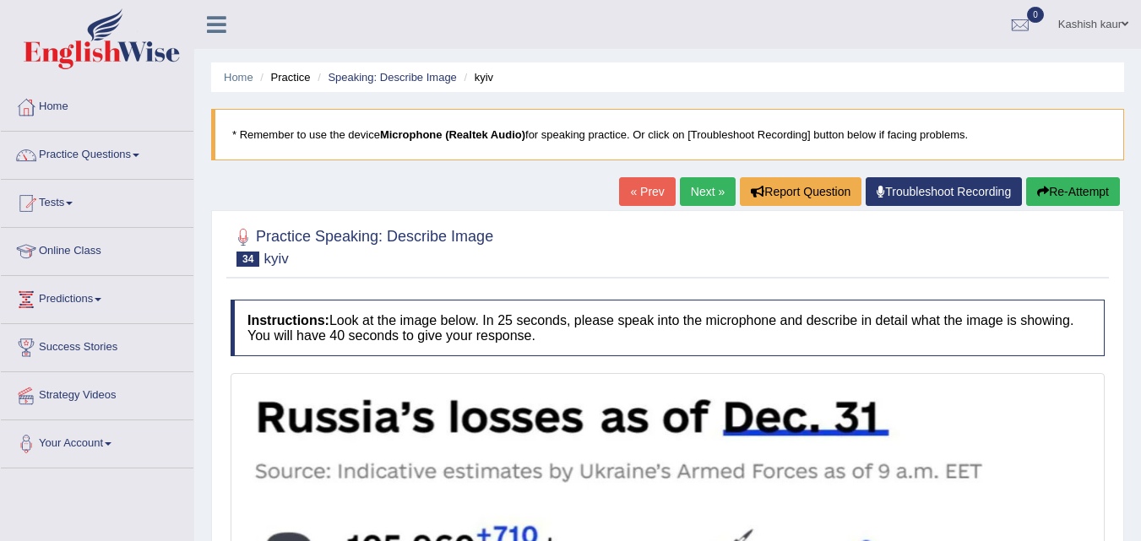
click at [718, 183] on link "Next »" at bounding box center [708, 191] width 56 height 29
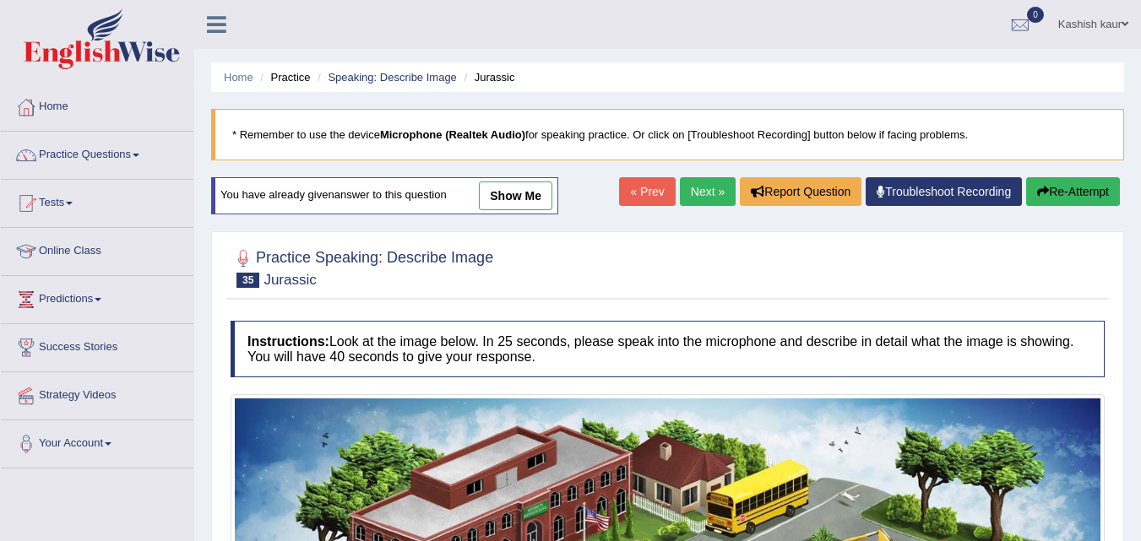
click at [686, 198] on link "Next »" at bounding box center [708, 191] width 56 height 29
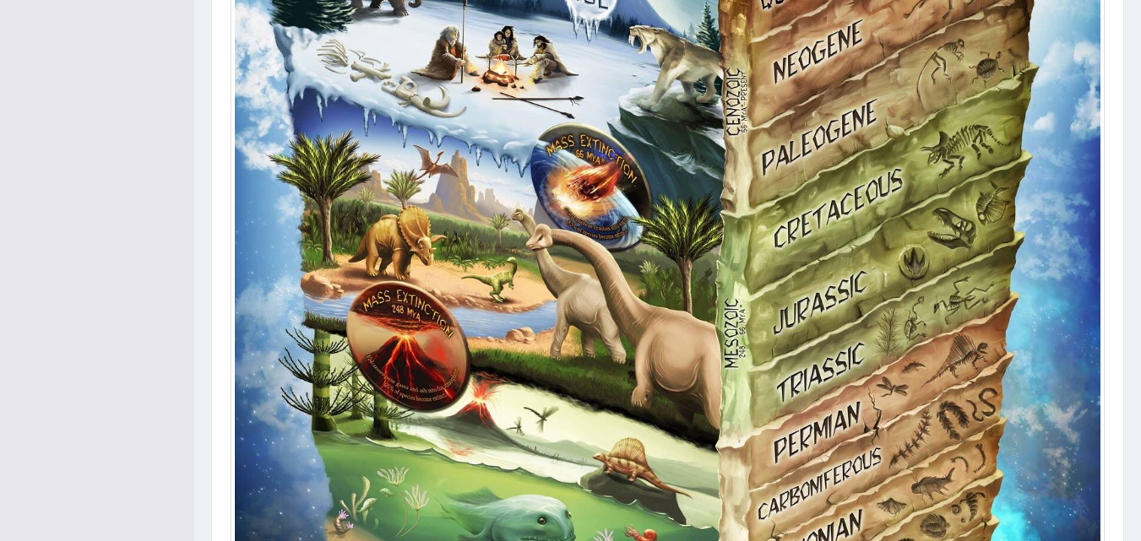
scroll to position [1047, 0]
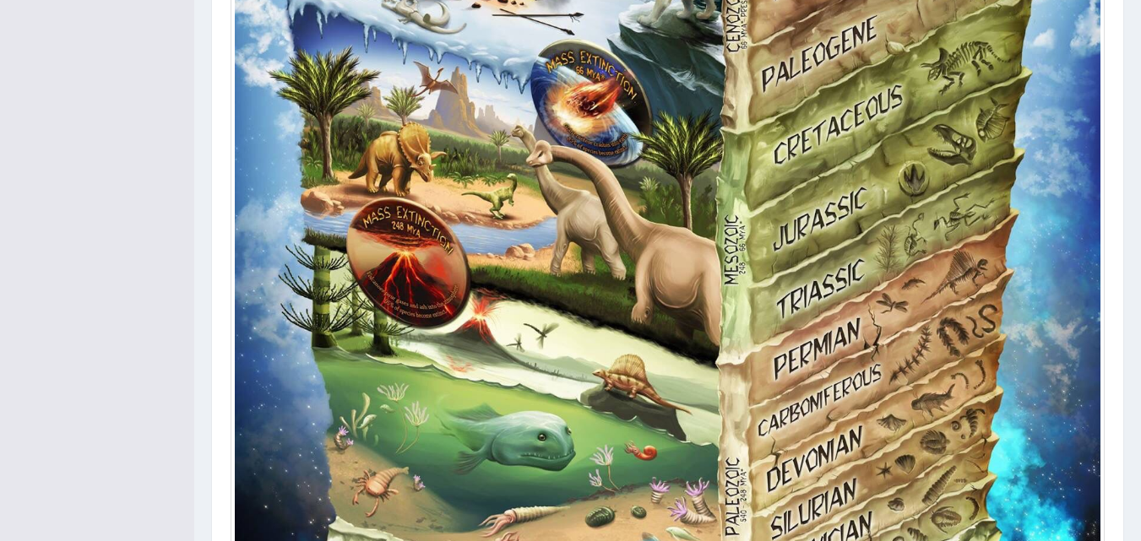
scroll to position [1207, 0]
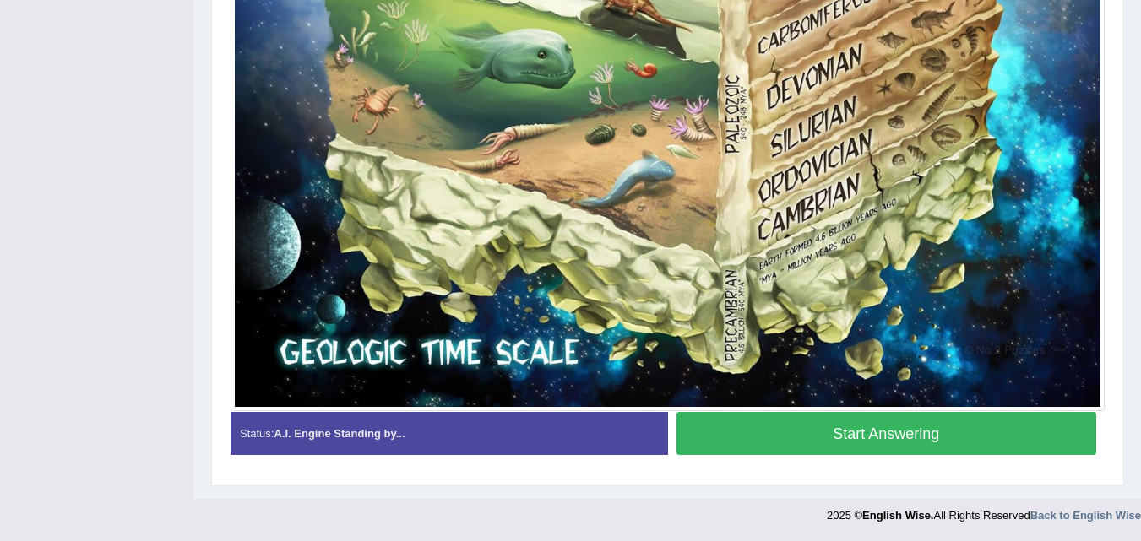
click at [952, 432] on button "Start Answering" at bounding box center [886, 433] width 420 height 43
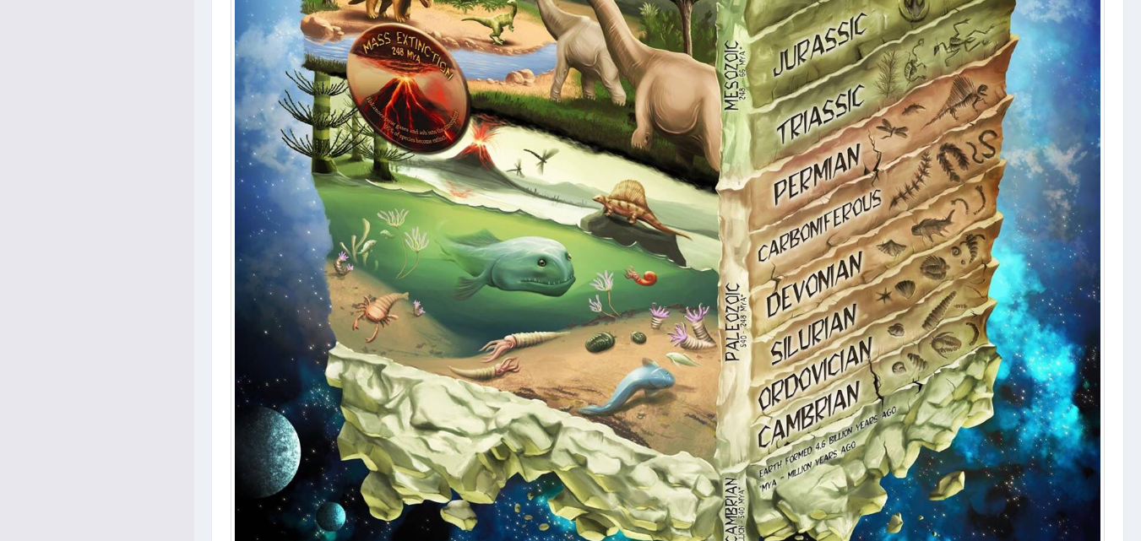
scroll to position [1211, 0]
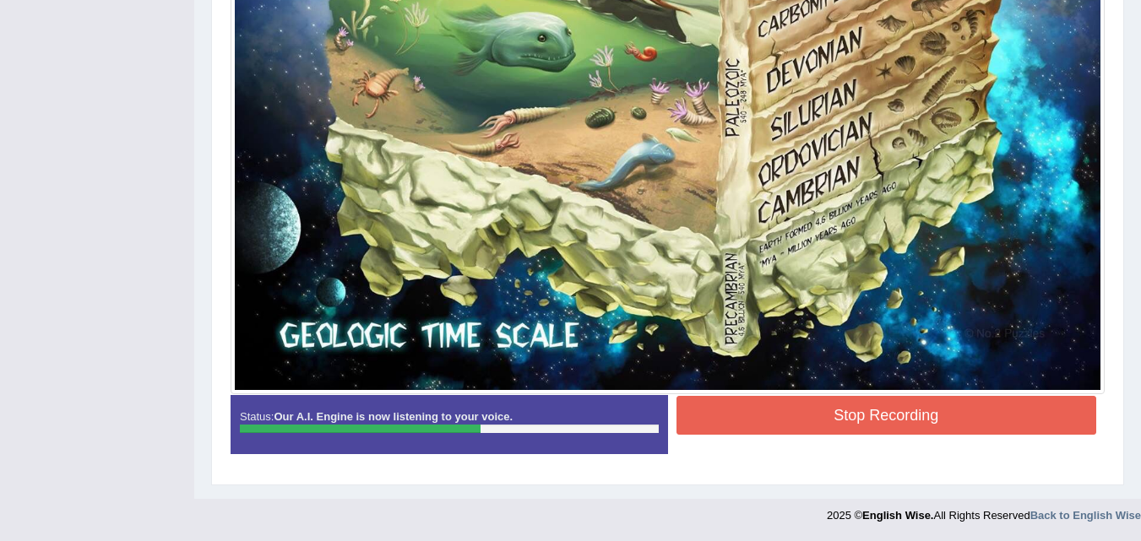
click at [830, 426] on button "Stop Recording" at bounding box center [886, 415] width 420 height 39
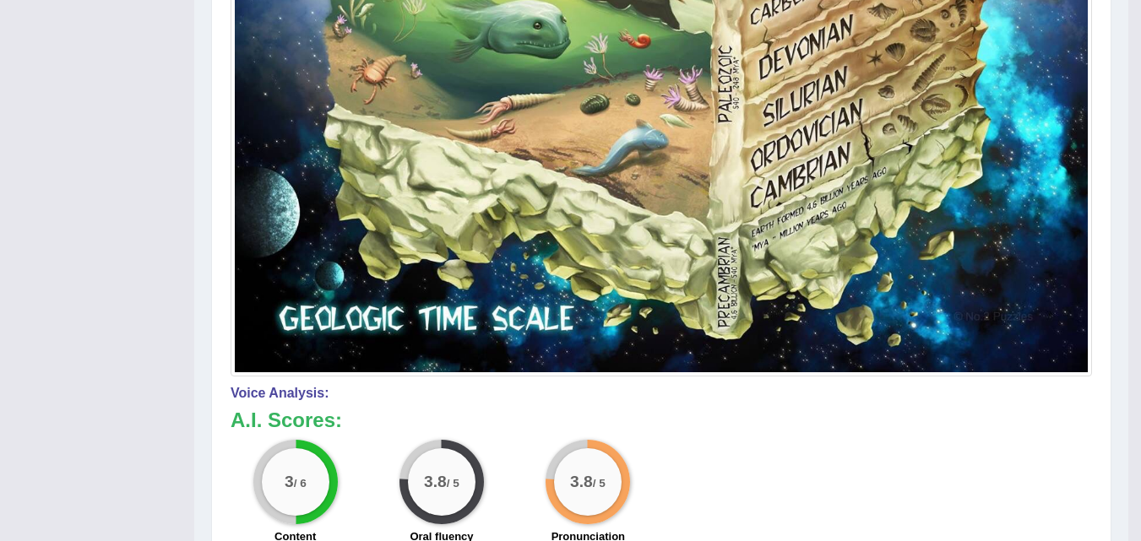
drag, startPoint x: 1151, startPoint y: 377, endPoint x: 1121, endPoint y: 153, distance: 225.7
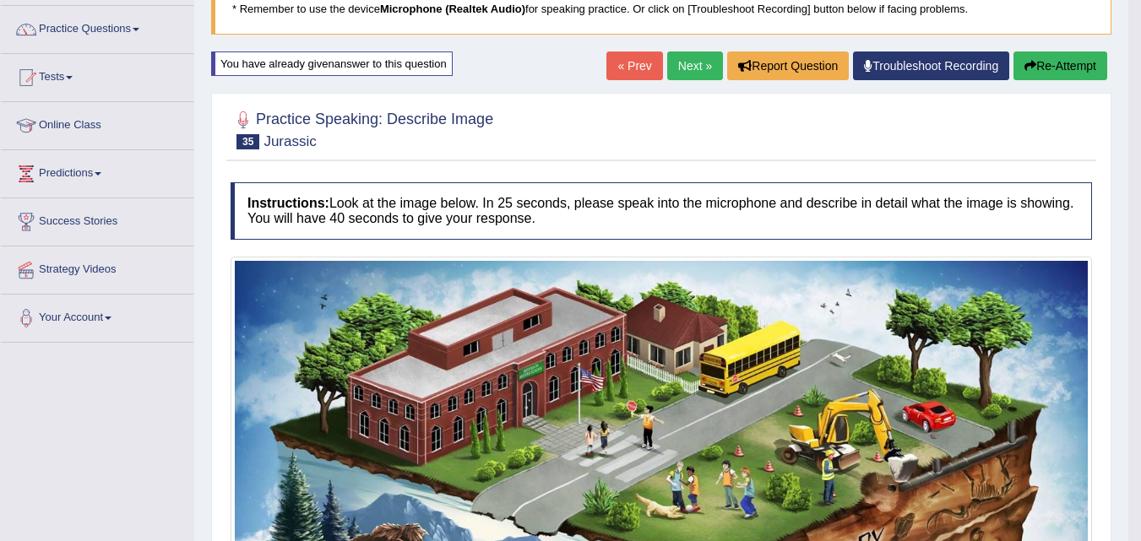
scroll to position [116, 0]
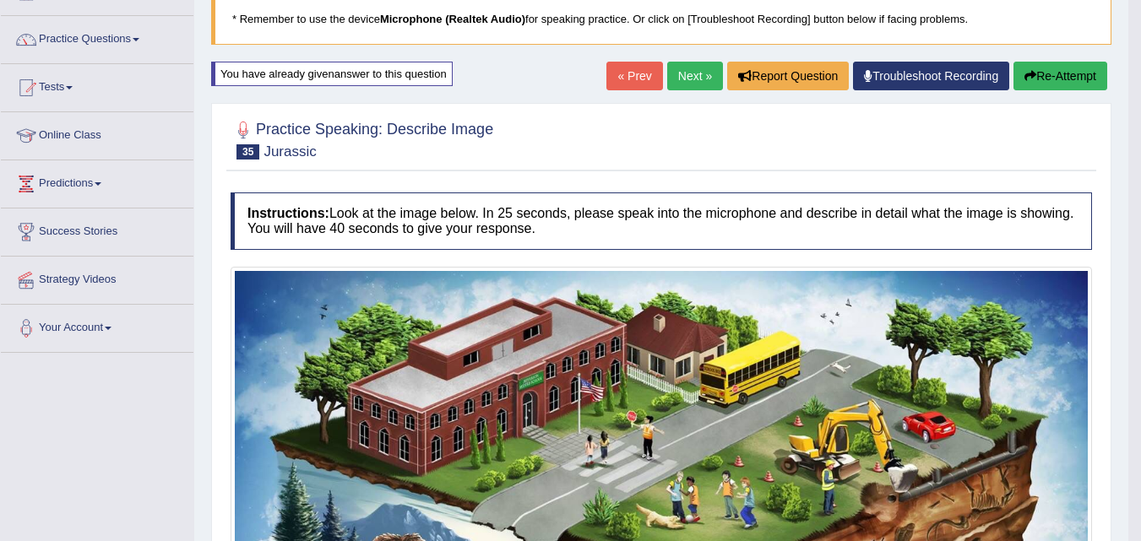
click at [677, 84] on link "Next »" at bounding box center [695, 76] width 56 height 29
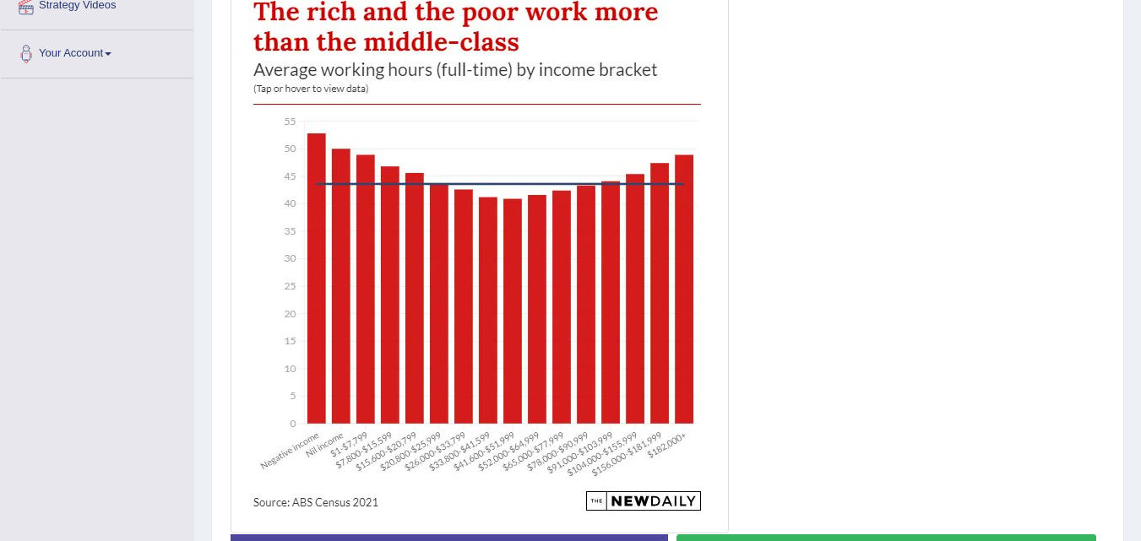
scroll to position [388, 0]
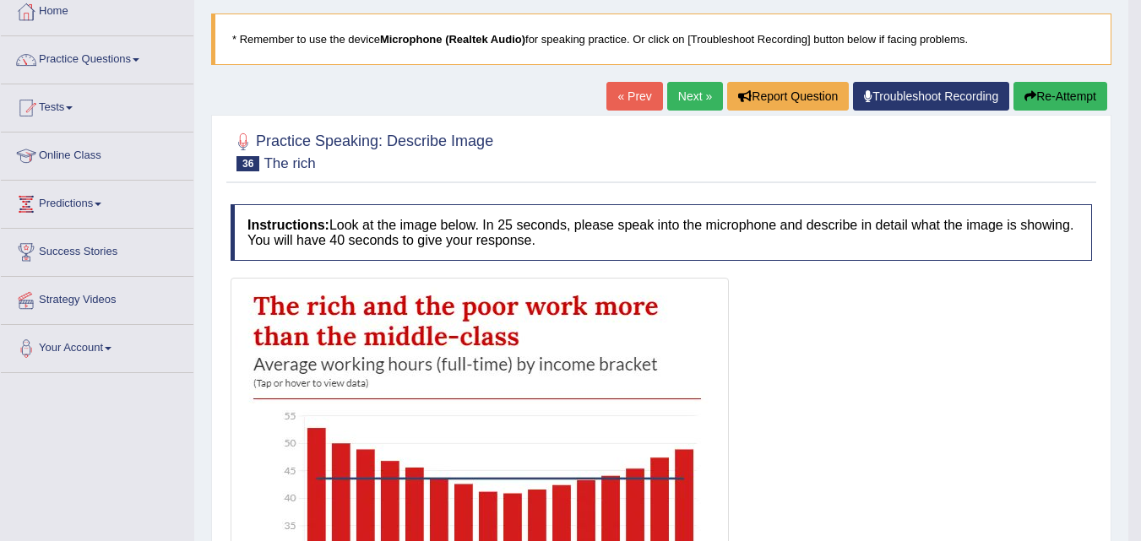
scroll to position [0, 0]
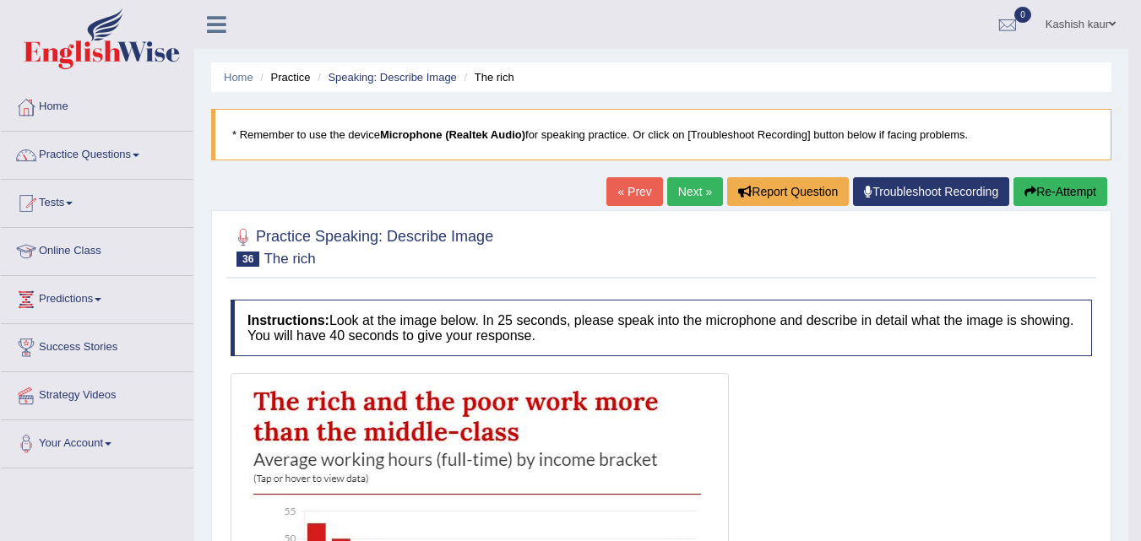
click at [685, 182] on link "Next »" at bounding box center [695, 191] width 56 height 29
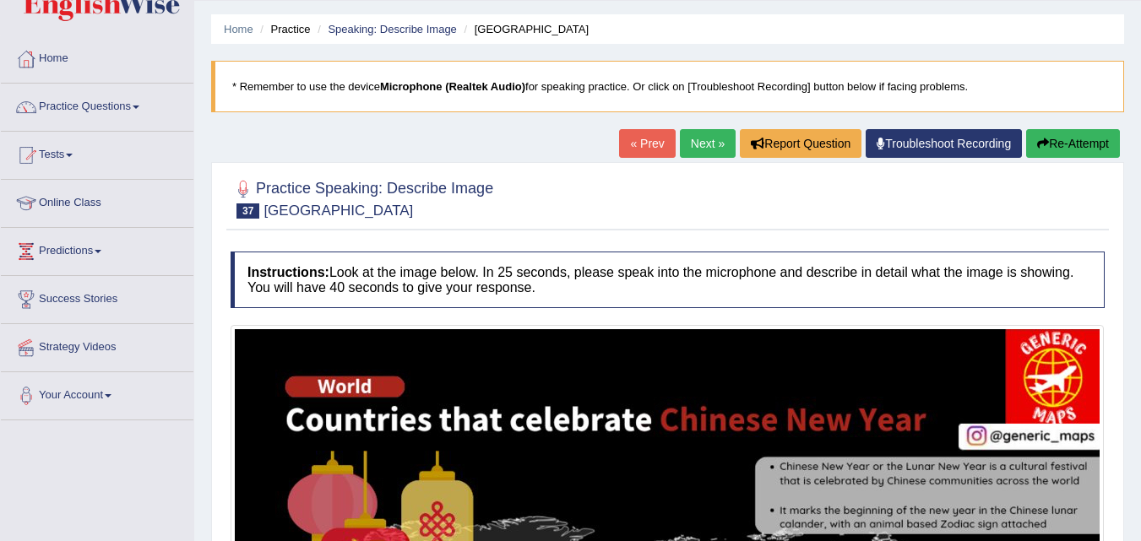
click at [697, 143] on link "Next »" at bounding box center [708, 143] width 56 height 29
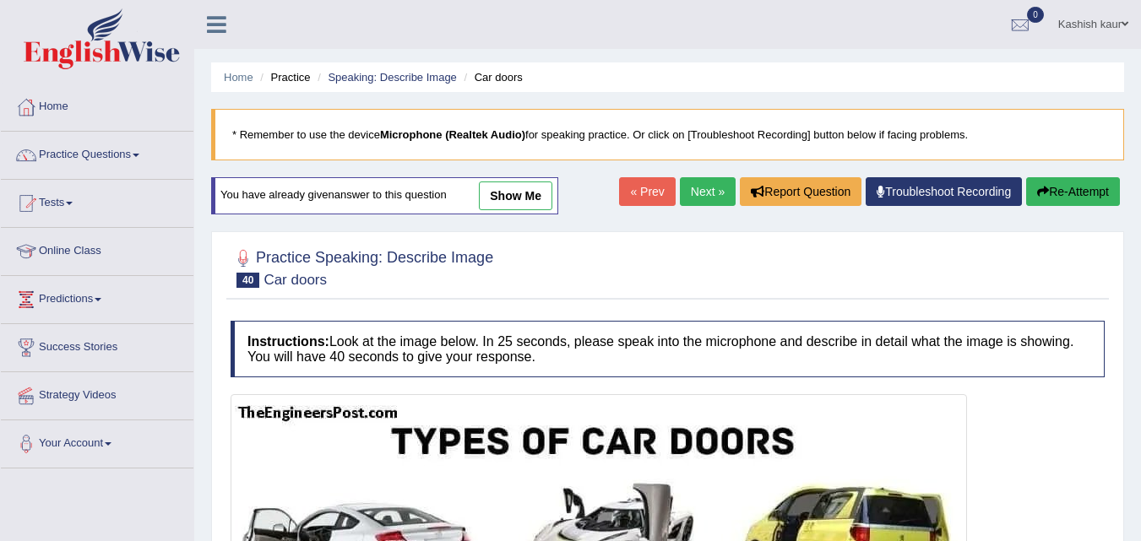
click at [698, 191] on link "Next »" at bounding box center [708, 191] width 56 height 29
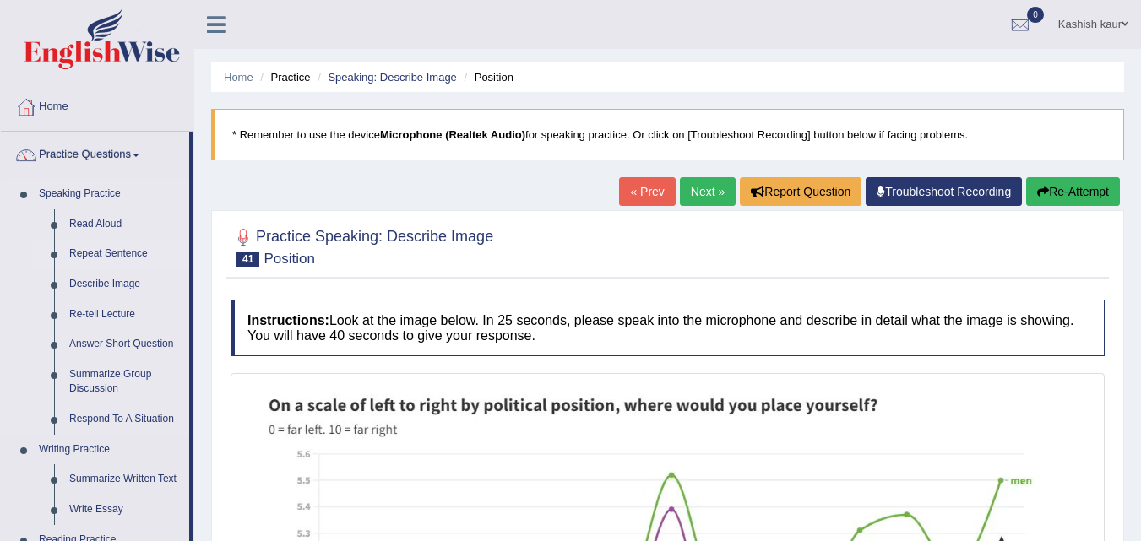
click at [101, 247] on link "Repeat Sentence" at bounding box center [125, 254] width 127 height 30
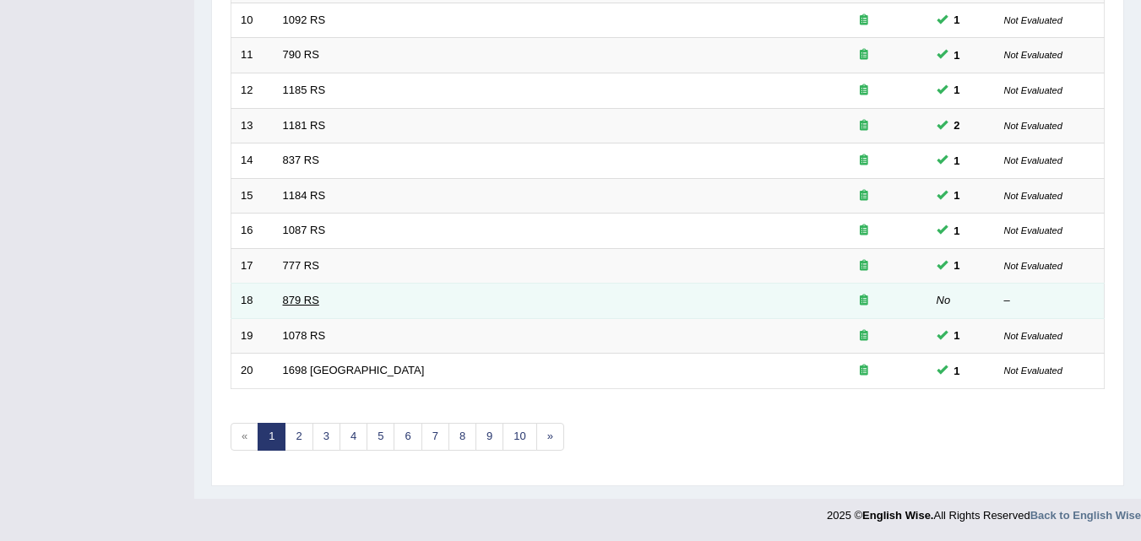
click at [313, 305] on link "879 RS" at bounding box center [301, 300] width 36 height 13
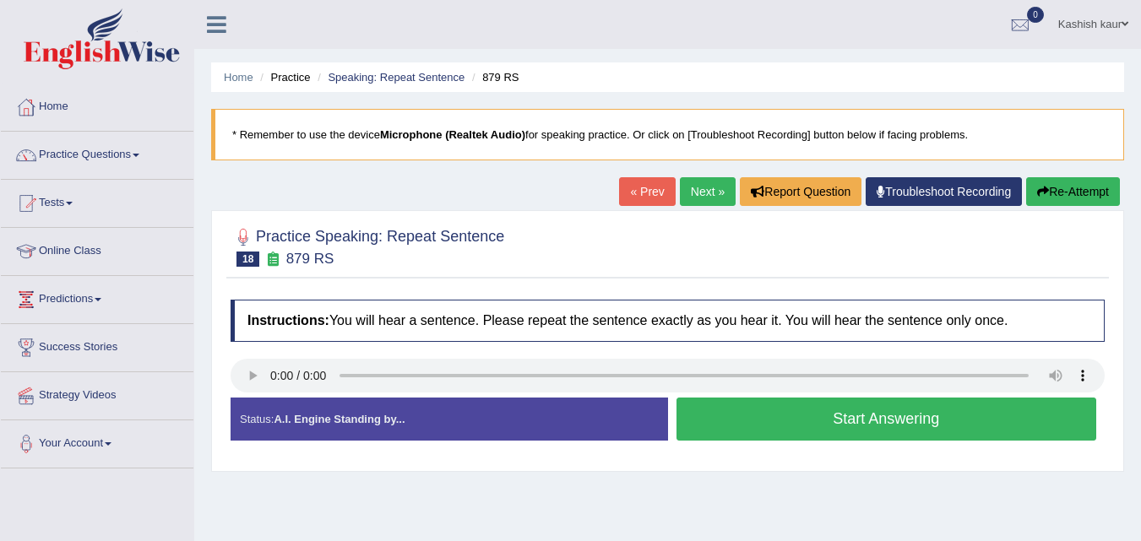
click at [906, 420] on button "Start Answering" at bounding box center [886, 419] width 420 height 43
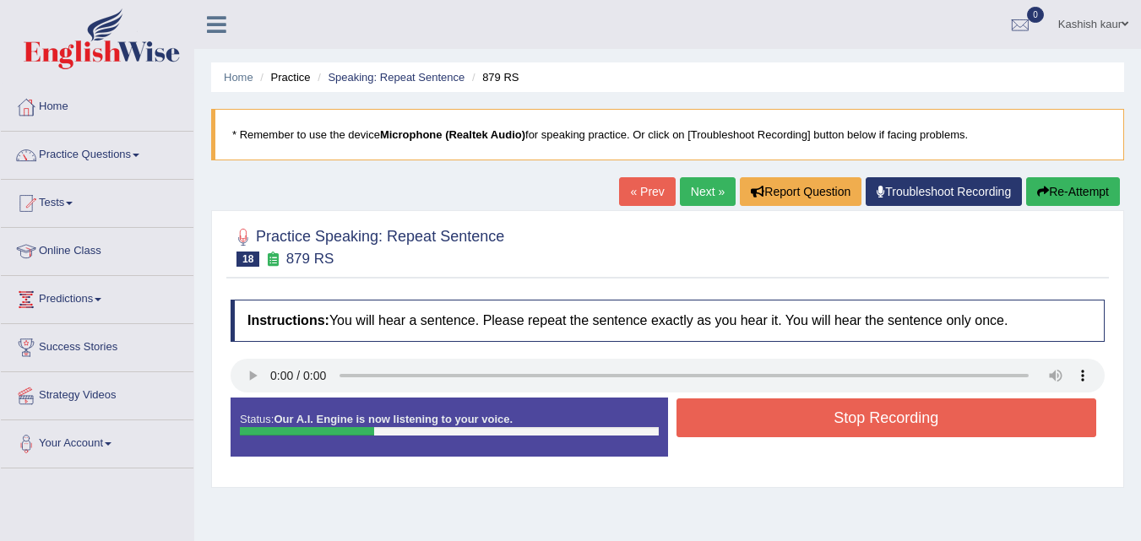
click at [906, 420] on button "Stop Recording" at bounding box center [886, 418] width 420 height 39
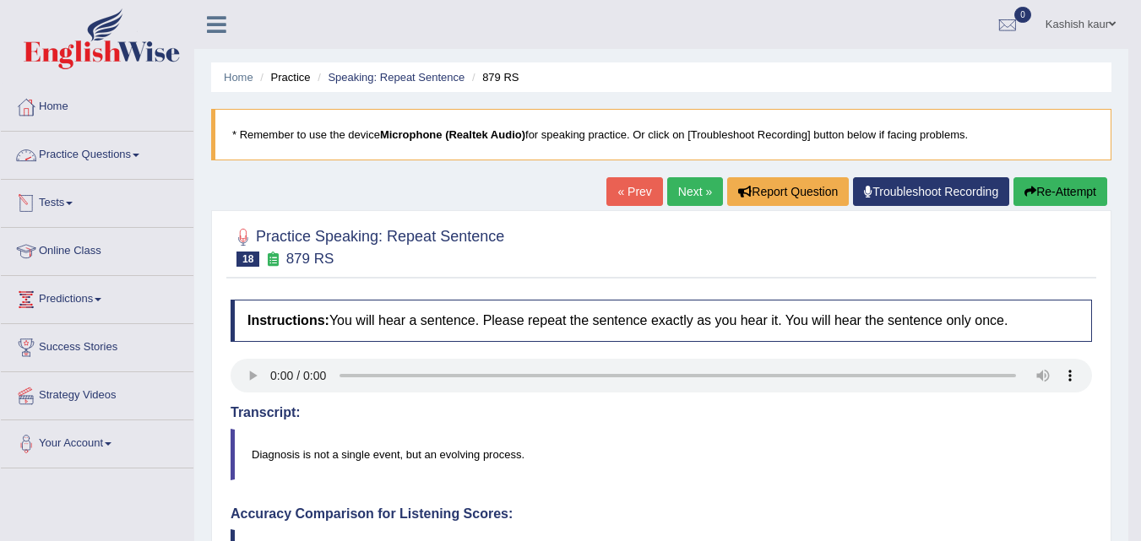
click at [132, 153] on link "Practice Questions" at bounding box center [97, 153] width 193 height 42
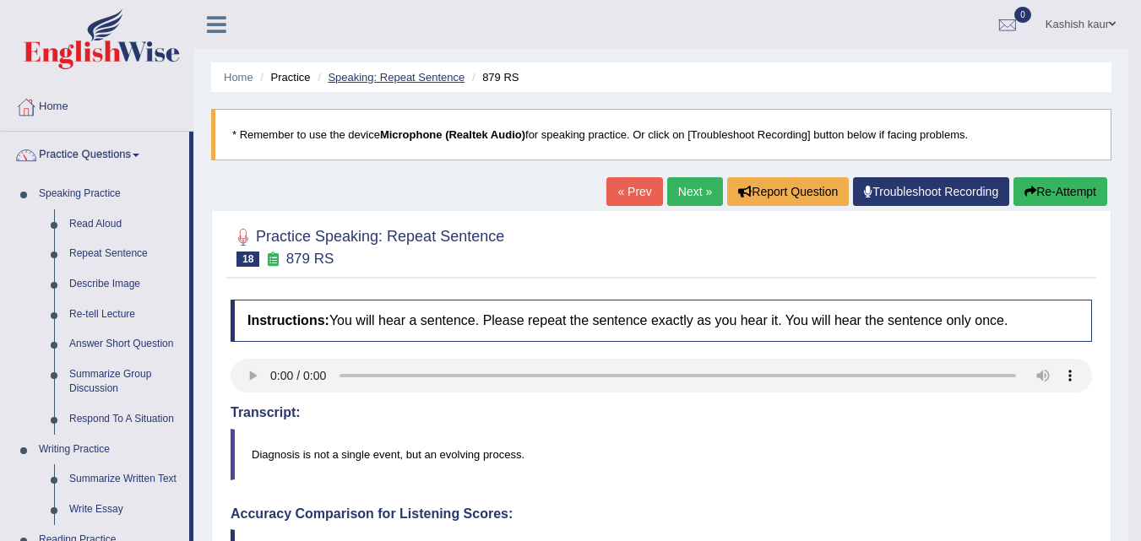
click at [377, 75] on link "Speaking: Repeat Sentence" at bounding box center [396, 77] width 137 height 13
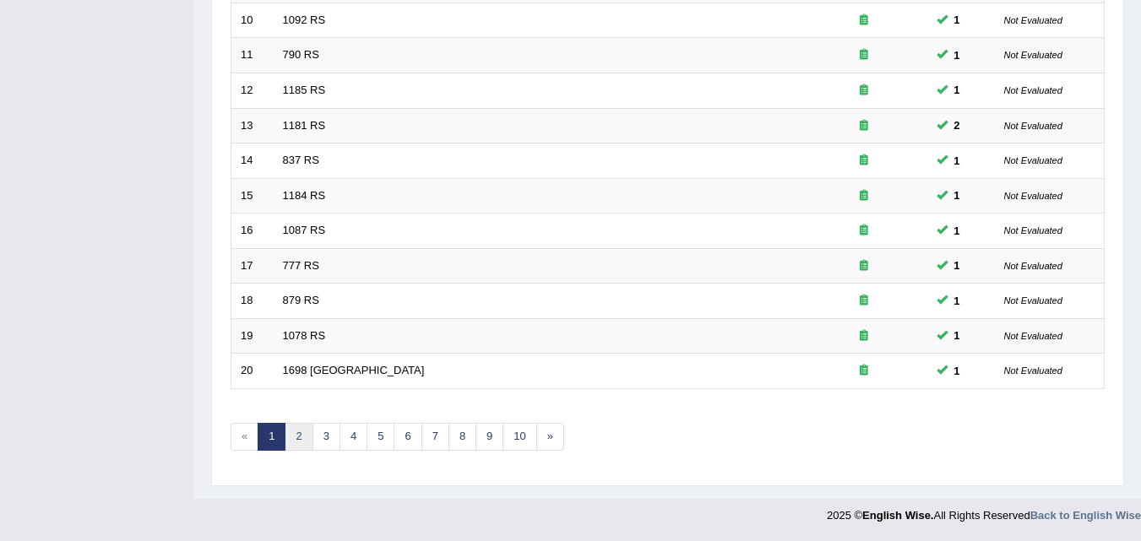
click at [301, 429] on link "2" at bounding box center [299, 437] width 28 height 28
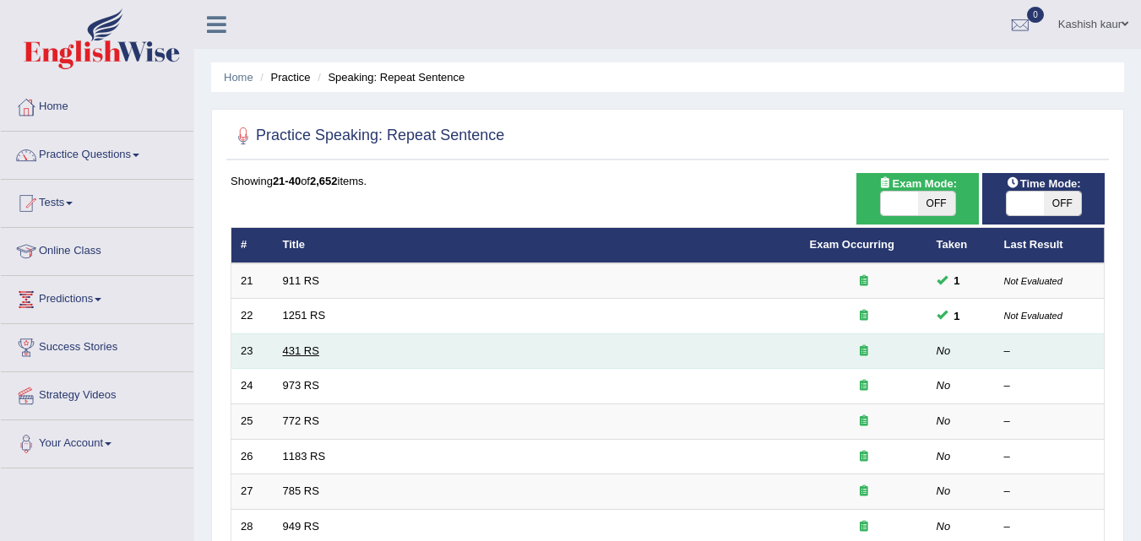
click at [295, 351] on link "431 RS" at bounding box center [301, 350] width 36 height 13
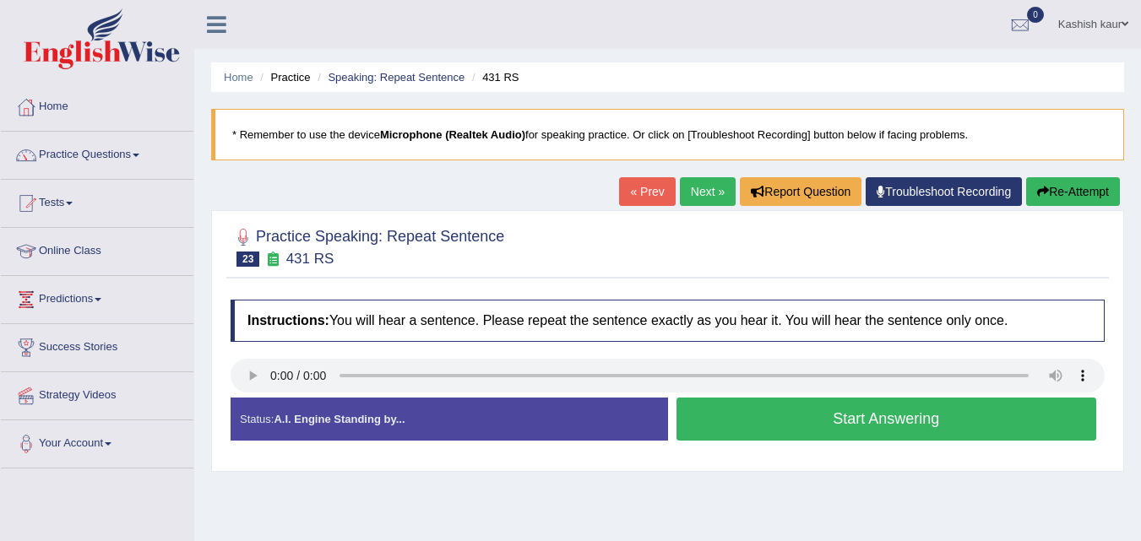
click at [824, 409] on button "Start Answering" at bounding box center [886, 419] width 420 height 43
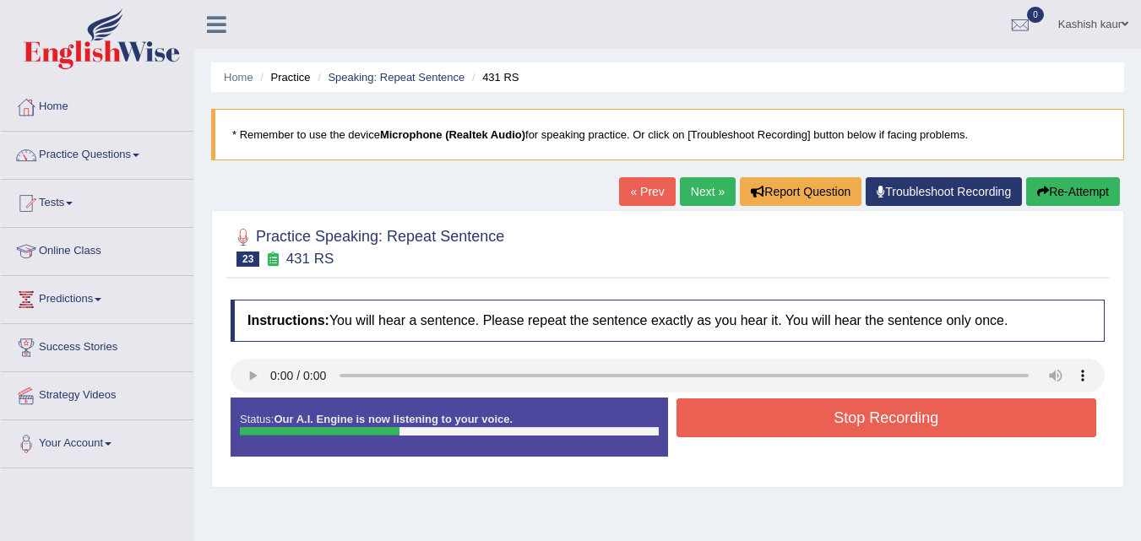
click at [824, 409] on button "Stop Recording" at bounding box center [886, 418] width 420 height 39
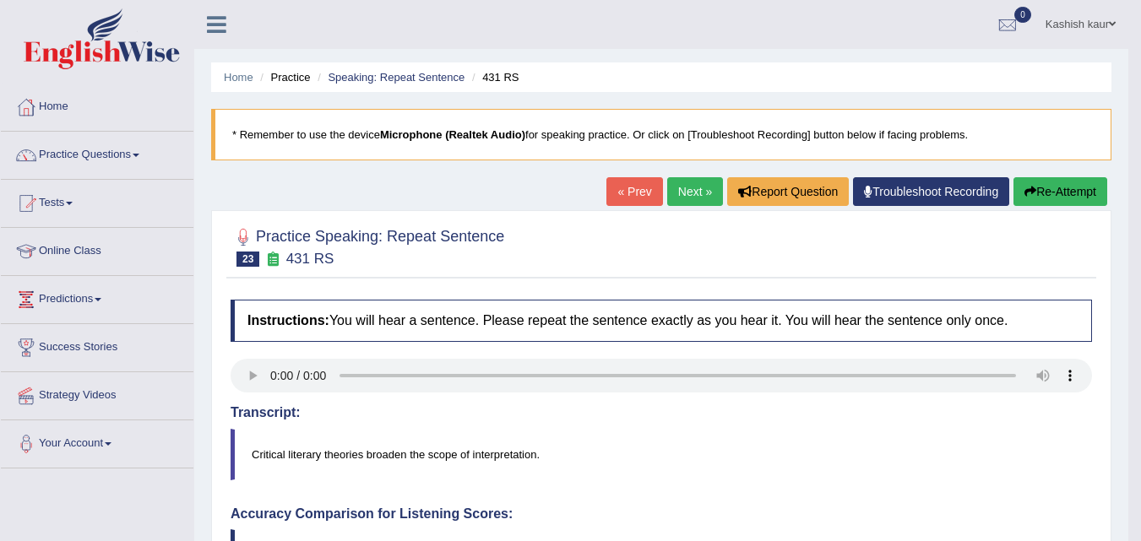
click at [691, 193] on link "Next »" at bounding box center [695, 191] width 56 height 29
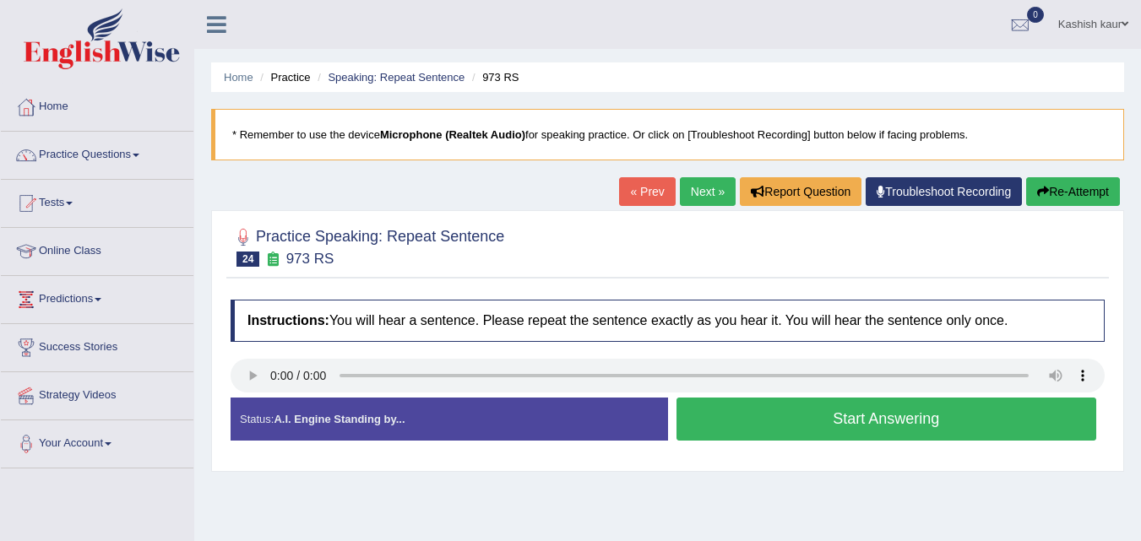
click at [811, 415] on button "Start Answering" at bounding box center [886, 419] width 420 height 43
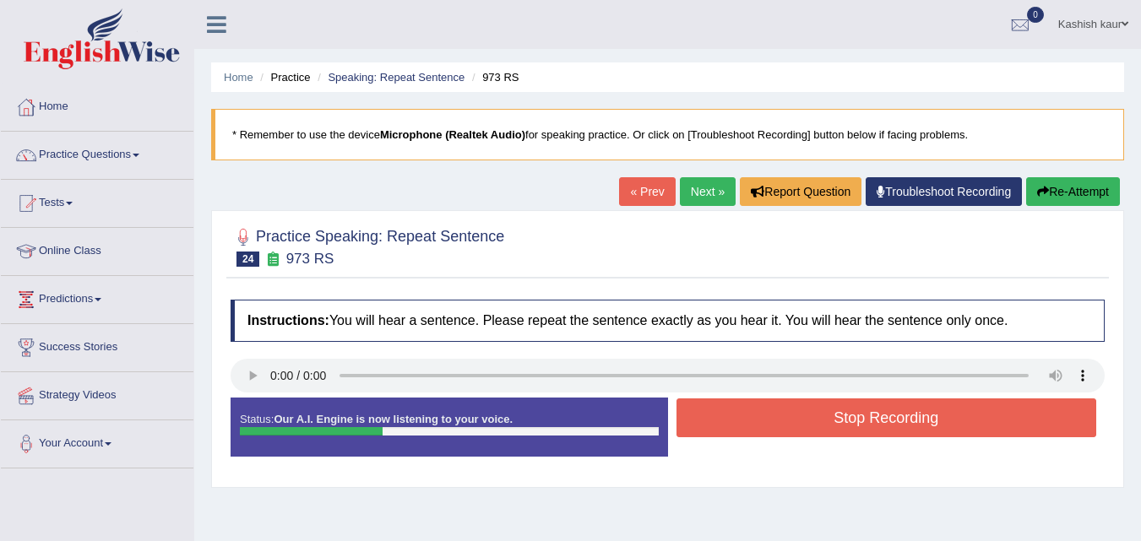
click at [811, 415] on button "Stop Recording" at bounding box center [886, 418] width 420 height 39
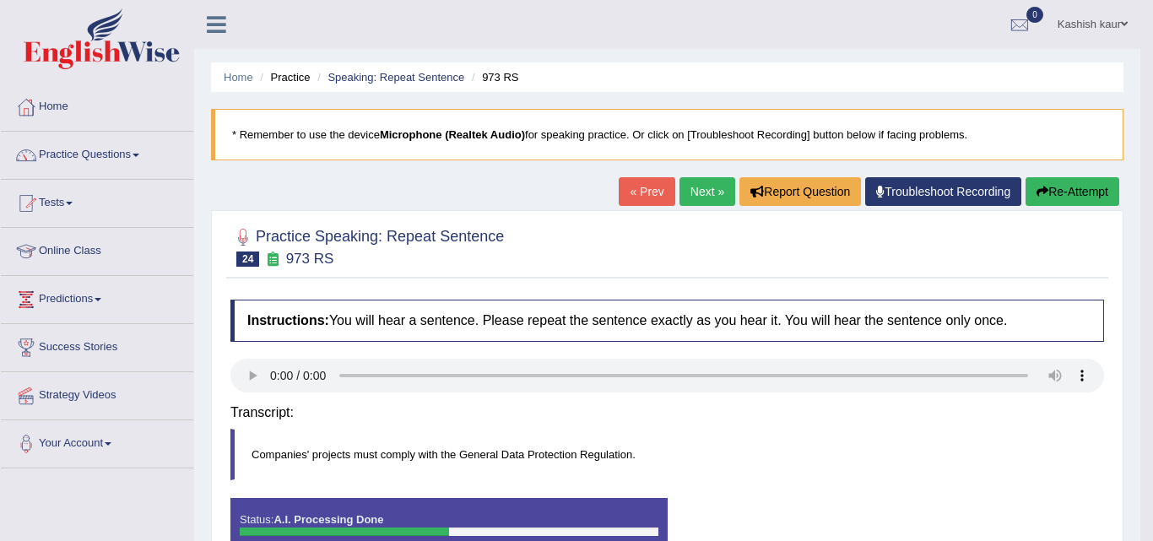
click at [1060, 177] on body "Toggle navigation Home Practice Questions Speaking Practice Read Aloud Repeat S…" at bounding box center [576, 270] width 1153 height 541
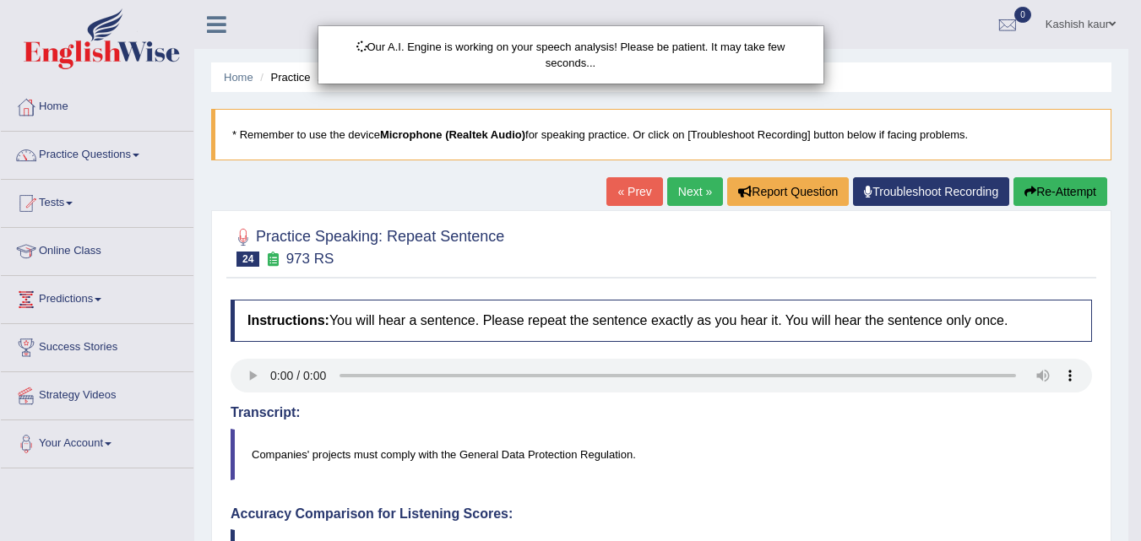
click at [702, 195] on div "Our A.I. Engine is working on your speech analysis! Please be patient. It may t…" at bounding box center [570, 270] width 1141 height 541
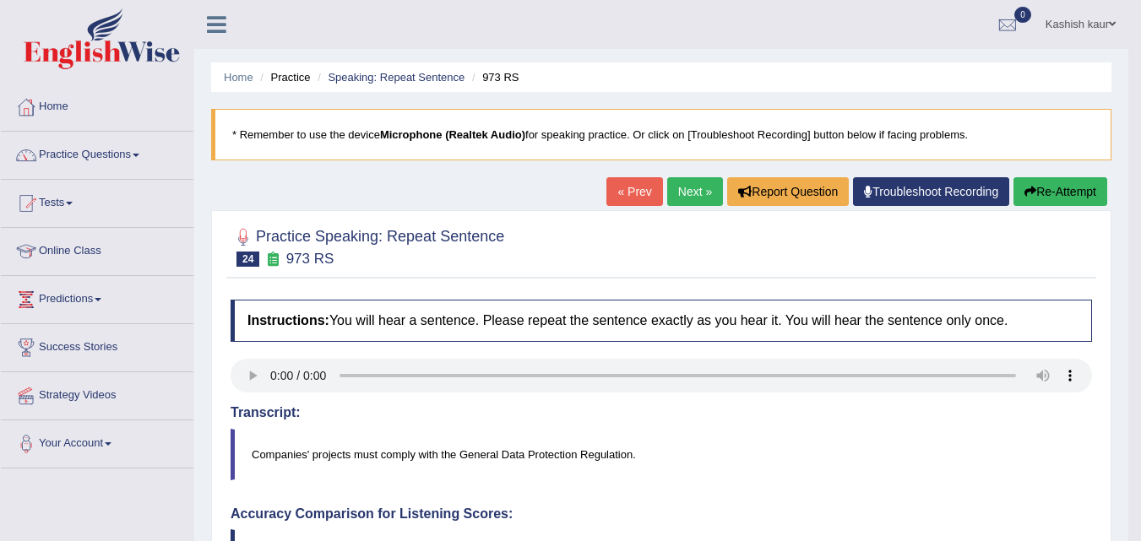
click at [694, 198] on link "Next »" at bounding box center [695, 191] width 56 height 29
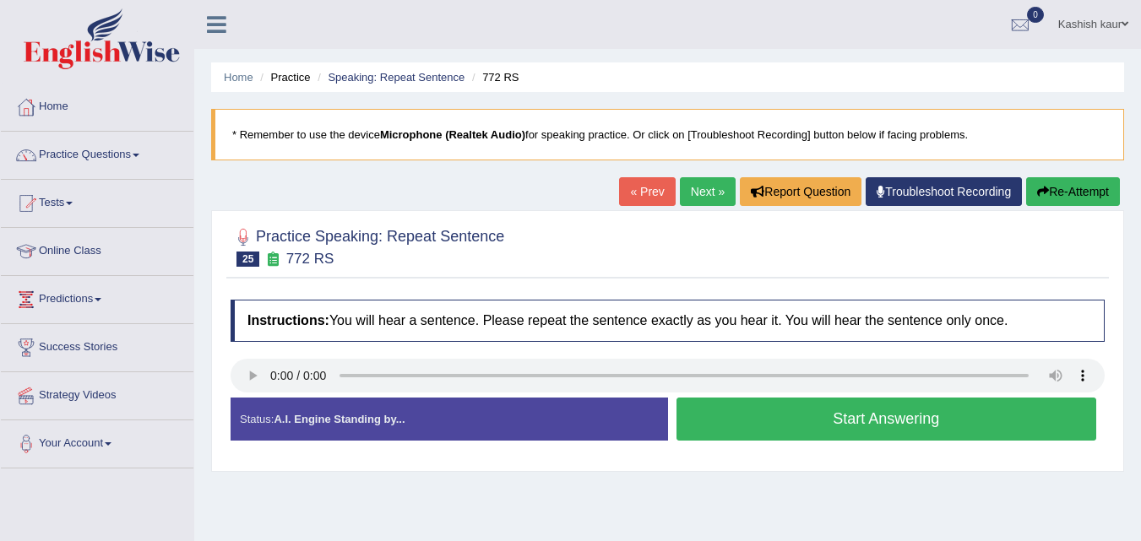
click at [879, 431] on button "Start Answering" at bounding box center [886, 419] width 420 height 43
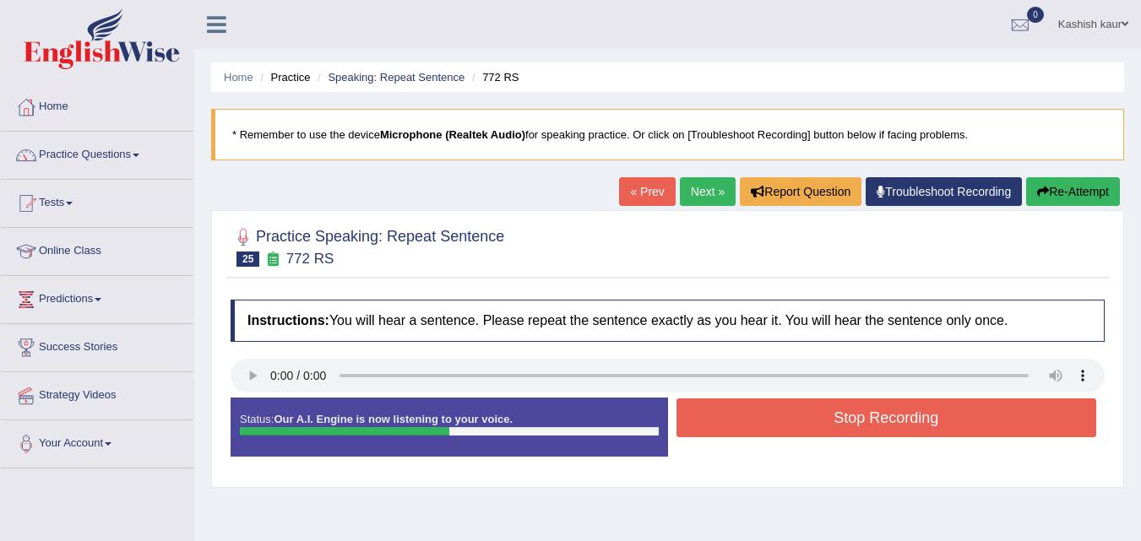
click at [879, 431] on button "Stop Recording" at bounding box center [886, 418] width 420 height 39
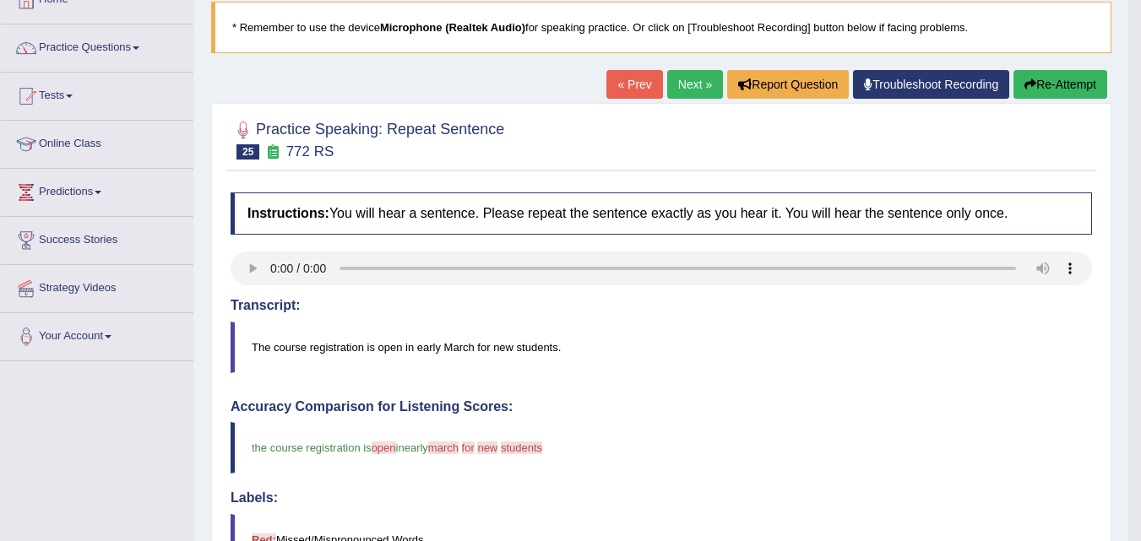
scroll to position [93, 0]
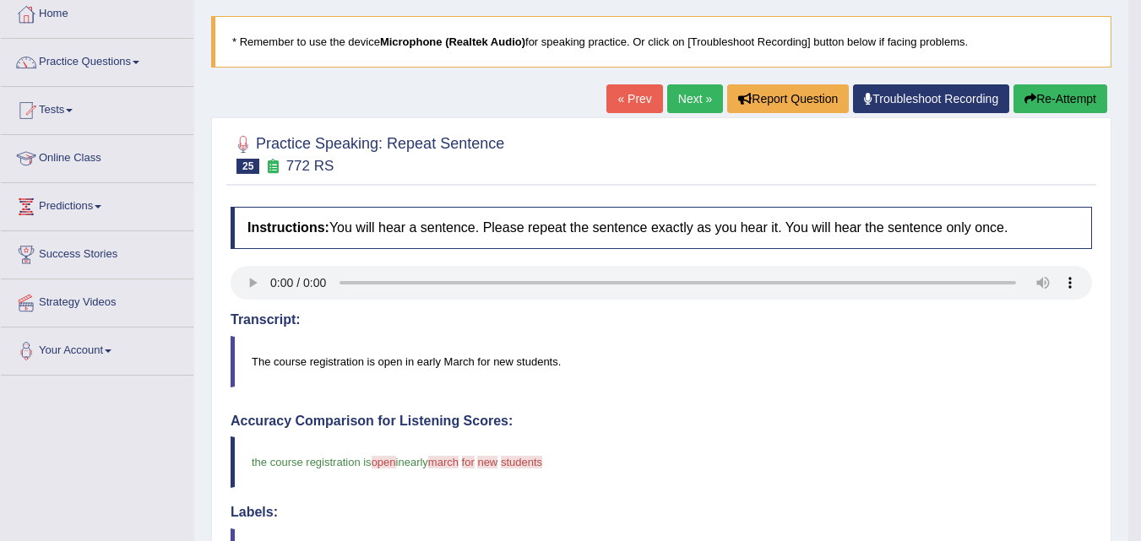
click at [678, 111] on link "Next »" at bounding box center [695, 98] width 56 height 29
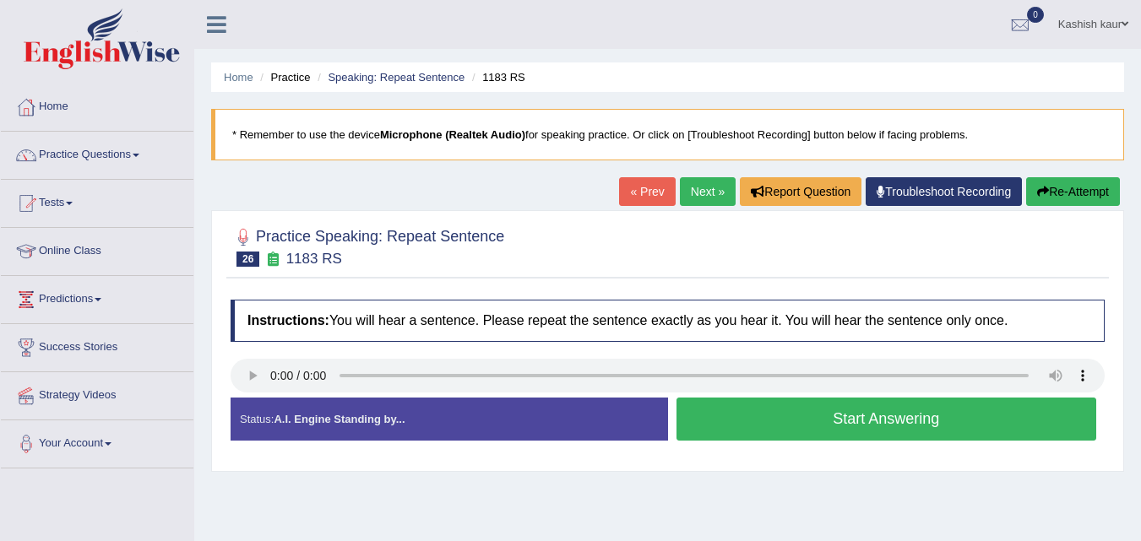
click at [856, 403] on button "Start Answering" at bounding box center [886, 419] width 420 height 43
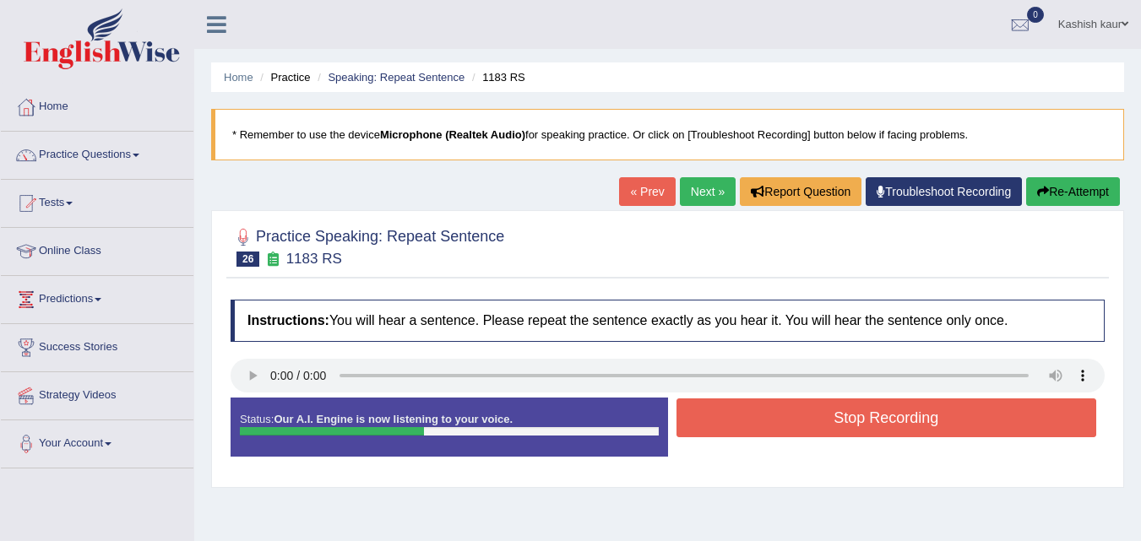
click at [856, 403] on button "Stop Recording" at bounding box center [886, 418] width 420 height 39
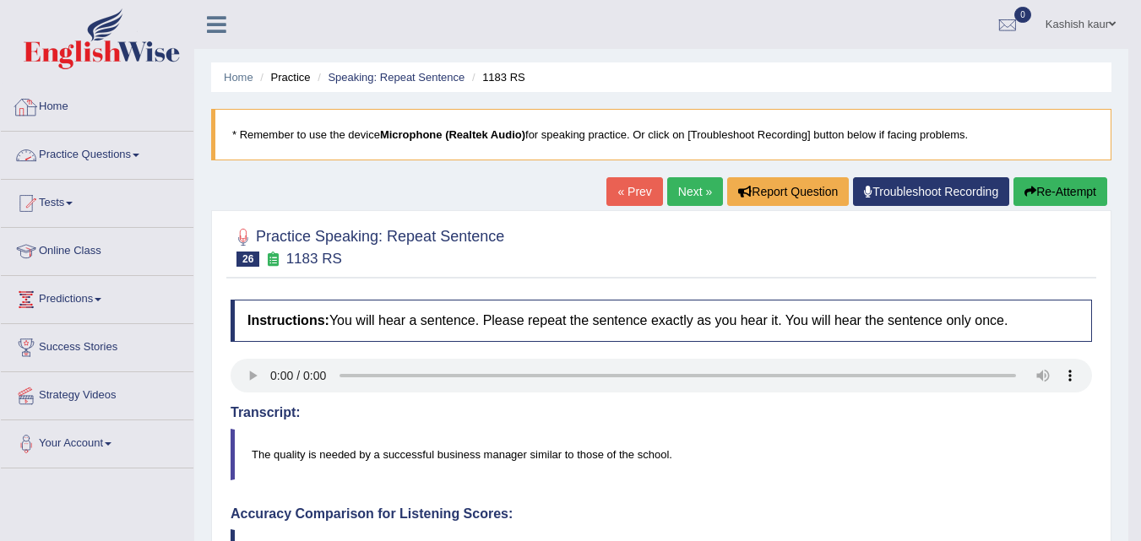
click at [127, 152] on link "Practice Questions" at bounding box center [97, 153] width 193 height 42
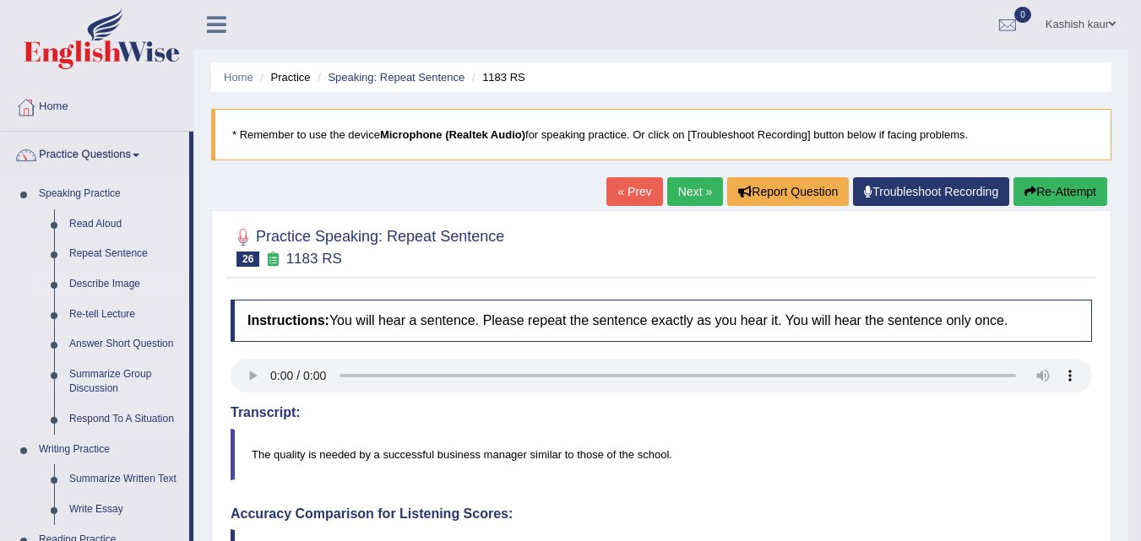
click at [113, 286] on link "Describe Image" at bounding box center [125, 284] width 127 height 30
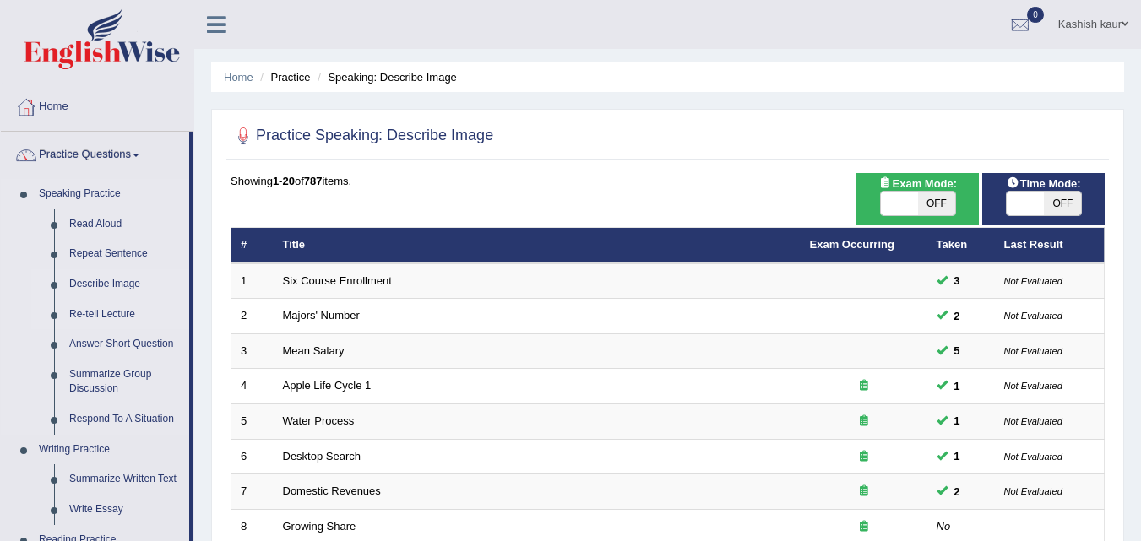
click at [111, 312] on link "Re-tell Lecture" at bounding box center [125, 315] width 127 height 30
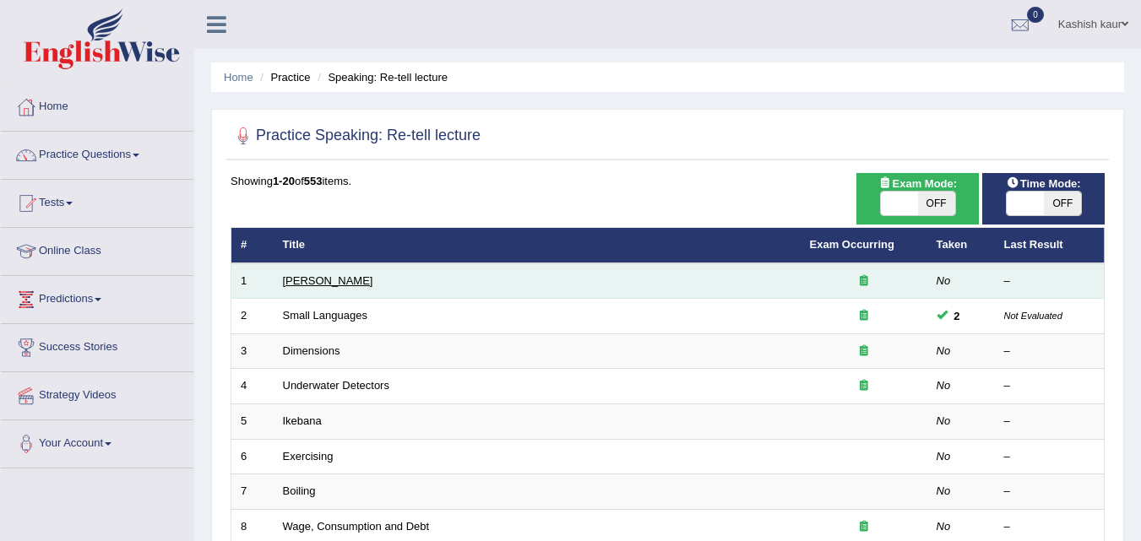
click at [305, 284] on link "[PERSON_NAME]" at bounding box center [328, 280] width 90 height 13
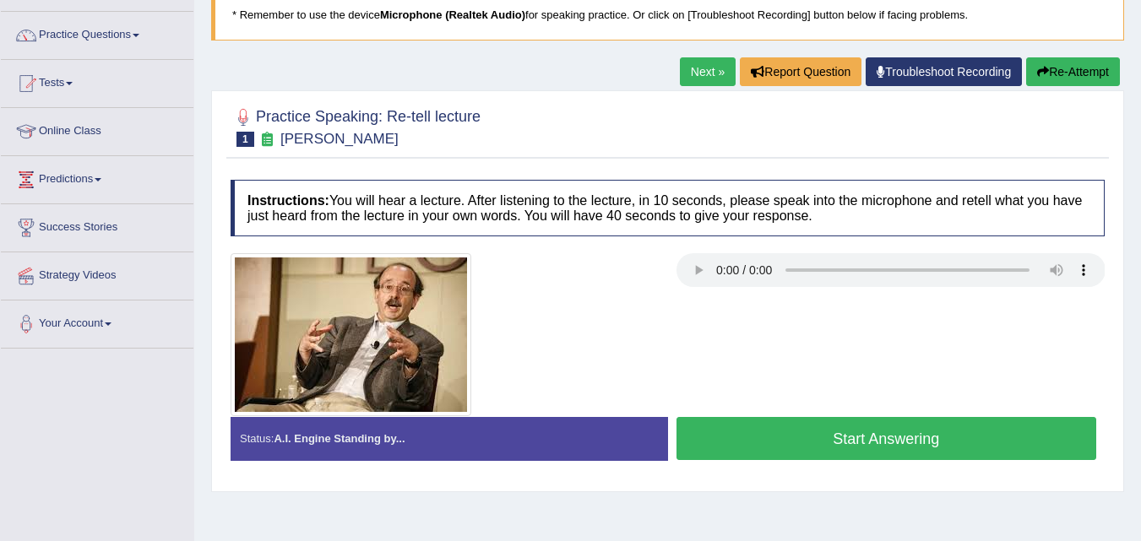
click at [813, 473] on div "Status: A.I. Engine Standing by... Start Answering Stop Recording" at bounding box center [667, 447] width 874 height 60
click at [804, 433] on button "Start Answering" at bounding box center [886, 438] width 420 height 43
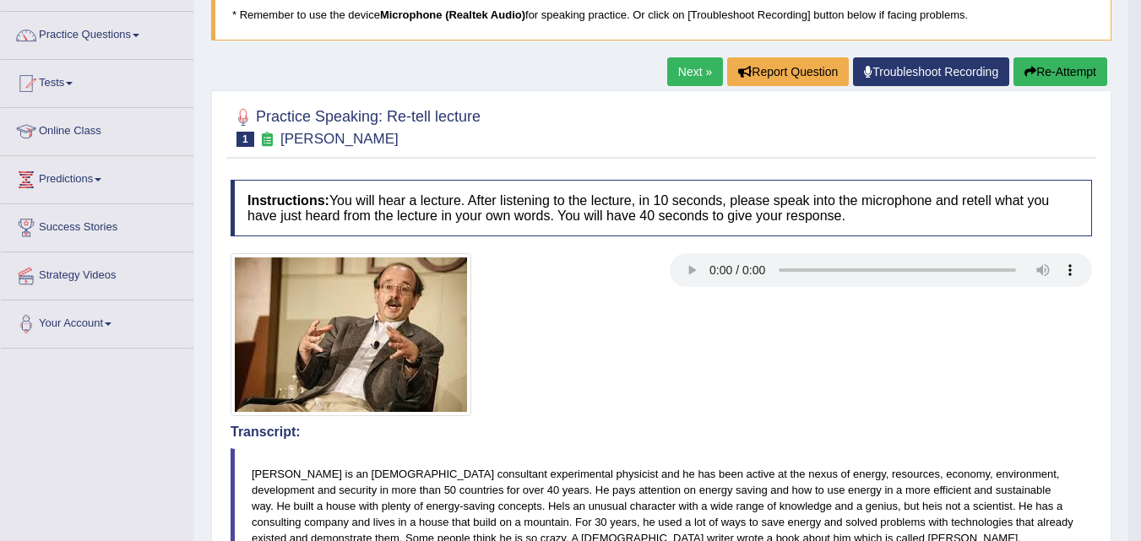
drag, startPoint x: 1152, startPoint y: 206, endPoint x: 1125, endPoint y: 292, distance: 90.0
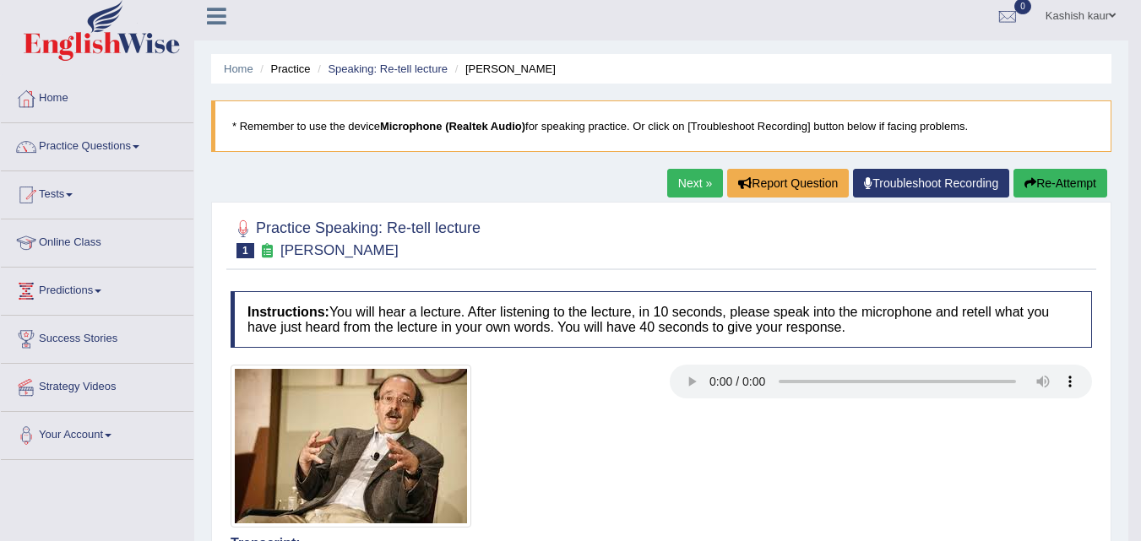
scroll to position [3, 0]
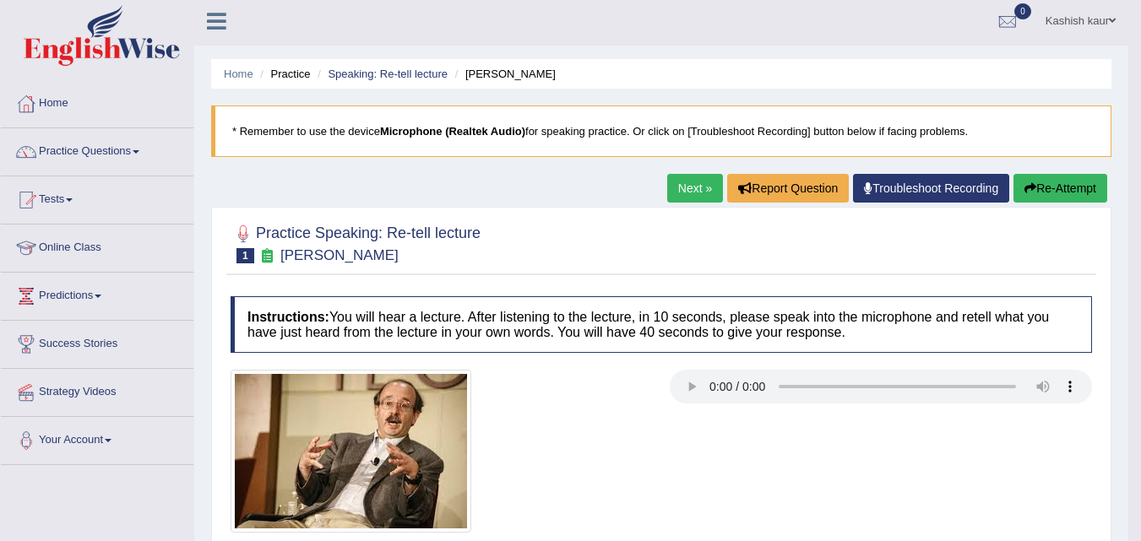
click at [694, 185] on link "Next »" at bounding box center [695, 188] width 56 height 29
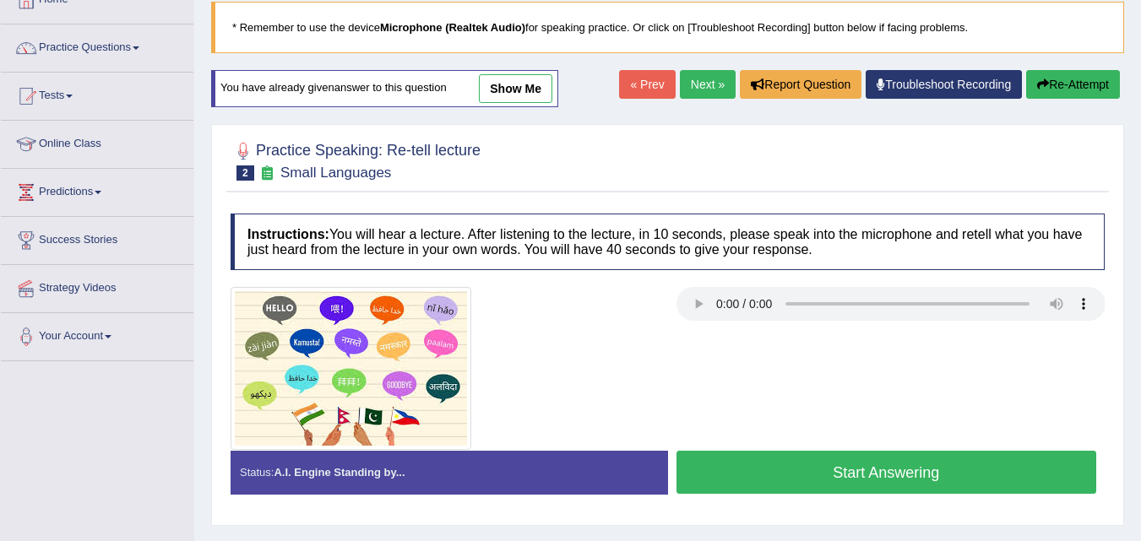
click at [760, 474] on button "Start Answering" at bounding box center [886, 472] width 420 height 43
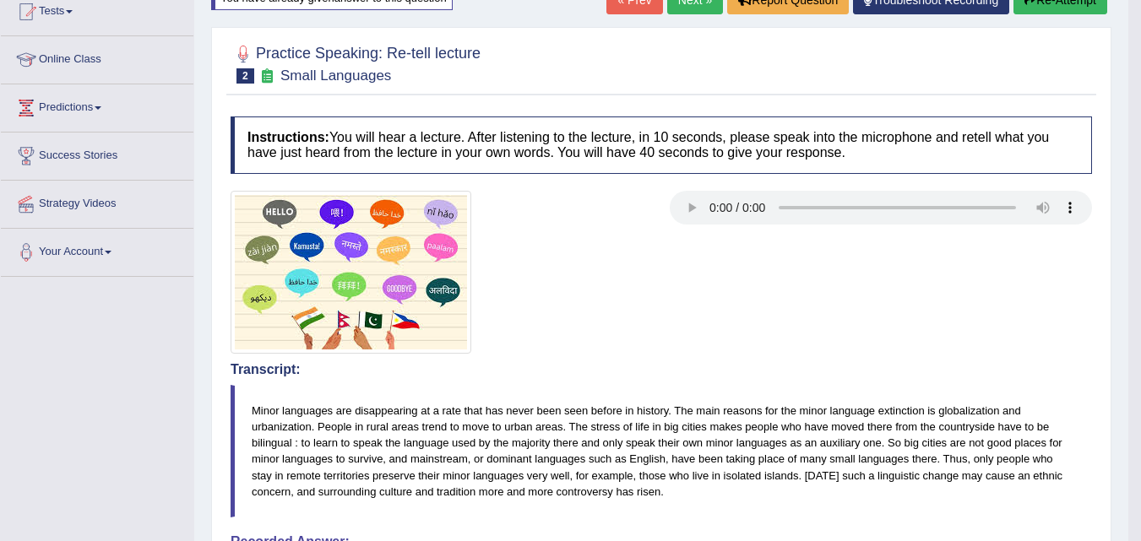
scroll to position [217, 0]
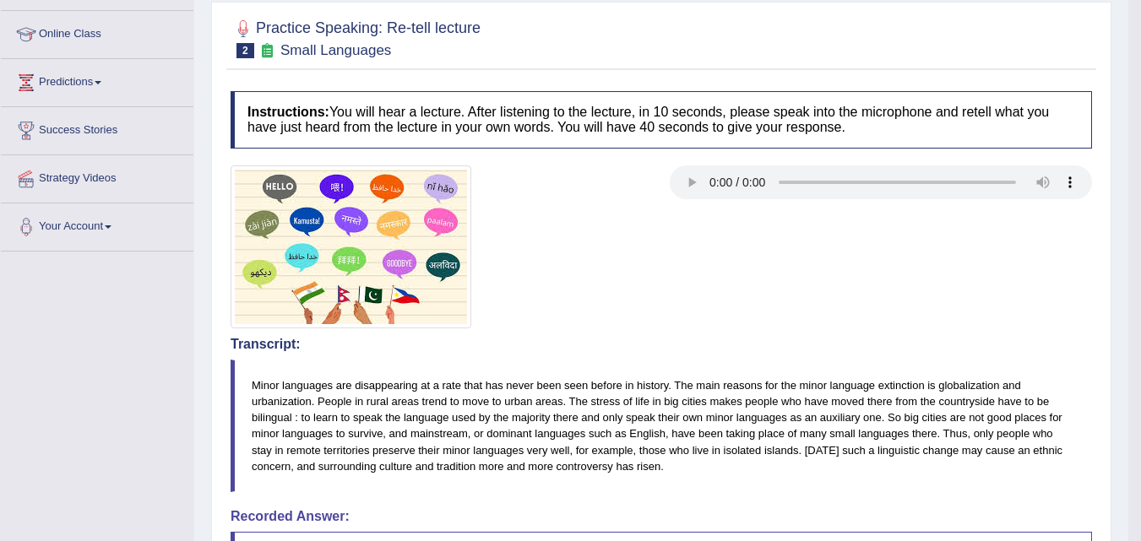
drag, startPoint x: 1128, startPoint y: 291, endPoint x: 1117, endPoint y: 324, distance: 34.7
click at [1117, 324] on body "Toggle navigation Home Practice Questions Speaking Practice Read Aloud Repeat S…" at bounding box center [570, 53] width 1141 height 541
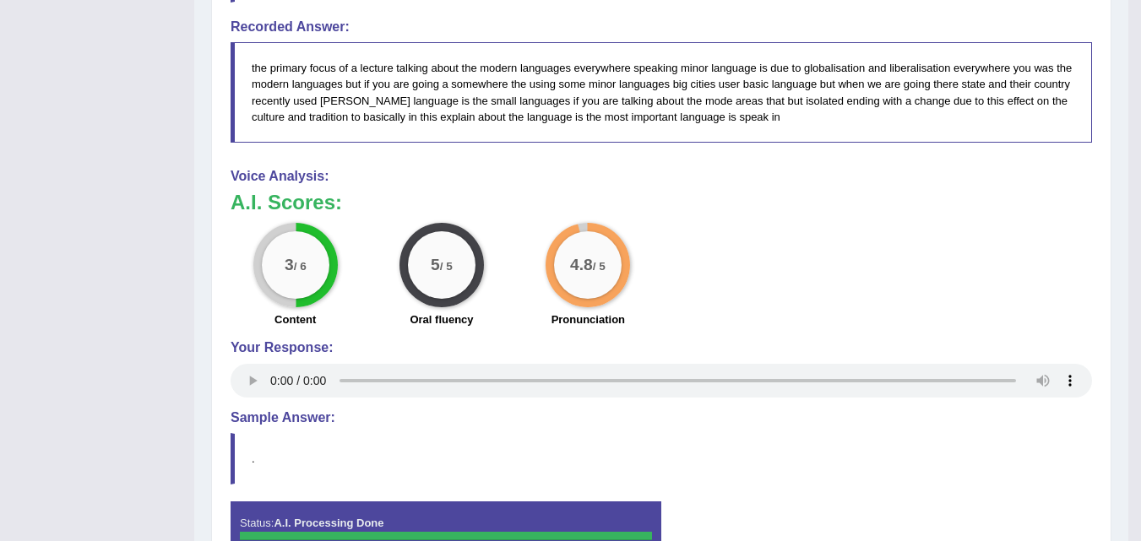
scroll to position [792, 0]
